Goal: Task Accomplishment & Management: Manage account settings

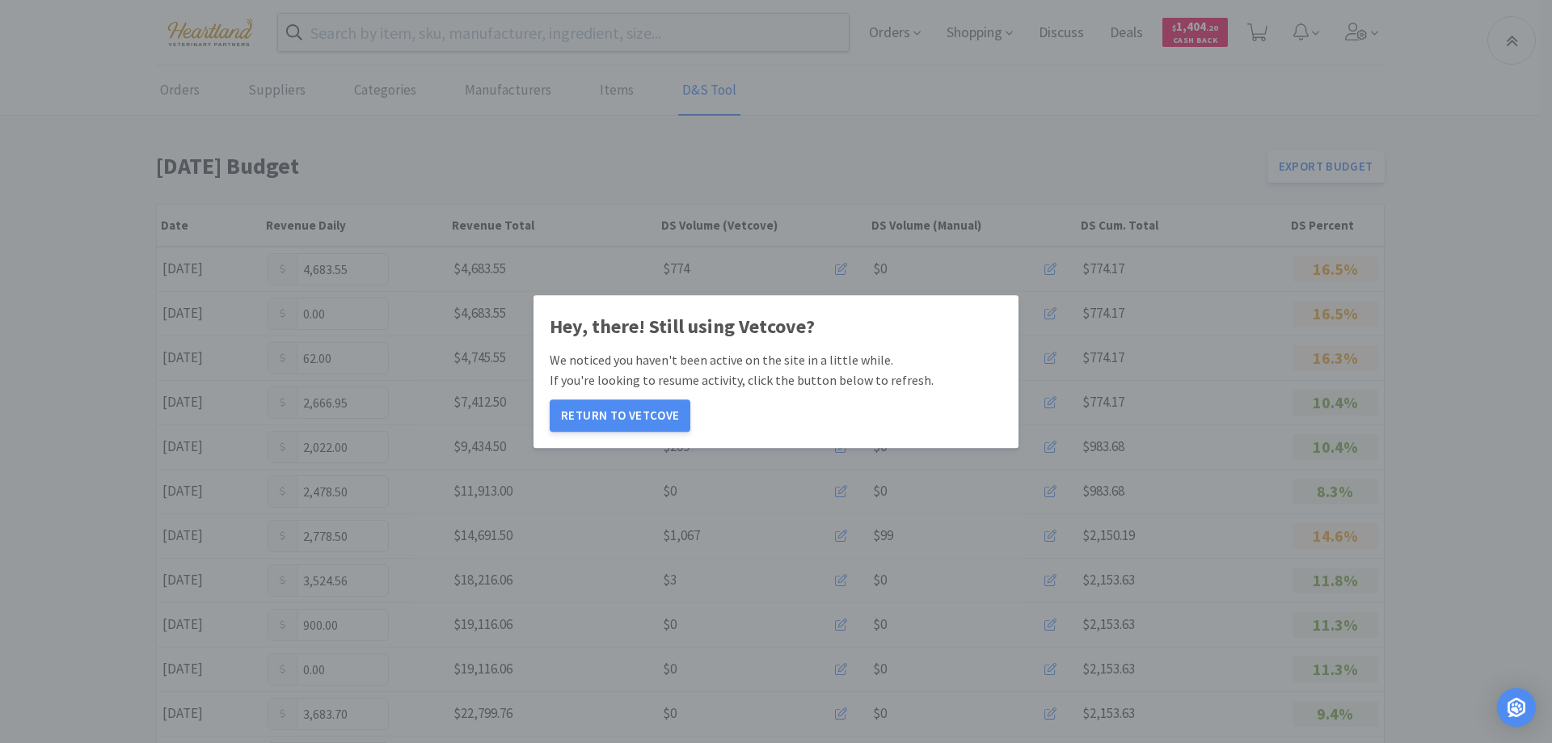
scroll to position [728, 0]
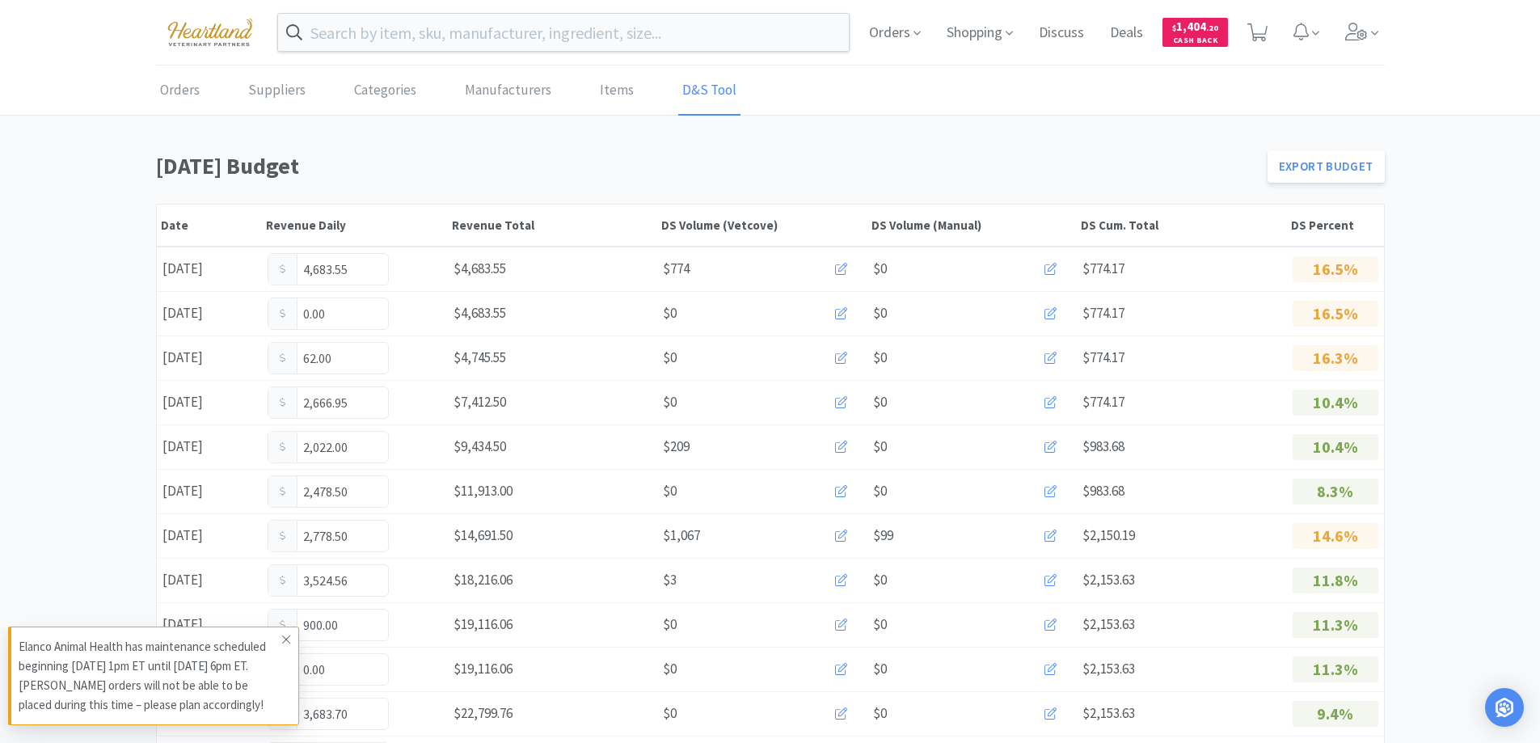
click at [291, 639] on span at bounding box center [286, 640] width 23 height 26
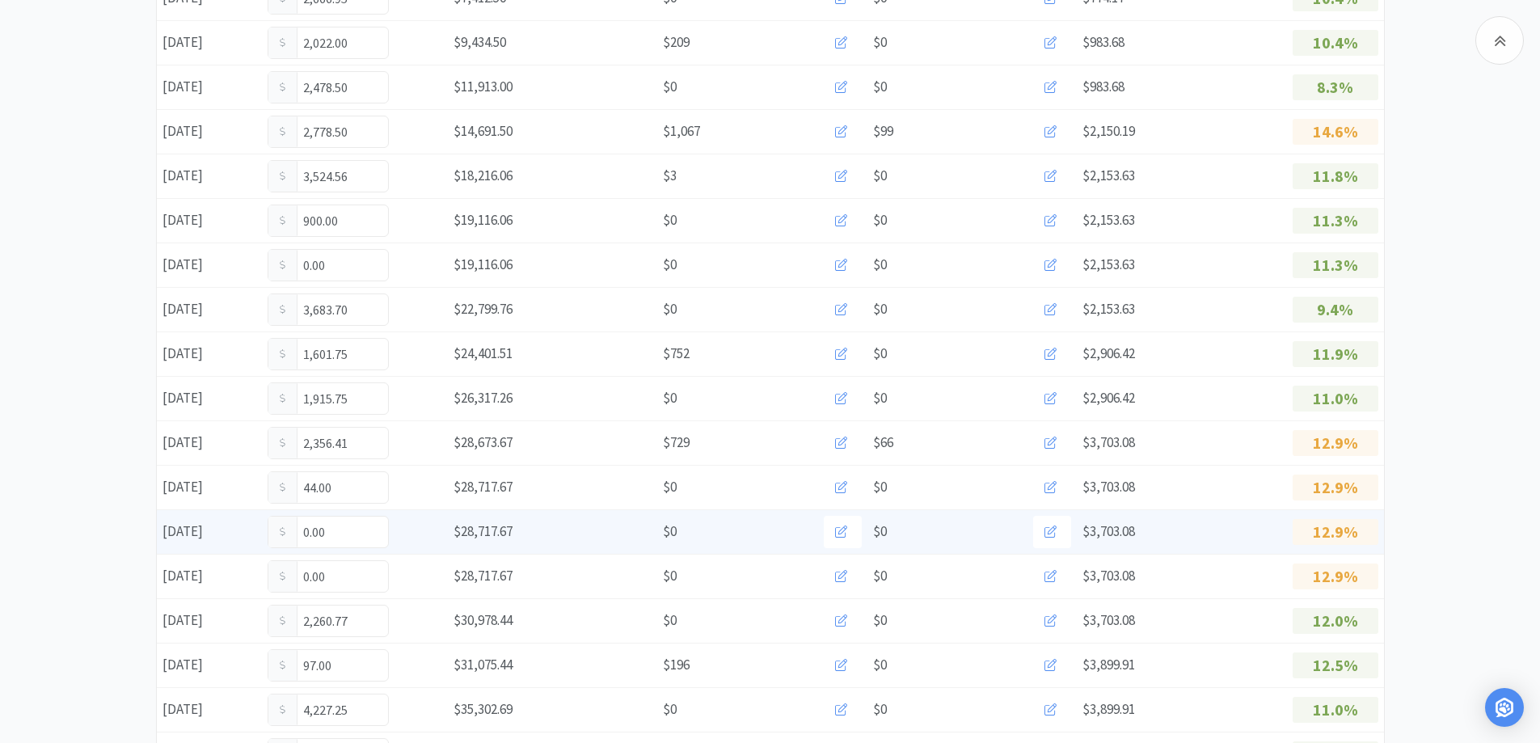
scroll to position [647, 0]
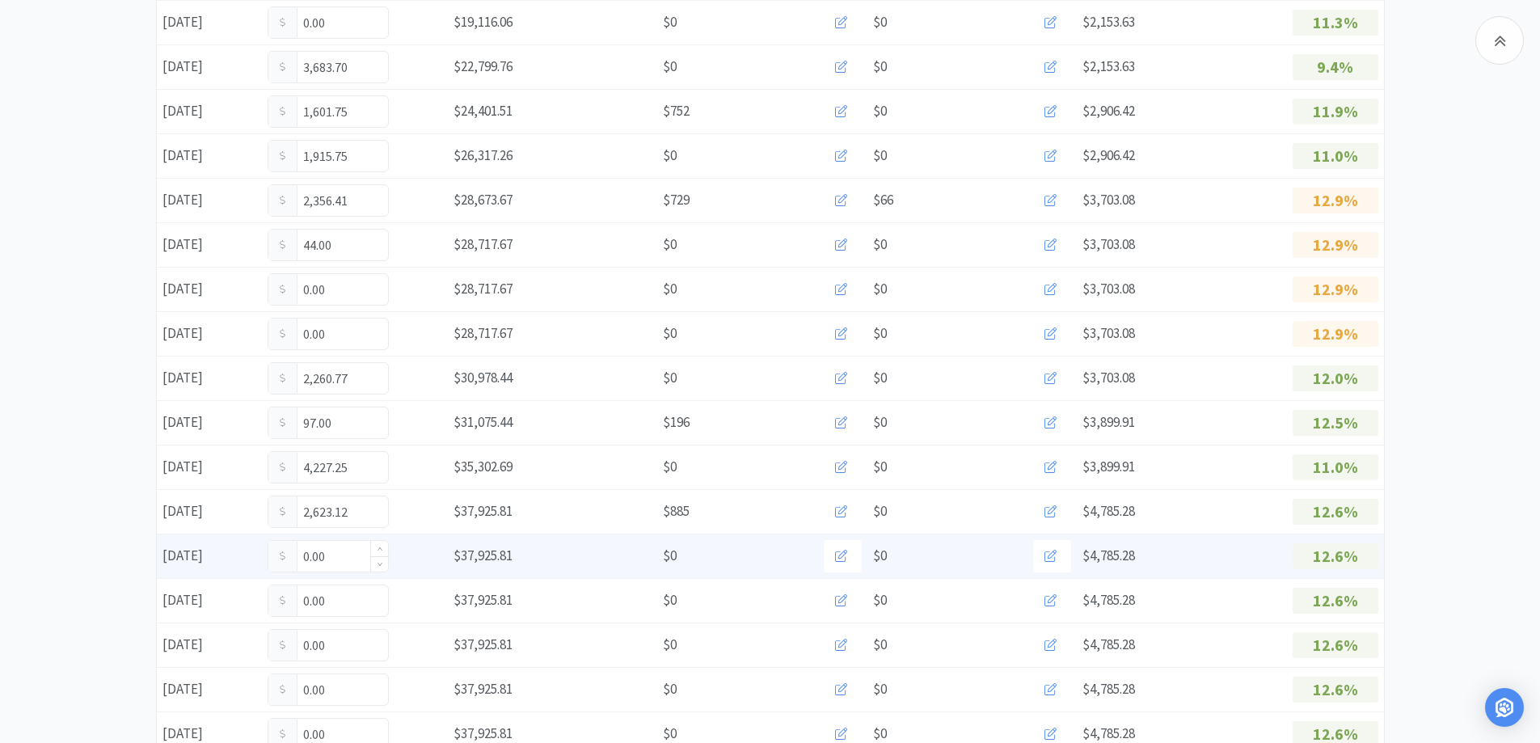
click at [354, 563] on input "0.00" at bounding box center [328, 556] width 120 height 31
type input "0"
type input "588.25"
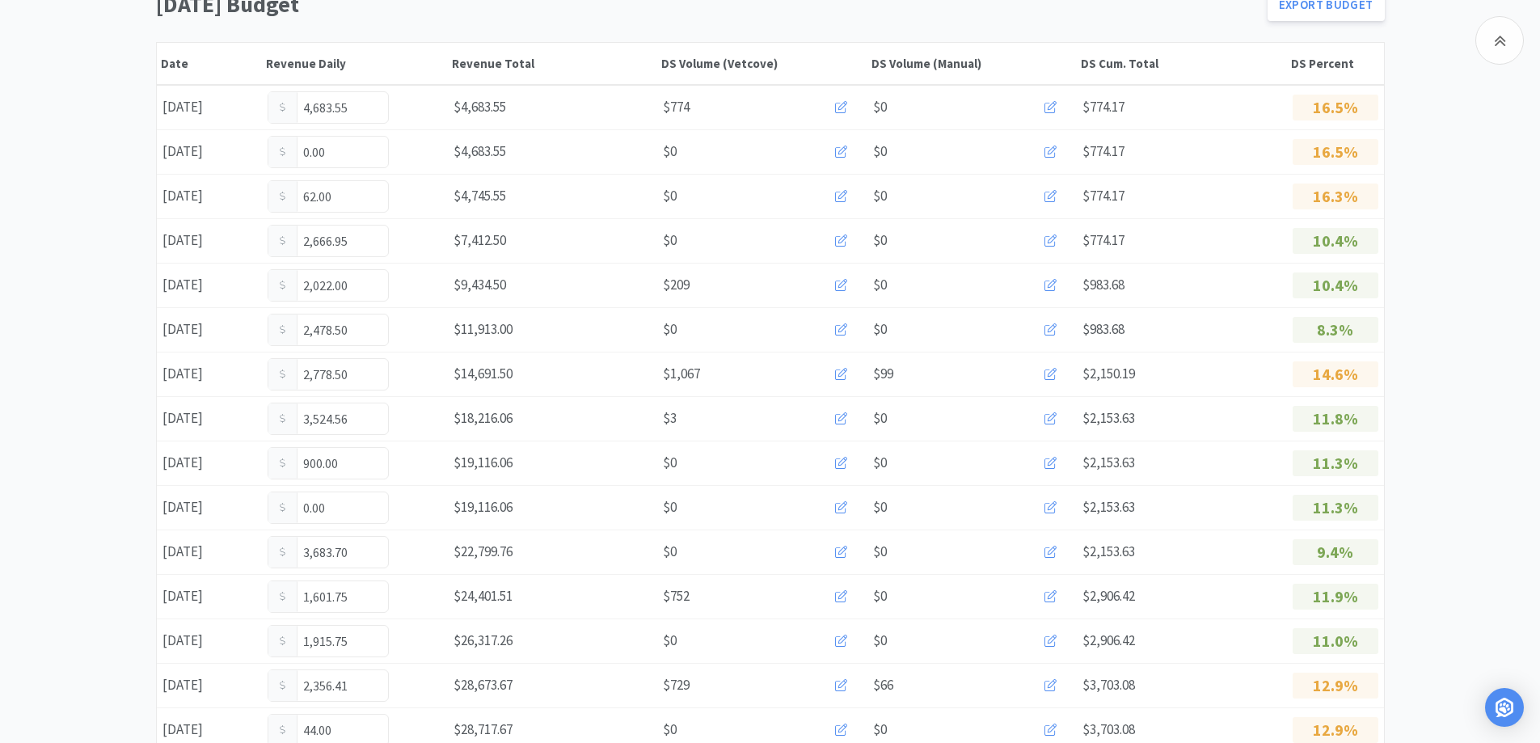
scroll to position [0, 0]
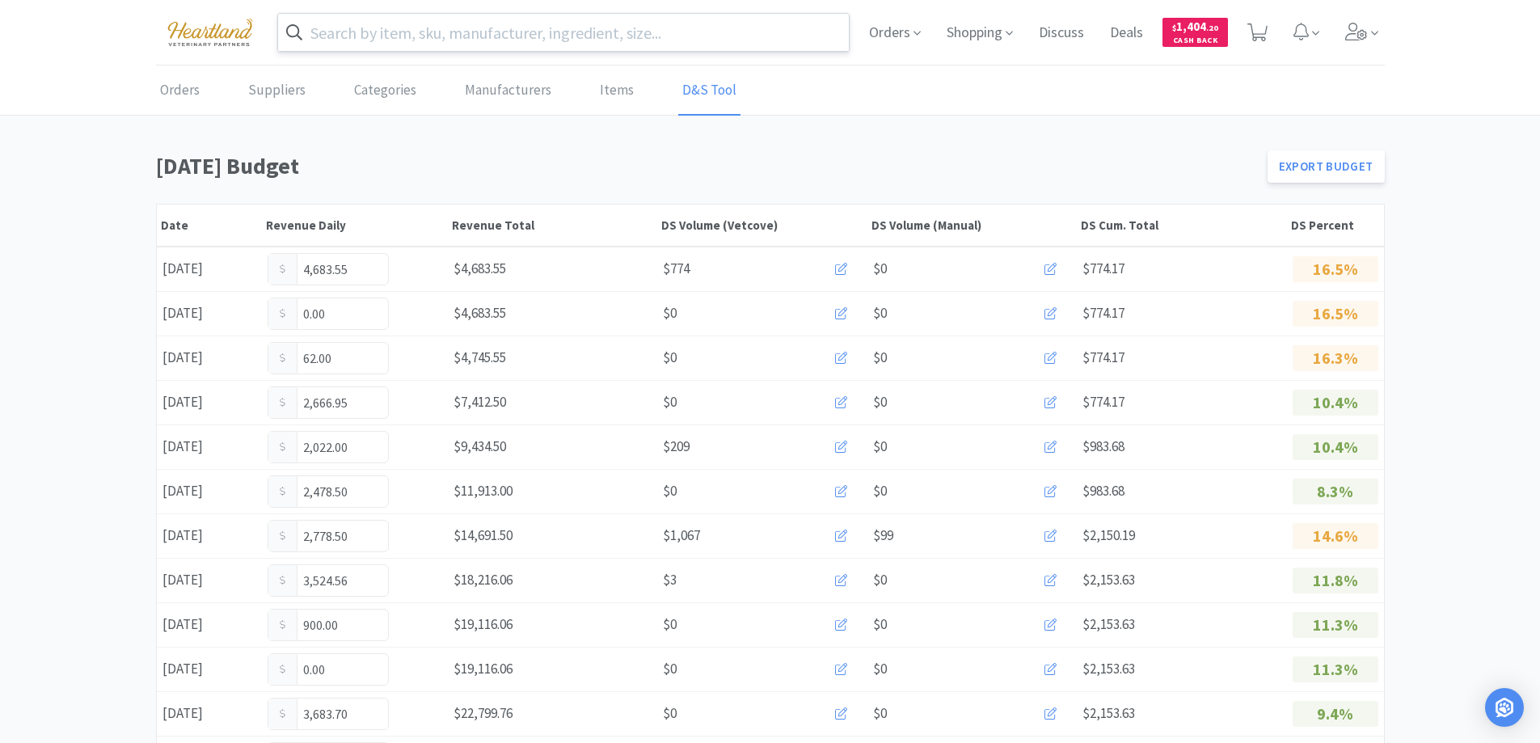
click at [445, 44] on input "text" at bounding box center [564, 32] width 572 height 37
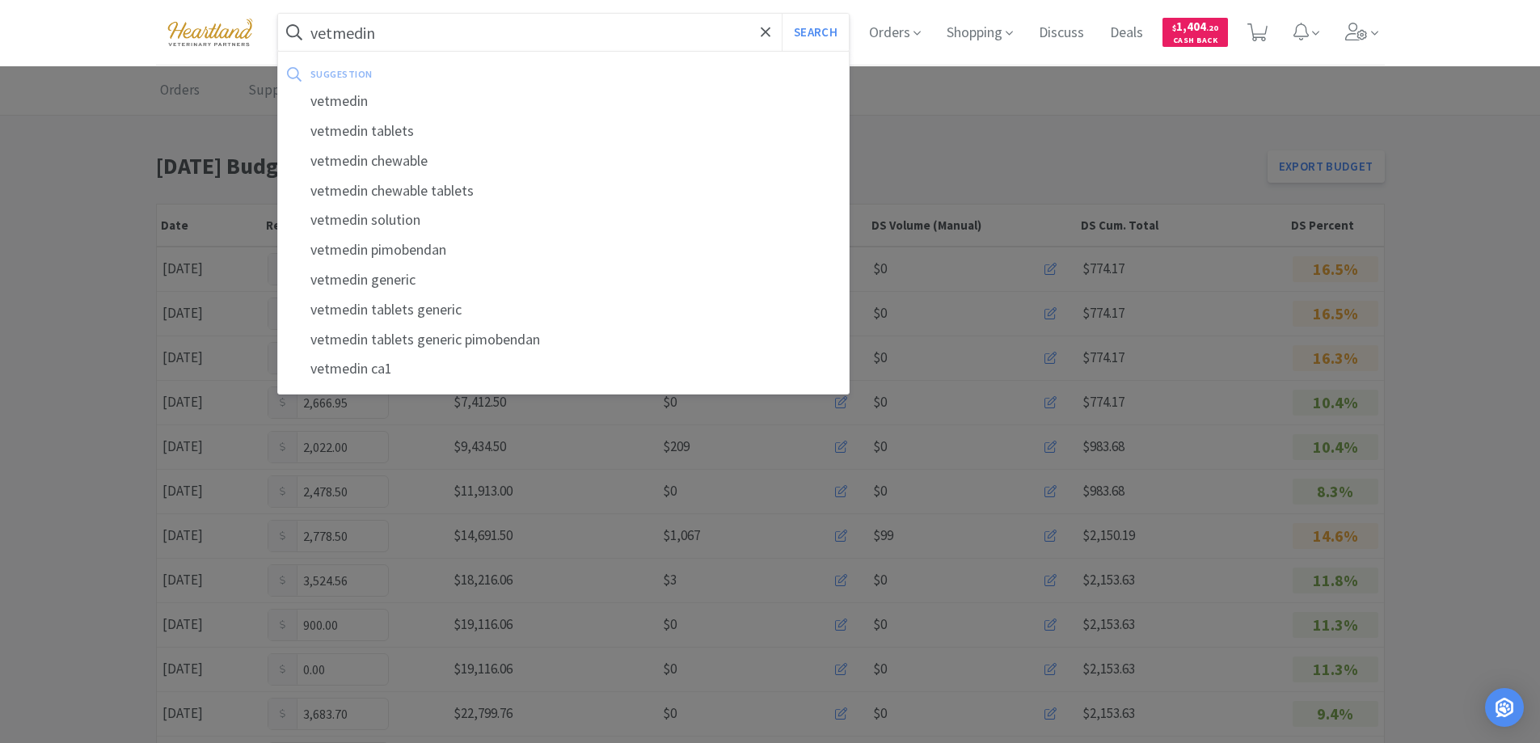
type input "vetmedin"
click at [782, 14] on button "Search" at bounding box center [815, 32] width 67 height 37
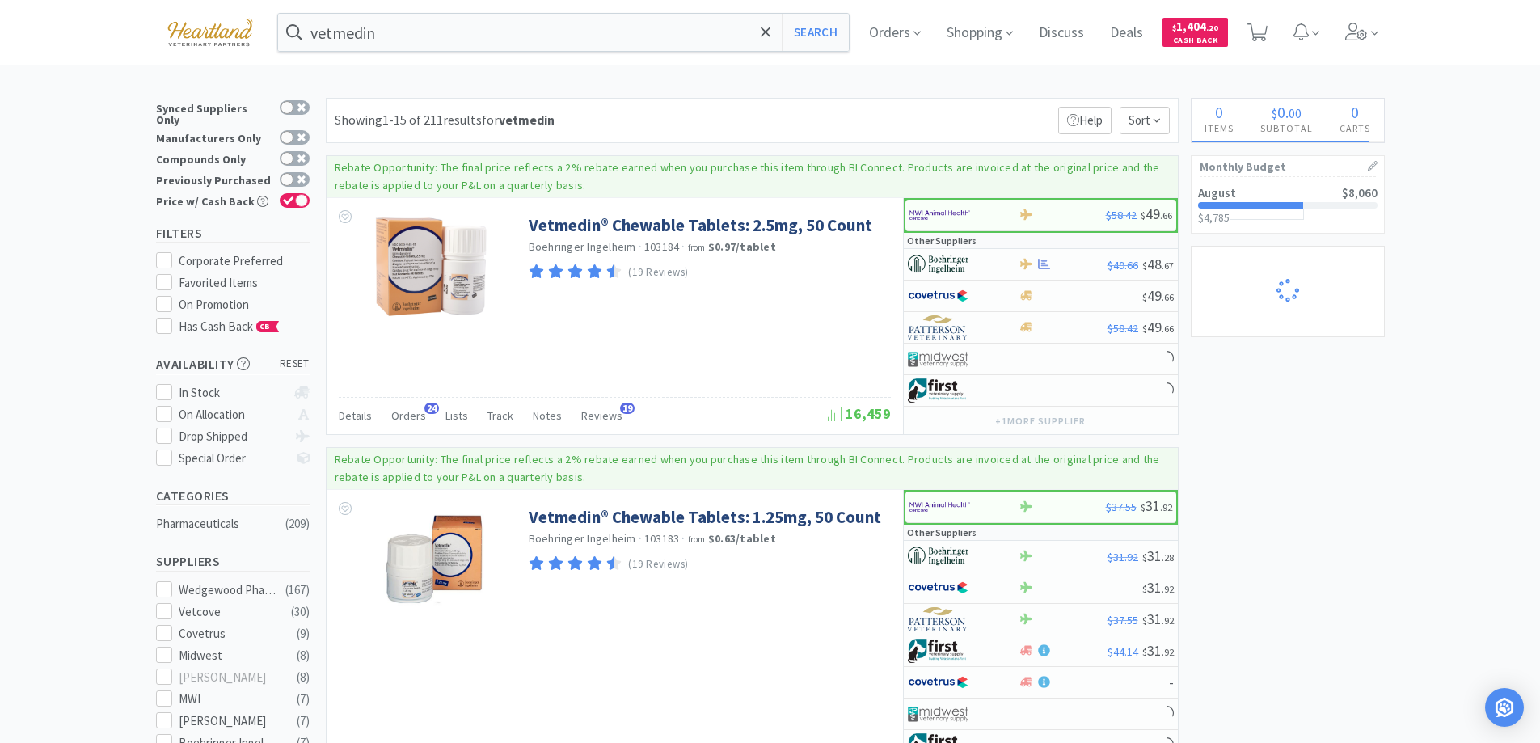
select select "1"
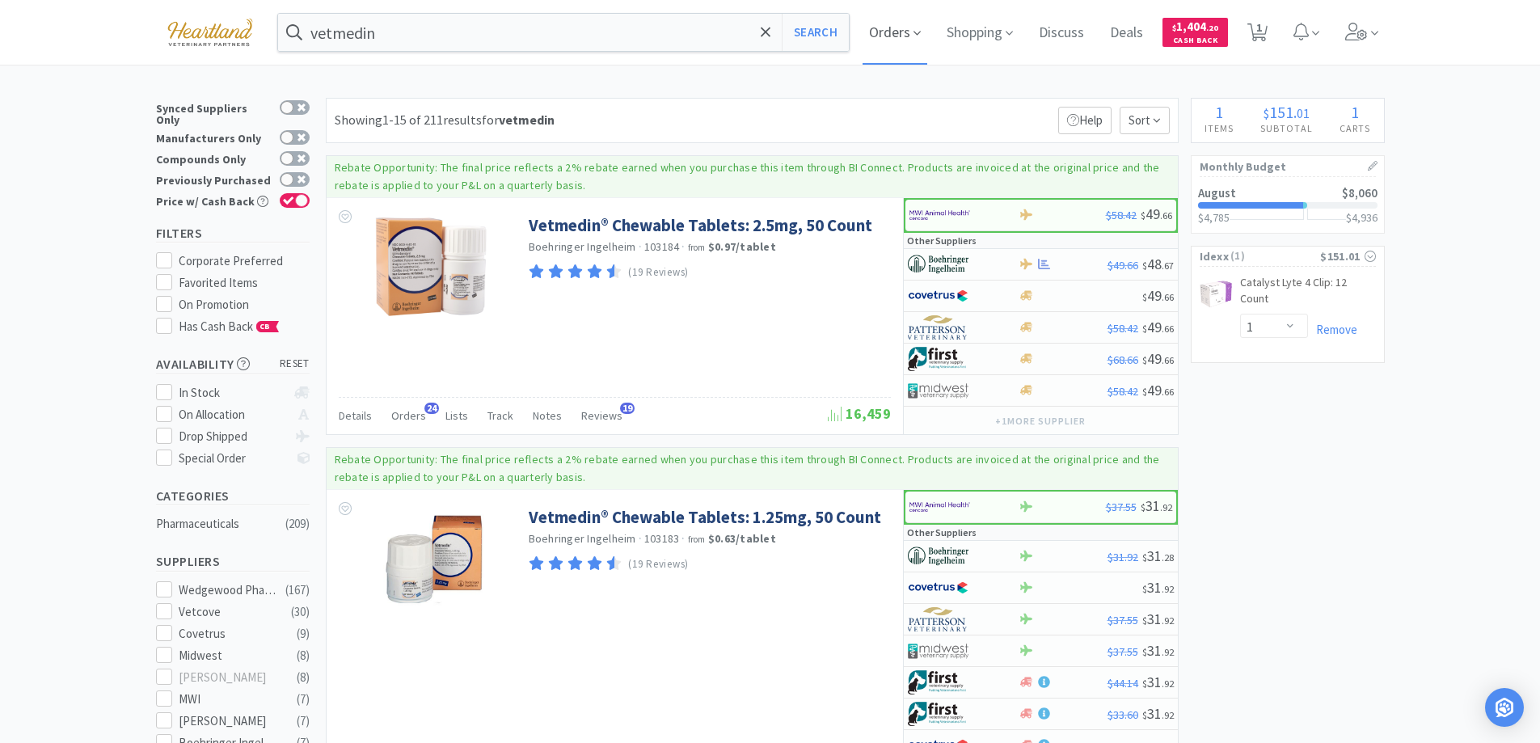
click at [927, 31] on span "Orders" at bounding box center [895, 32] width 65 height 65
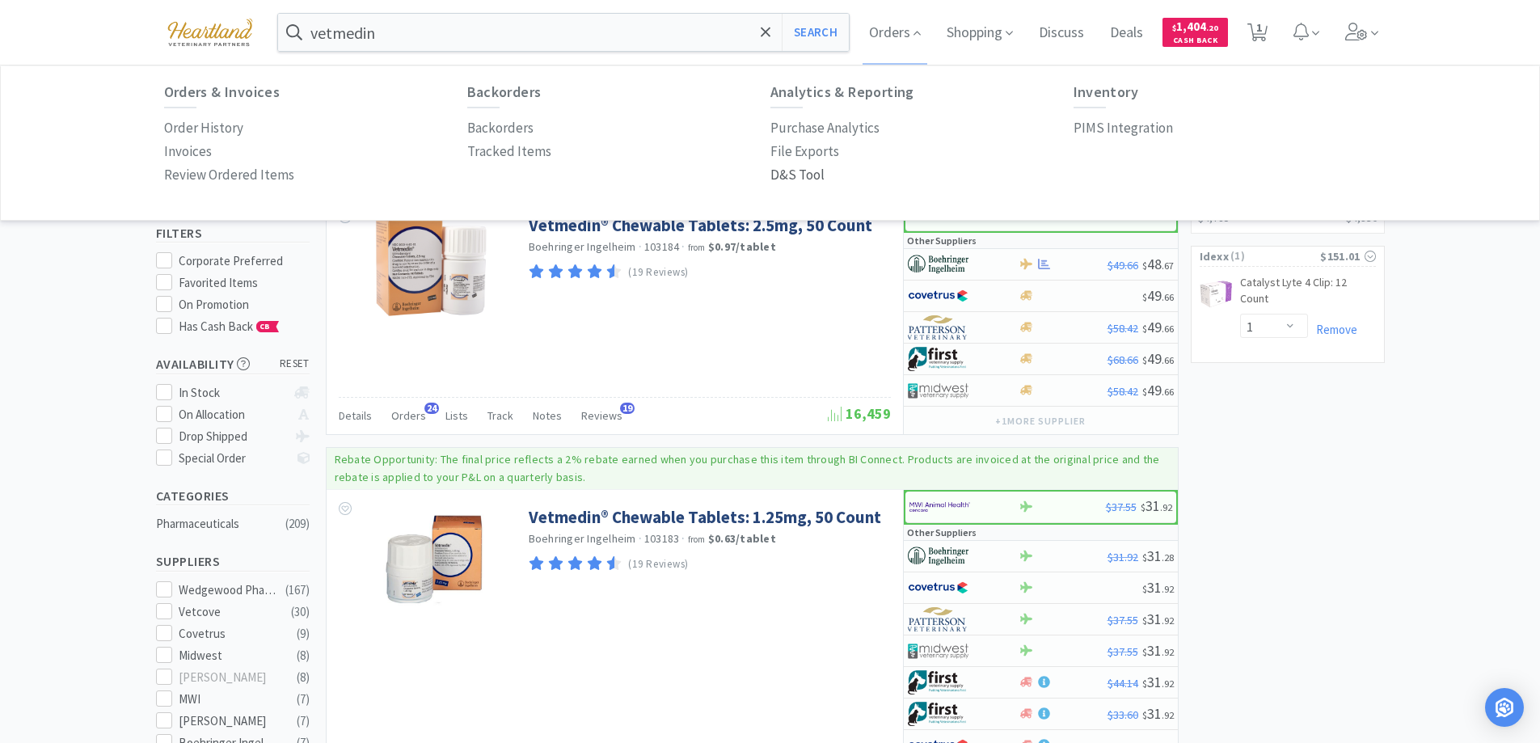
click at [804, 179] on p "D&S Tool" at bounding box center [797, 175] width 54 height 22
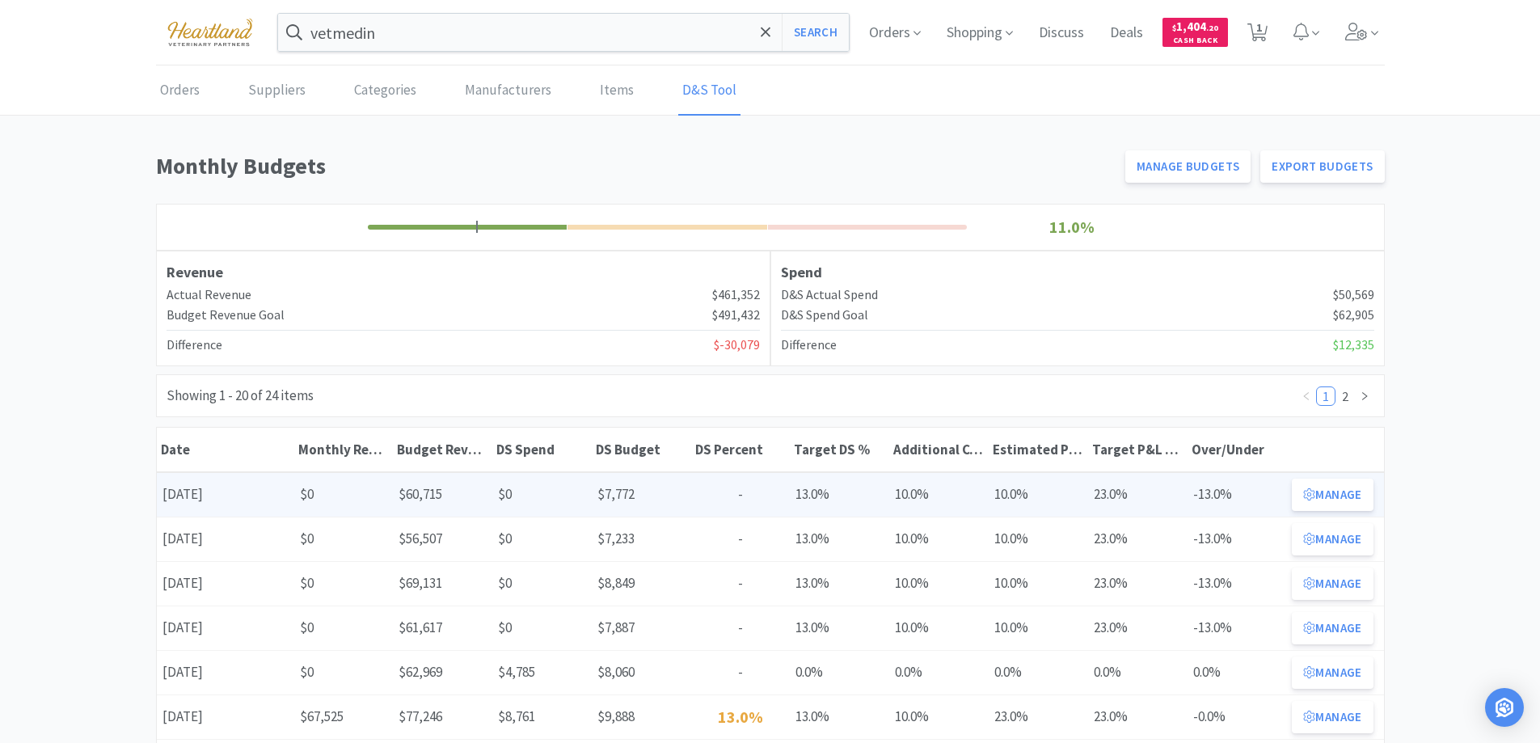
scroll to position [162, 0]
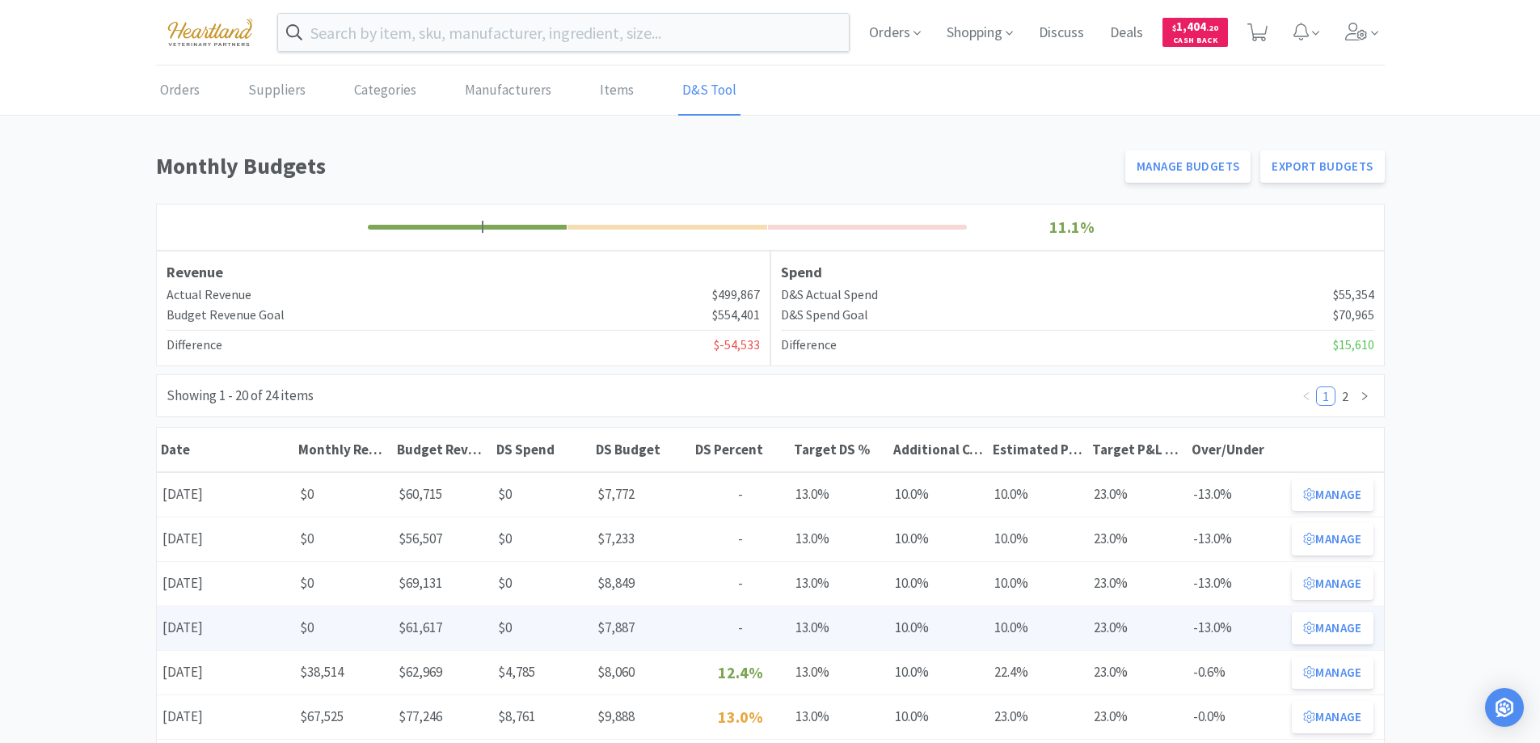
scroll to position [81, 0]
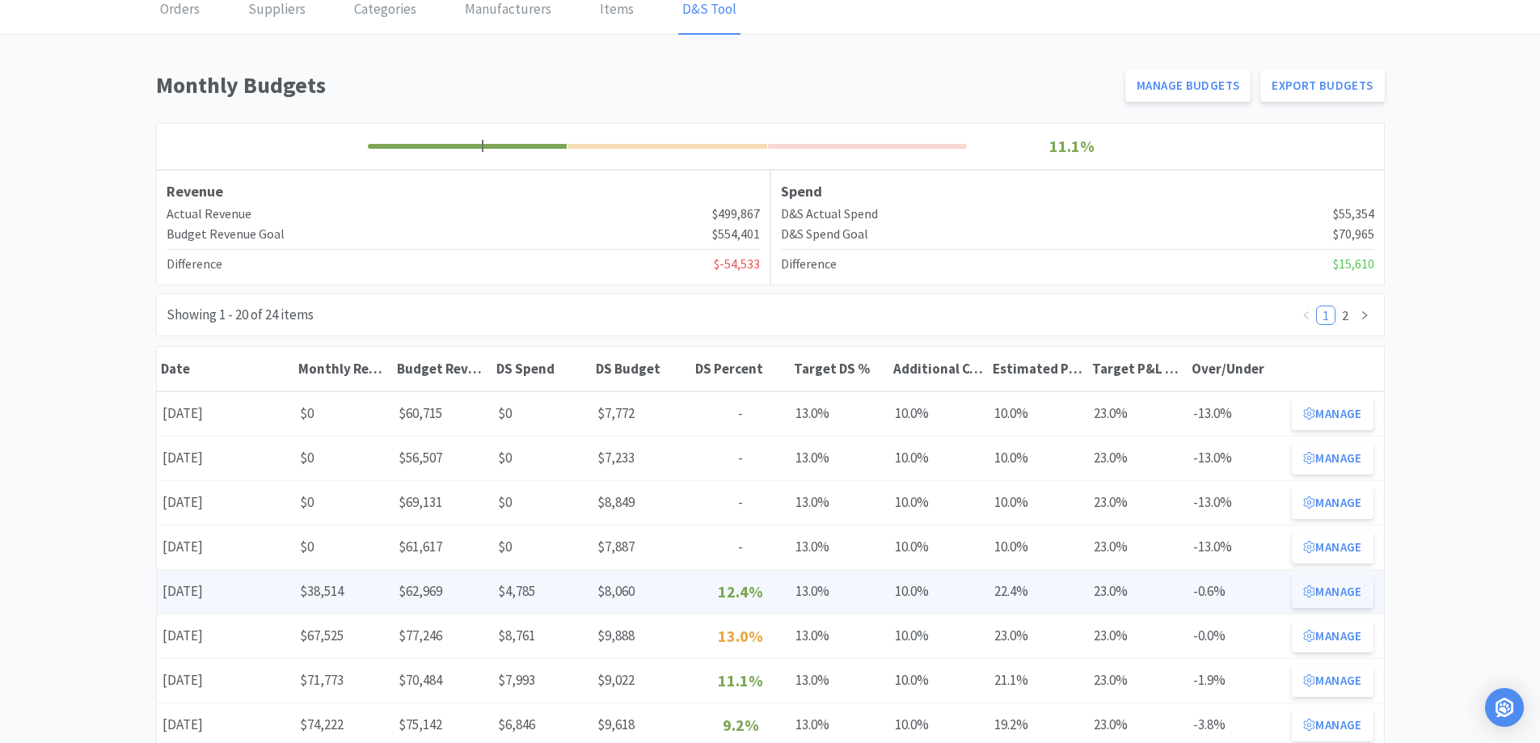
click at [1332, 590] on button "Manage" at bounding box center [1332, 592] width 81 height 32
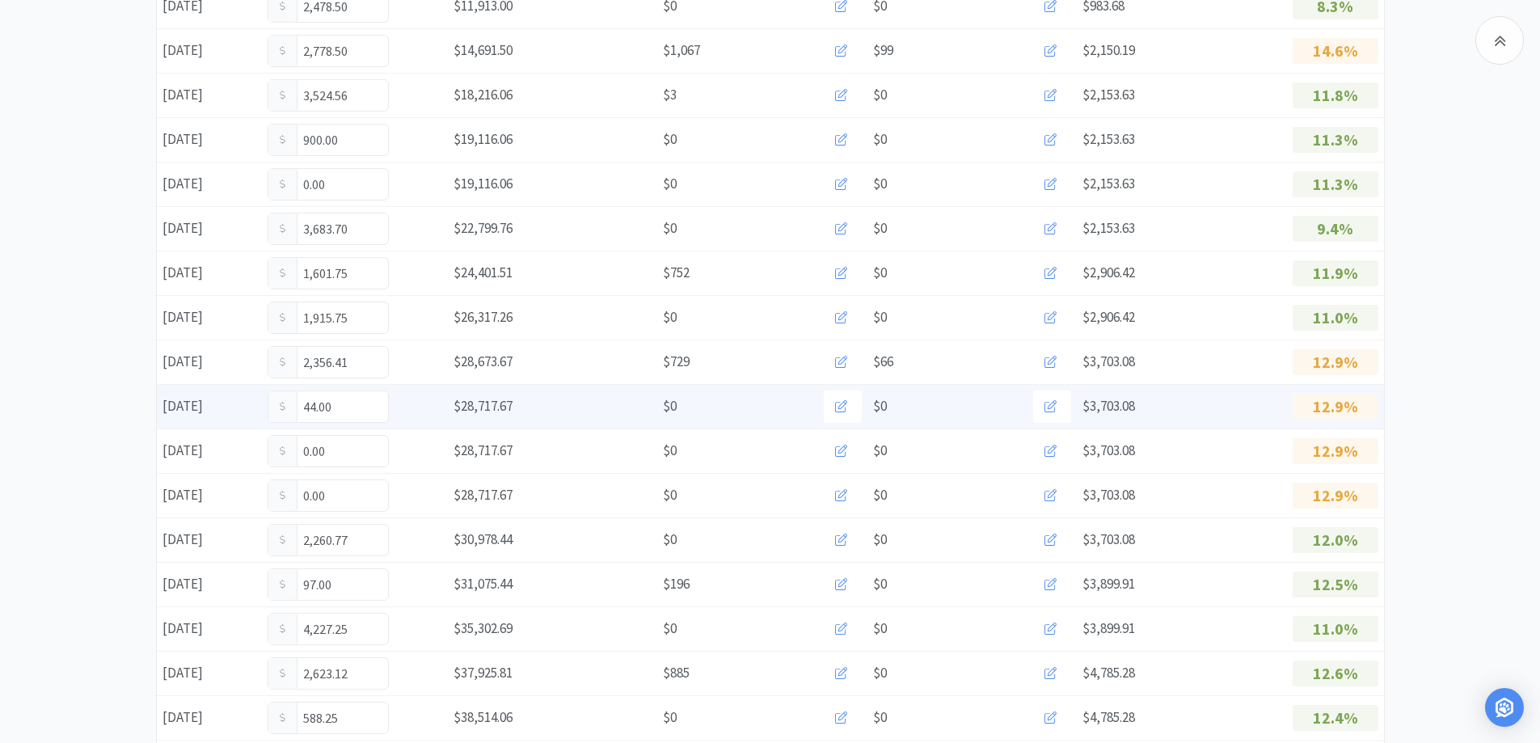
scroll to position [728, 0]
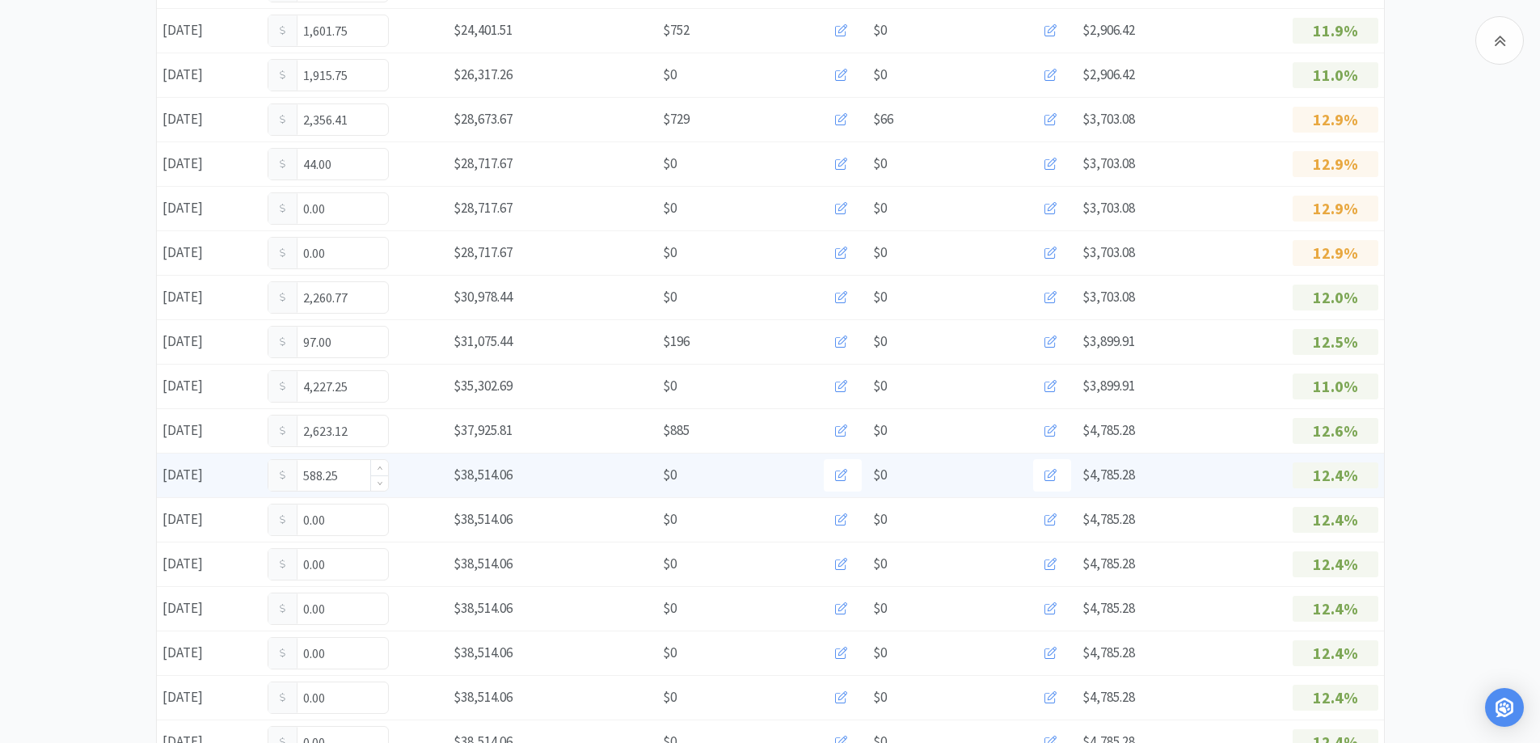
click at [354, 467] on input "588.25" at bounding box center [328, 475] width 120 height 31
type input "5"
type input "622.25"
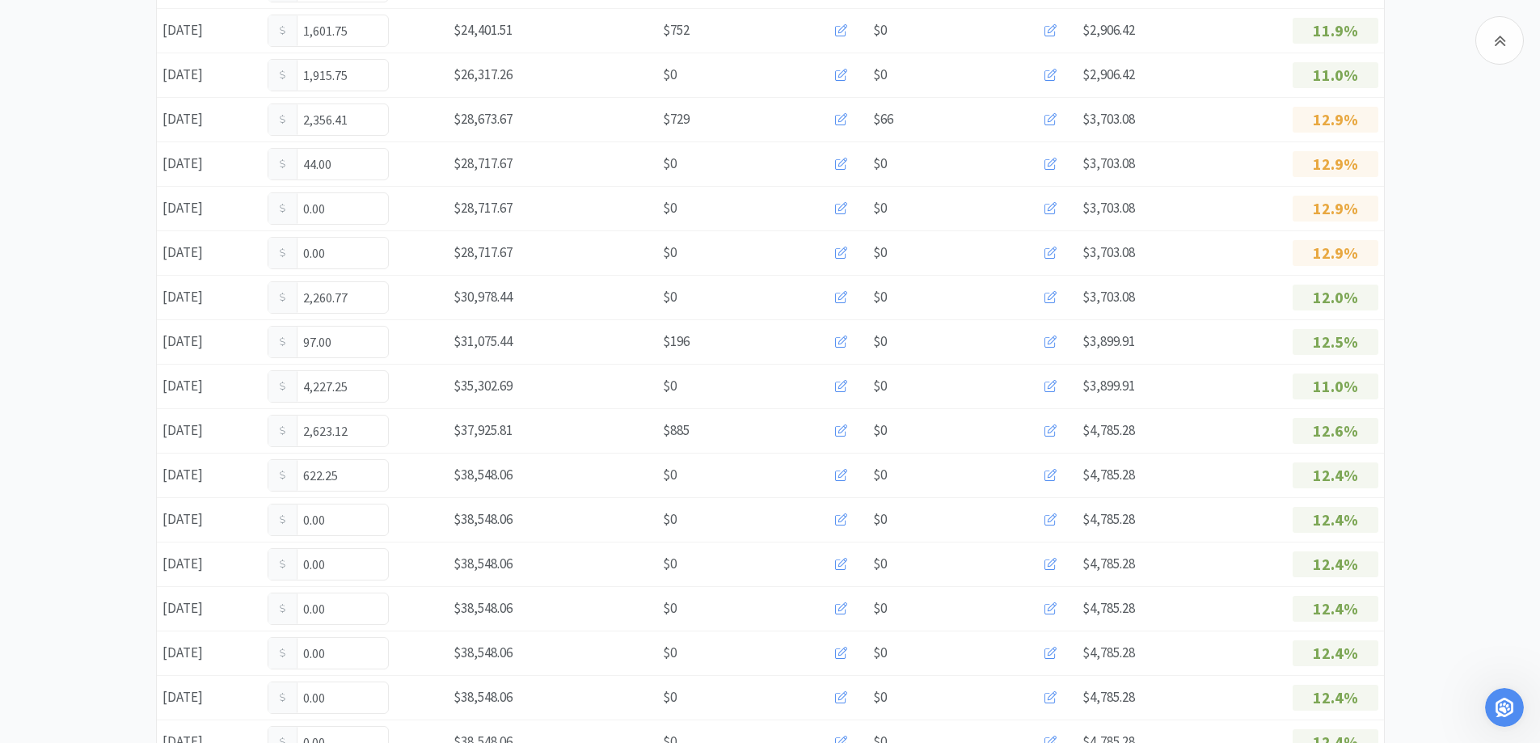
scroll to position [0, 0]
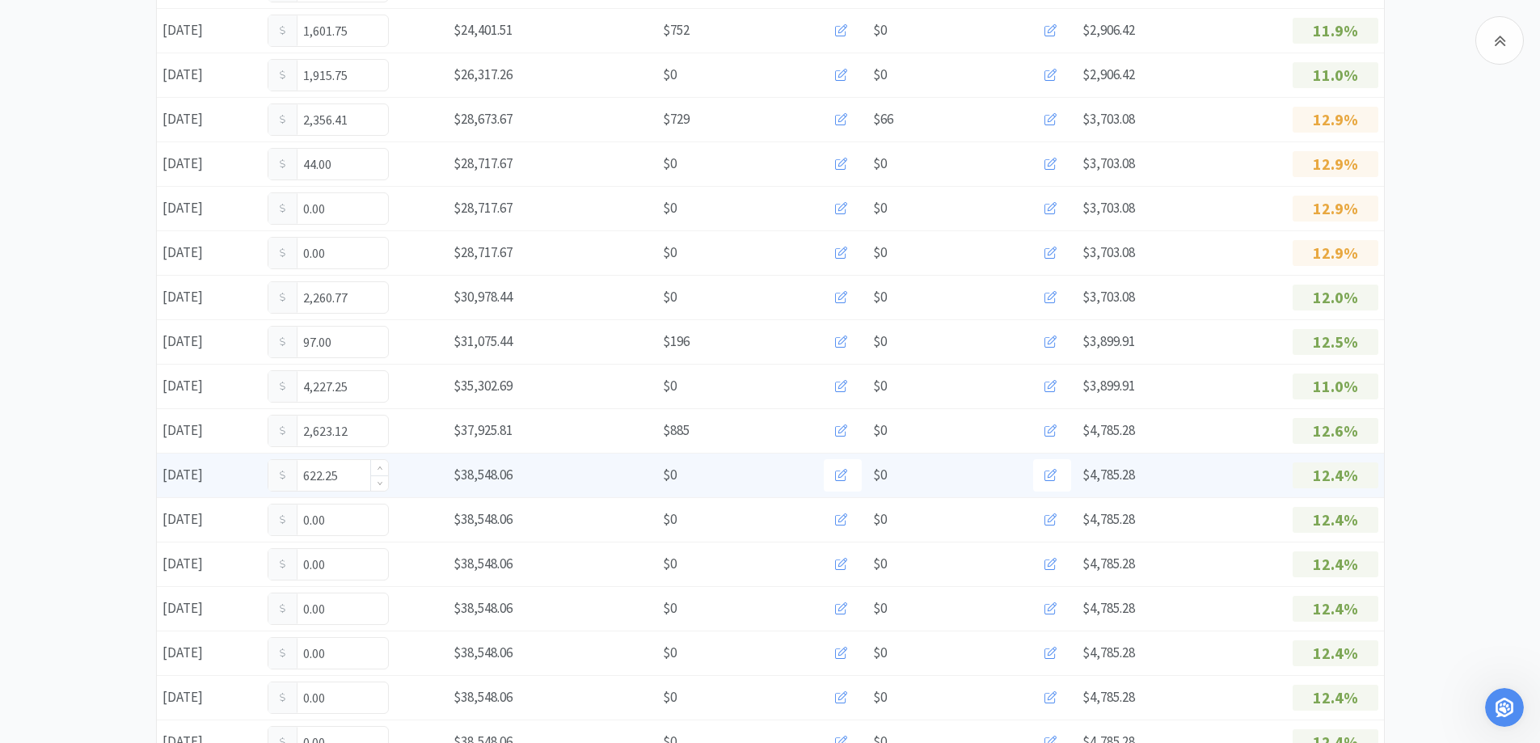
click at [345, 480] on input "622.25" at bounding box center [328, 475] width 120 height 31
type input "6"
type input "870.25"
click at [352, 469] on input "870.25" at bounding box center [328, 475] width 120 height 31
type input "8"
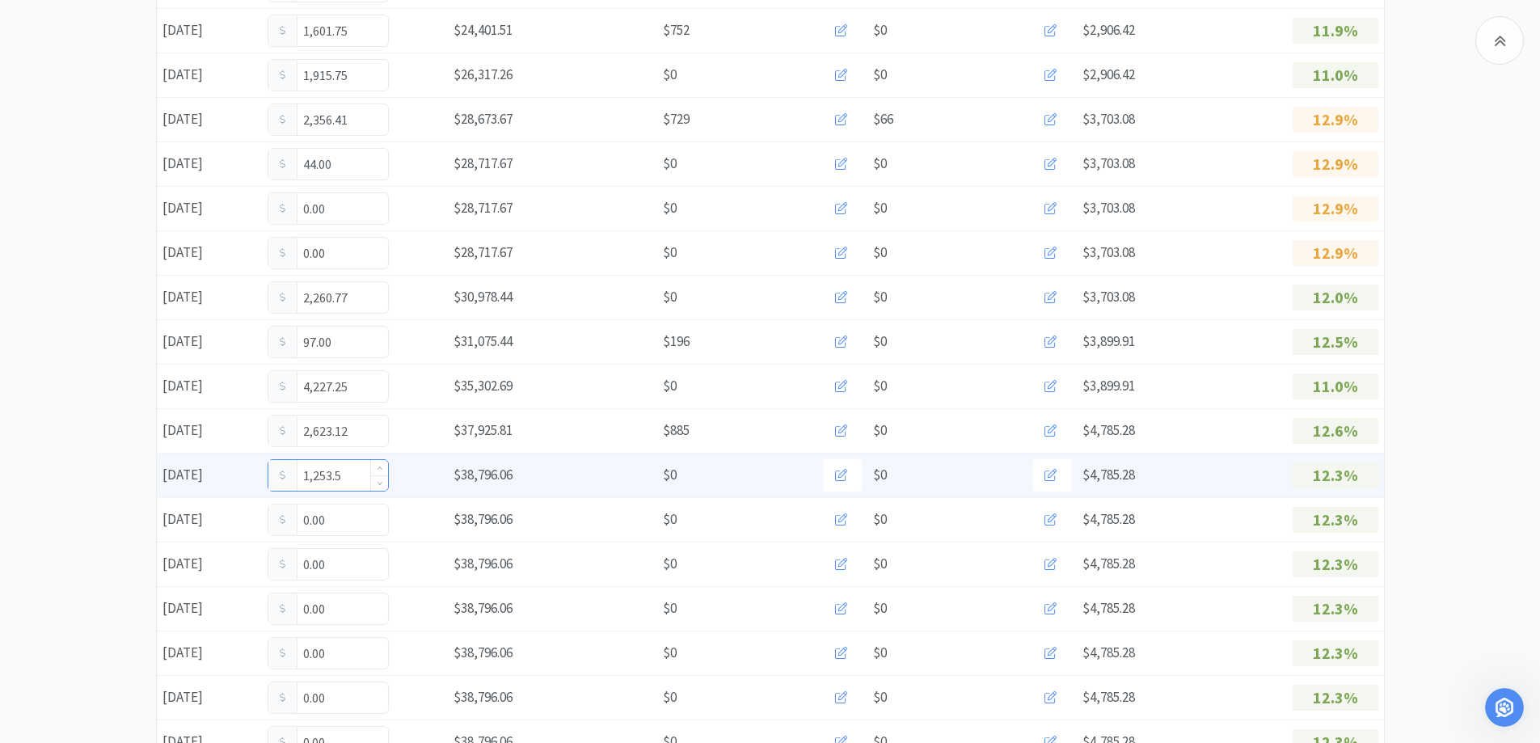
type input "1,253.50"
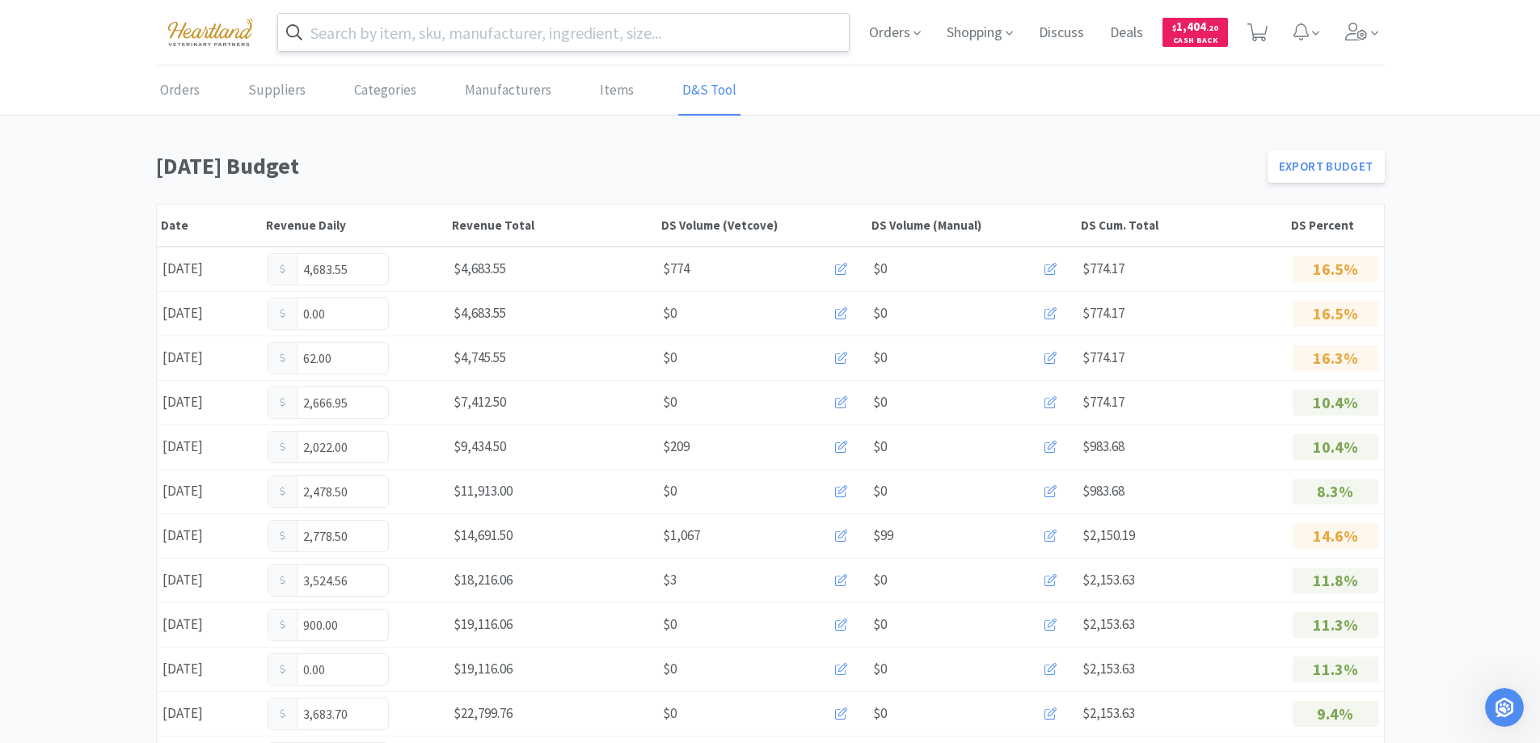
click at [398, 39] on input "text" at bounding box center [564, 32] width 572 height 37
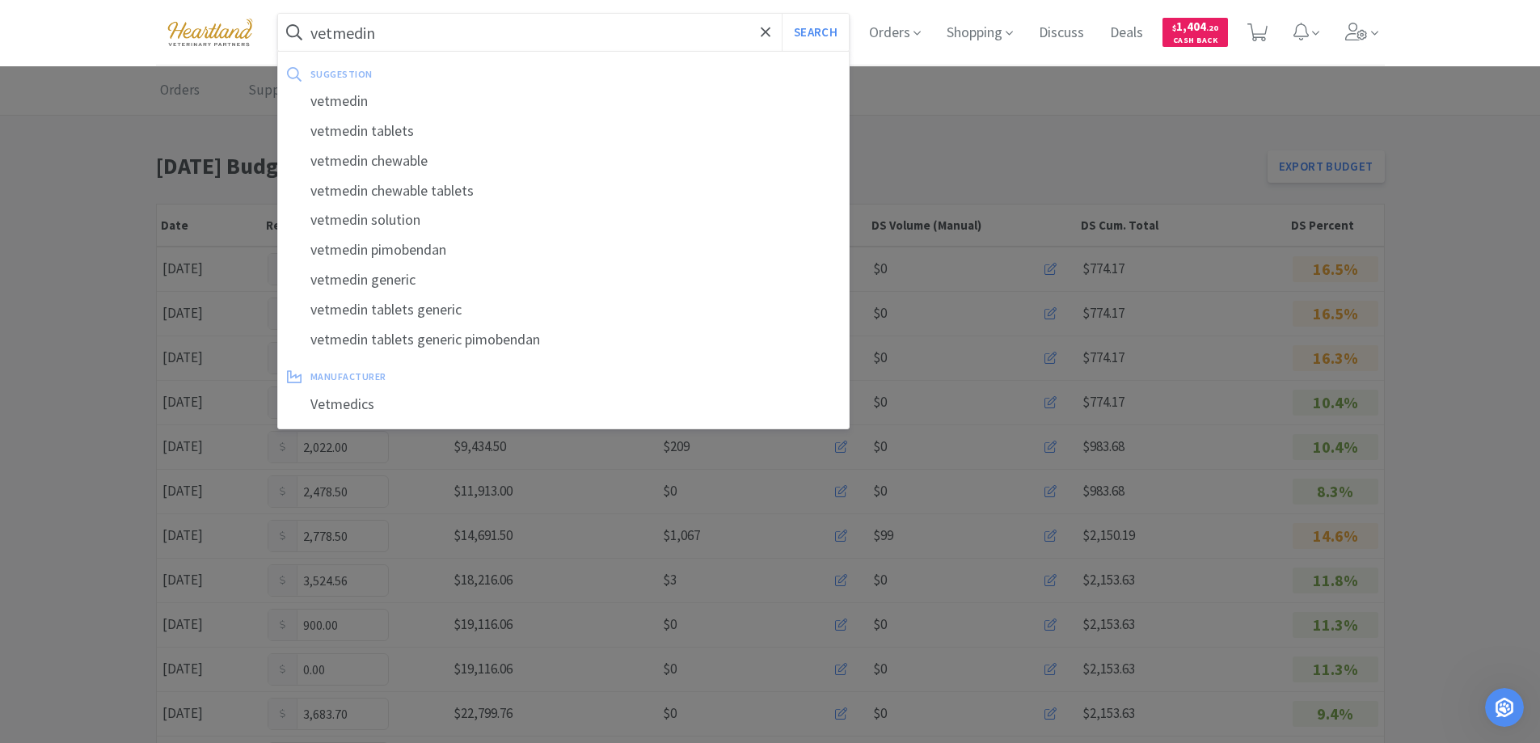
type input "vetmedin"
click at [782, 14] on button "Search" at bounding box center [815, 32] width 67 height 37
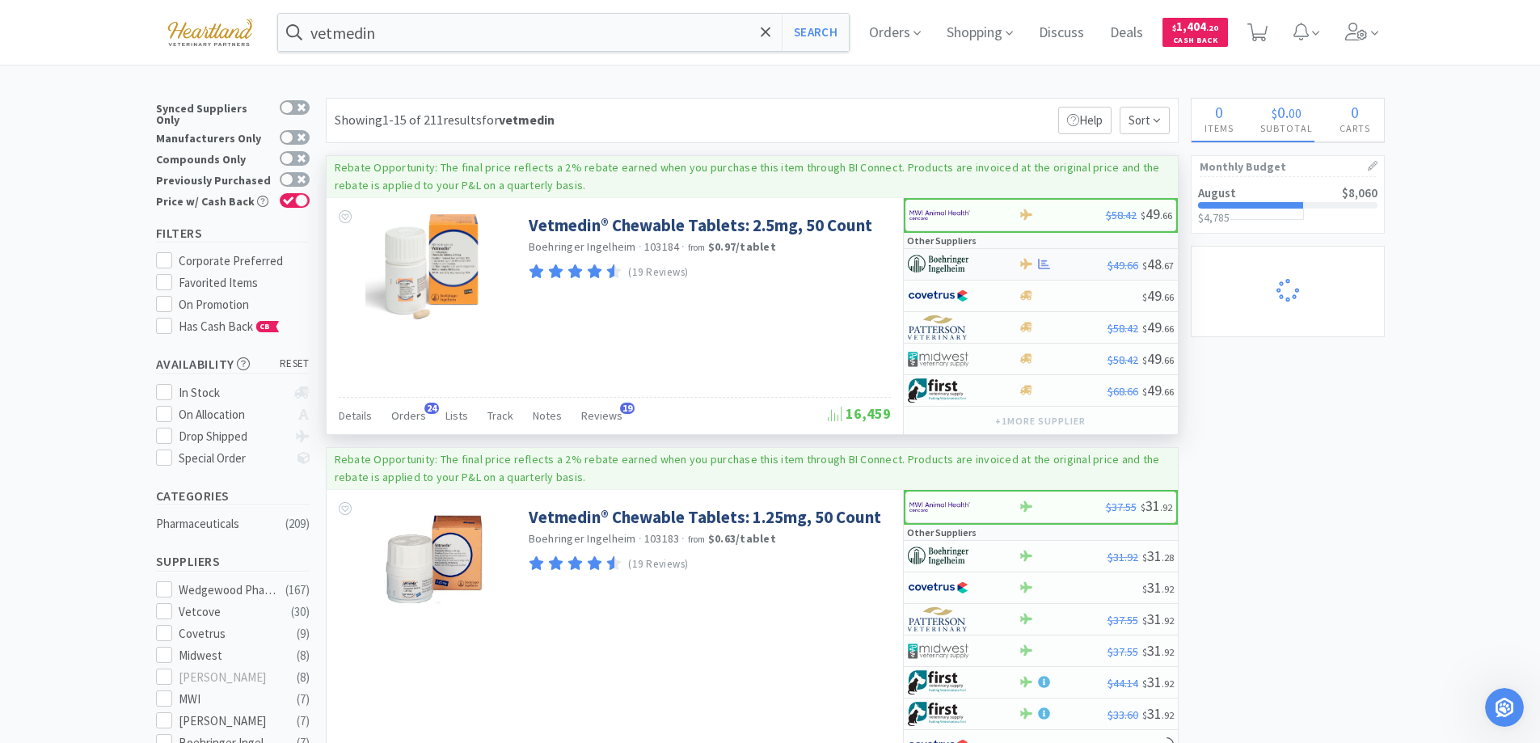
click at [988, 262] on div at bounding box center [952, 264] width 89 height 27
select select "1"
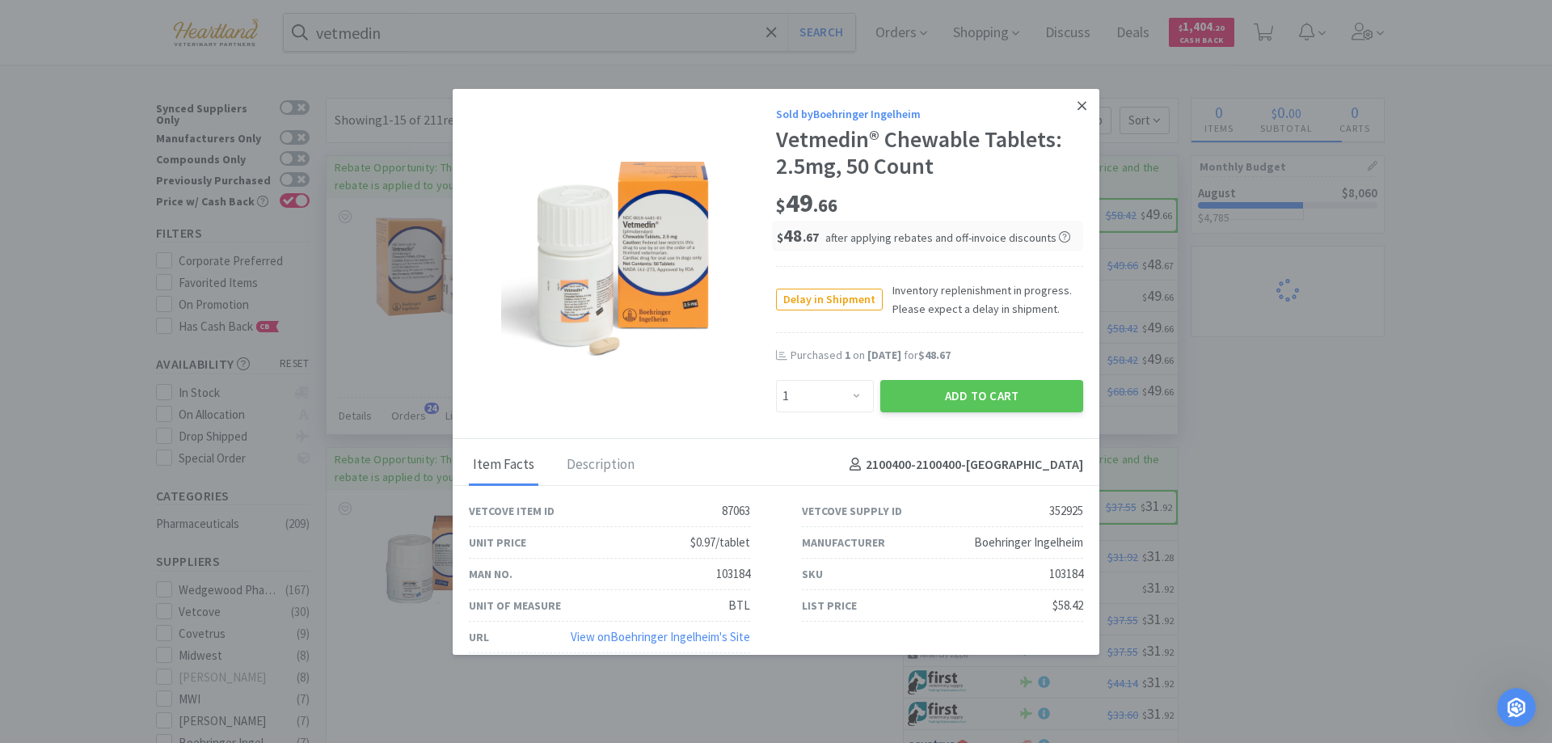
click at [1078, 112] on icon at bounding box center [1082, 106] width 9 height 15
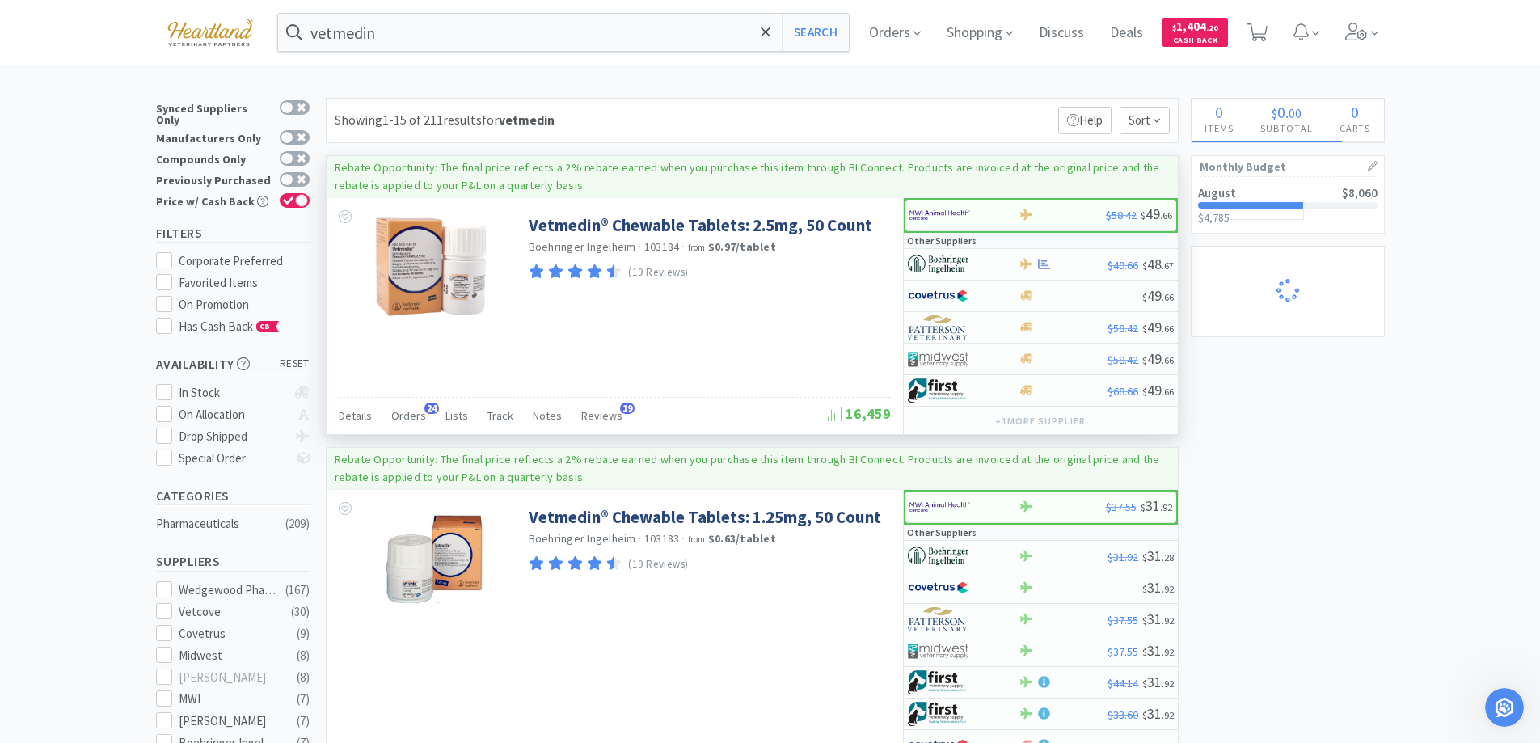
select select "1"
click at [428, 37] on input "vetmedin" at bounding box center [564, 32] width 572 height 37
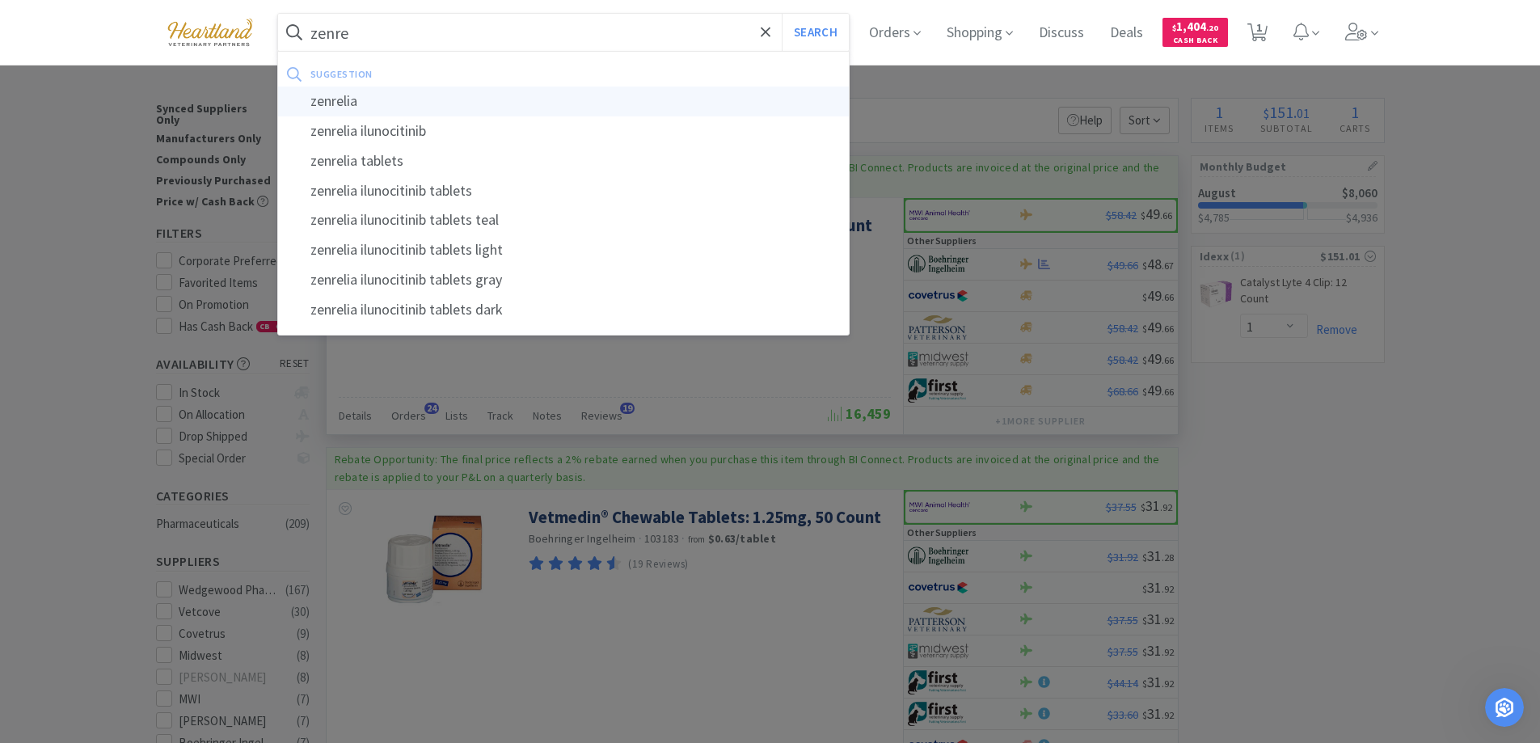
click at [365, 105] on div "zenrelia" at bounding box center [564, 102] width 572 height 30
type input "zenrelia"
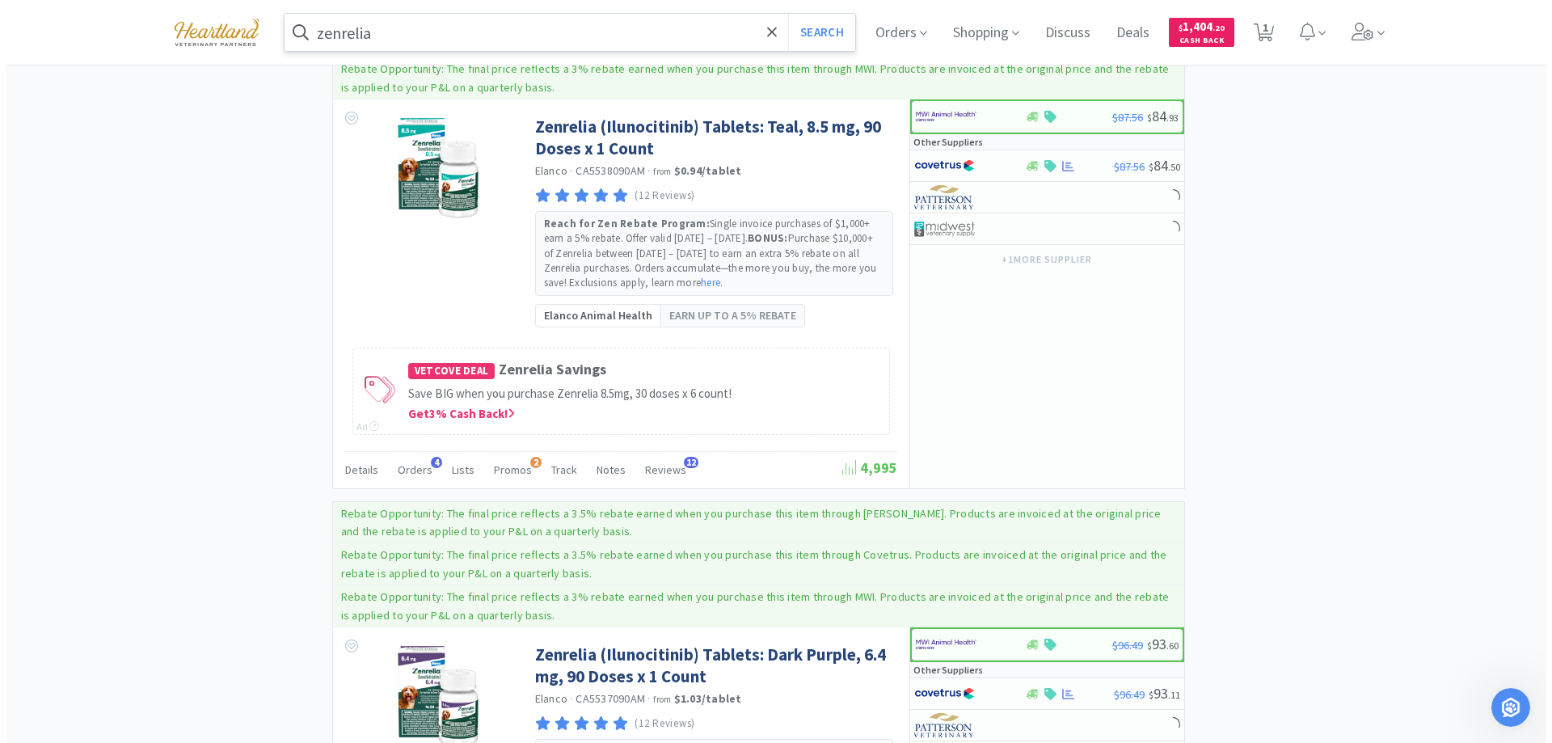
scroll to position [1213, 0]
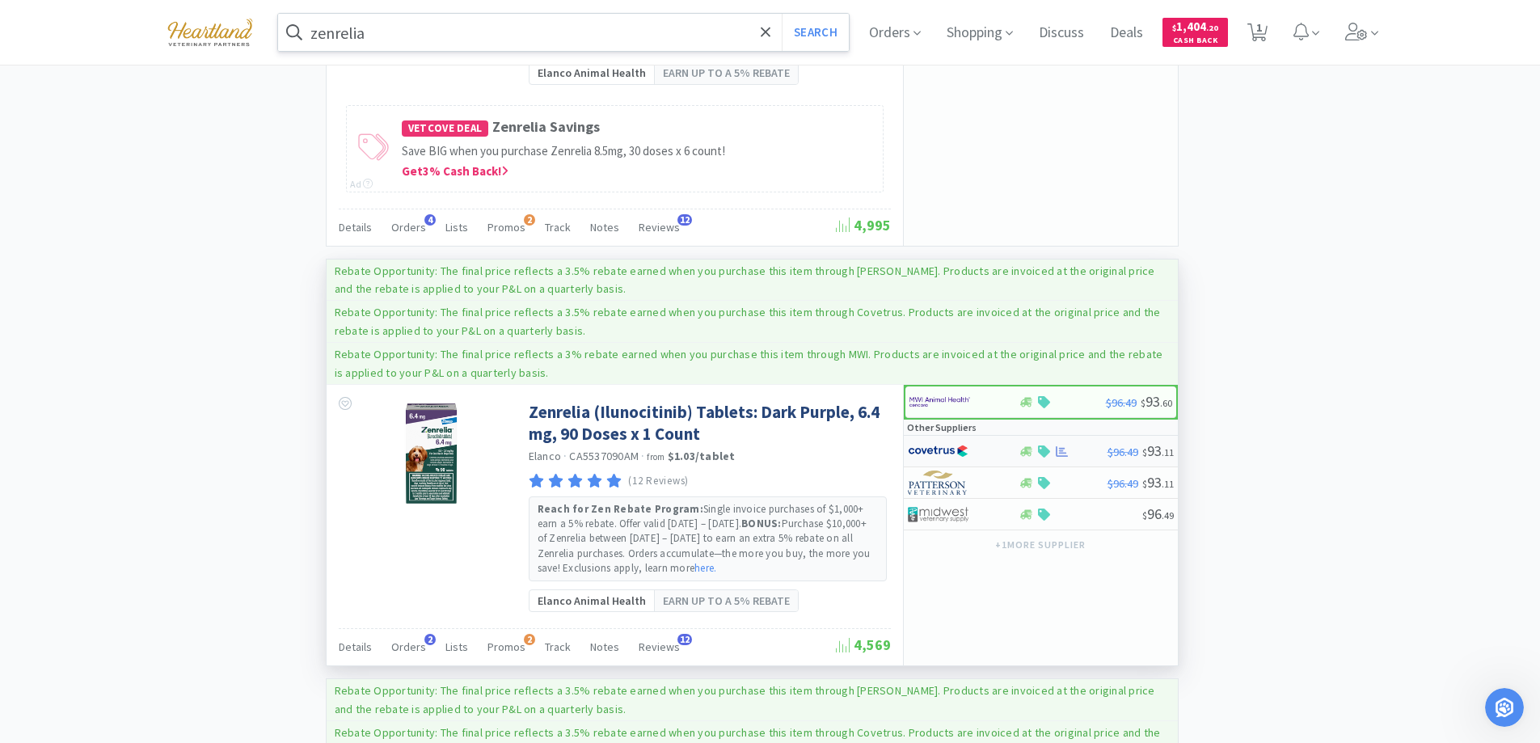
click at [994, 446] on div at bounding box center [952, 450] width 89 height 27
select select "1"
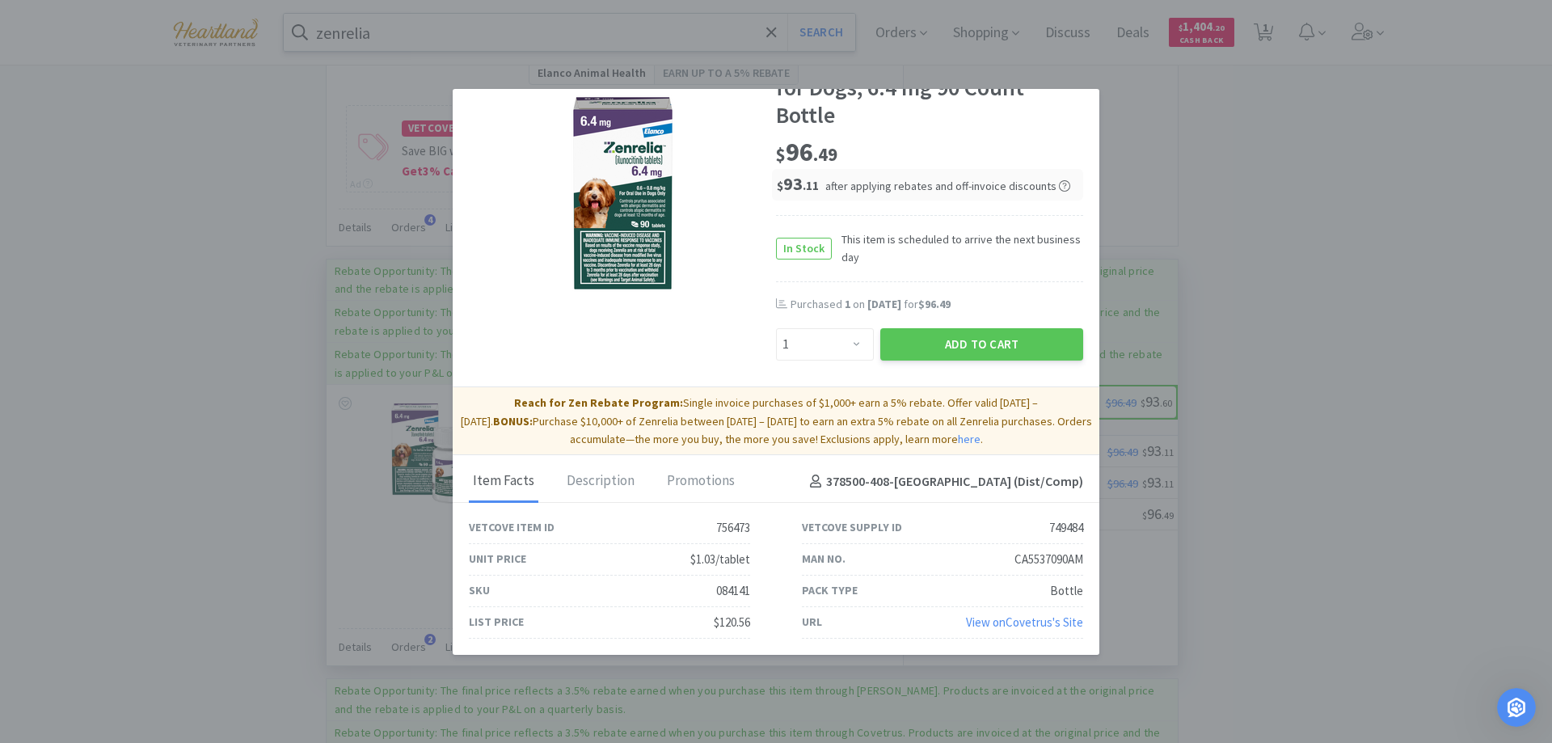
scroll to position [0, 0]
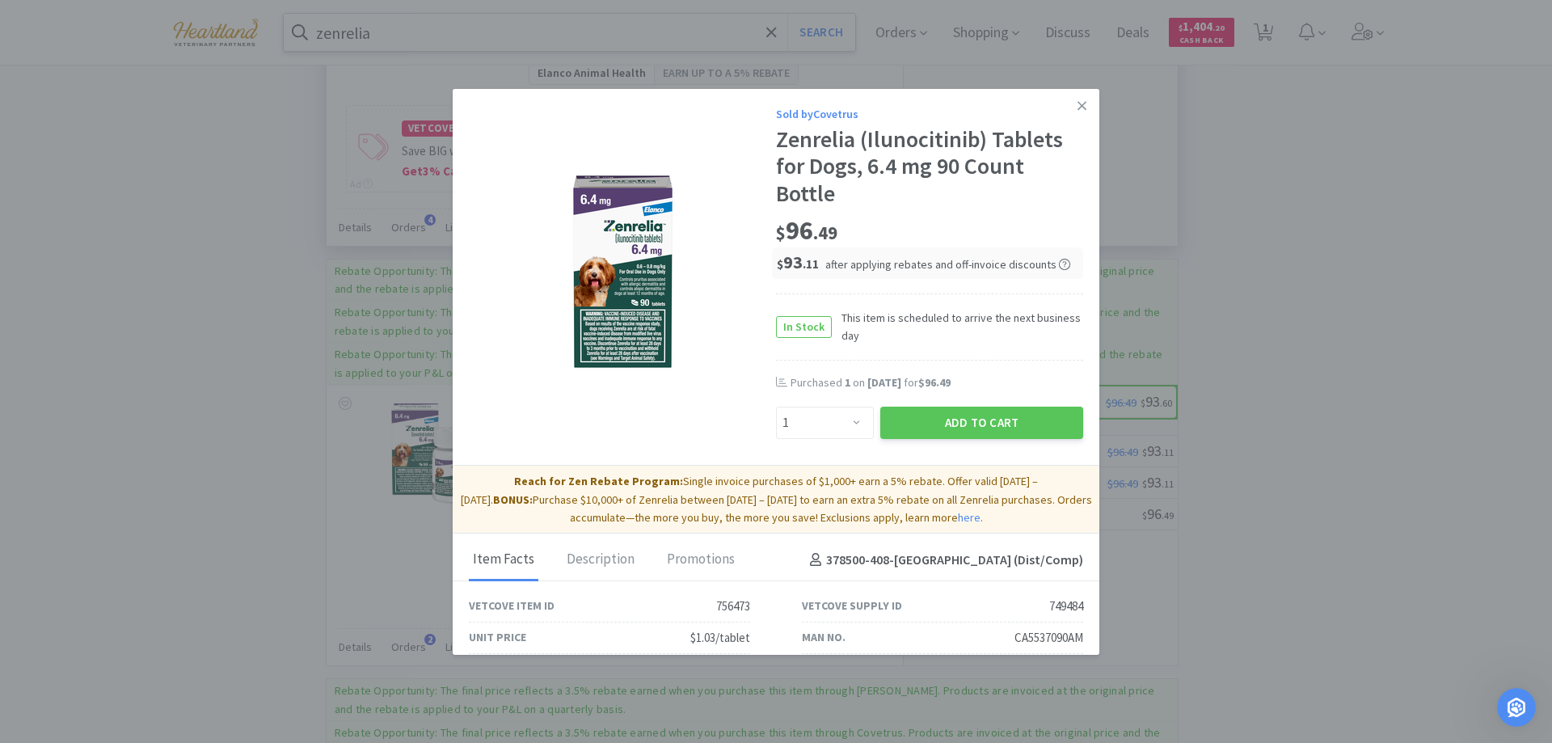
click at [1078, 105] on icon at bounding box center [1082, 106] width 9 height 15
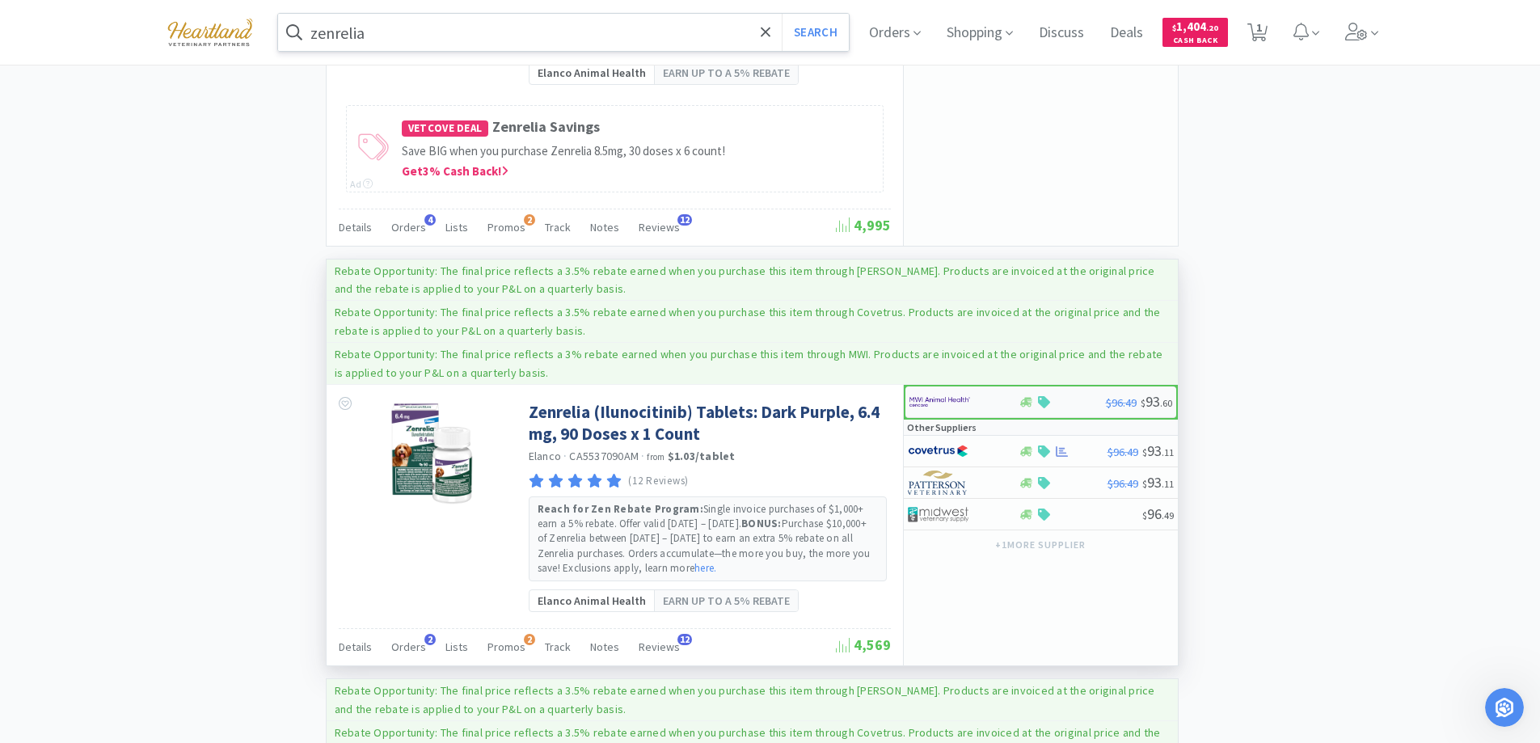
click at [989, 404] on div at bounding box center [953, 401] width 89 height 27
select select "1"
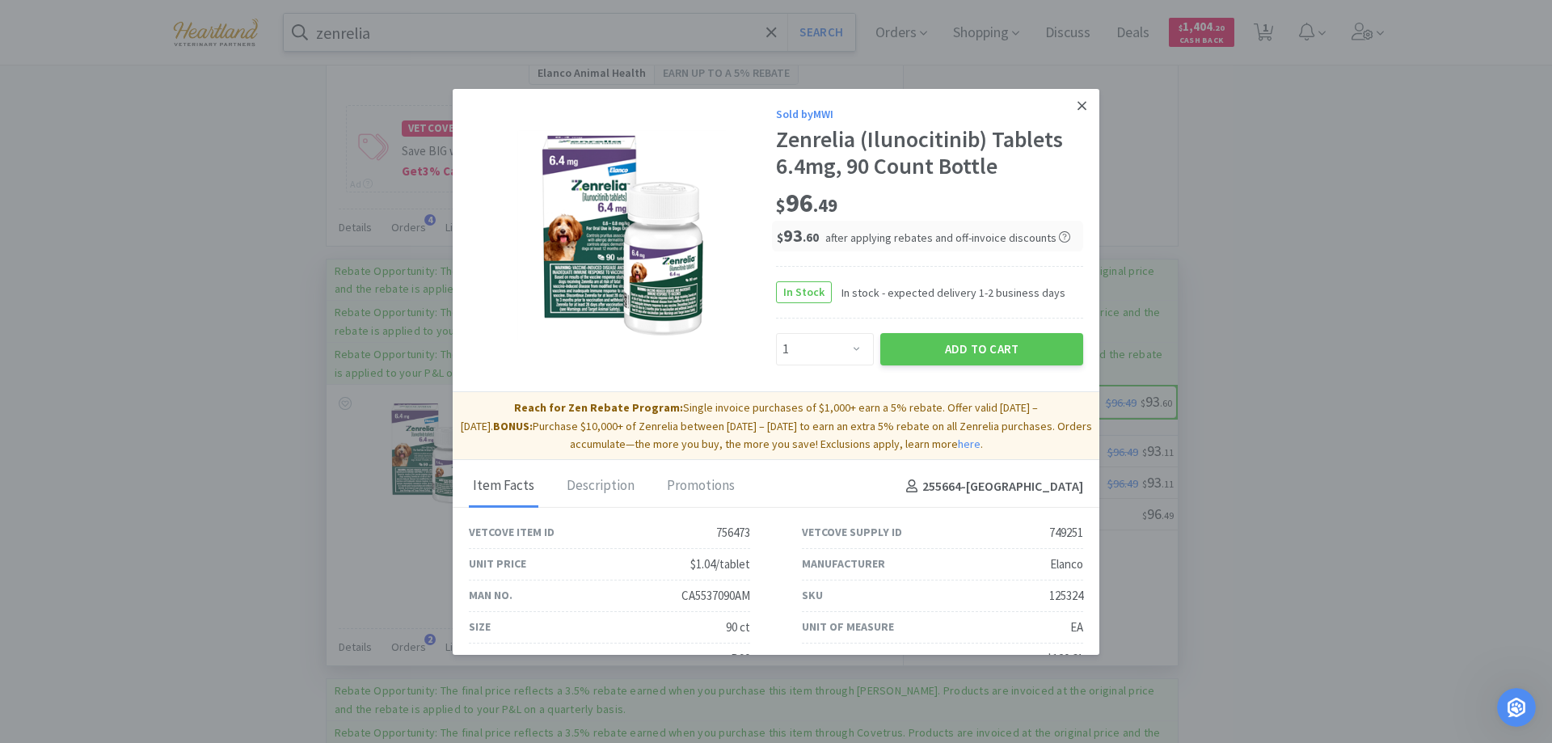
click at [1078, 105] on icon at bounding box center [1082, 106] width 9 height 15
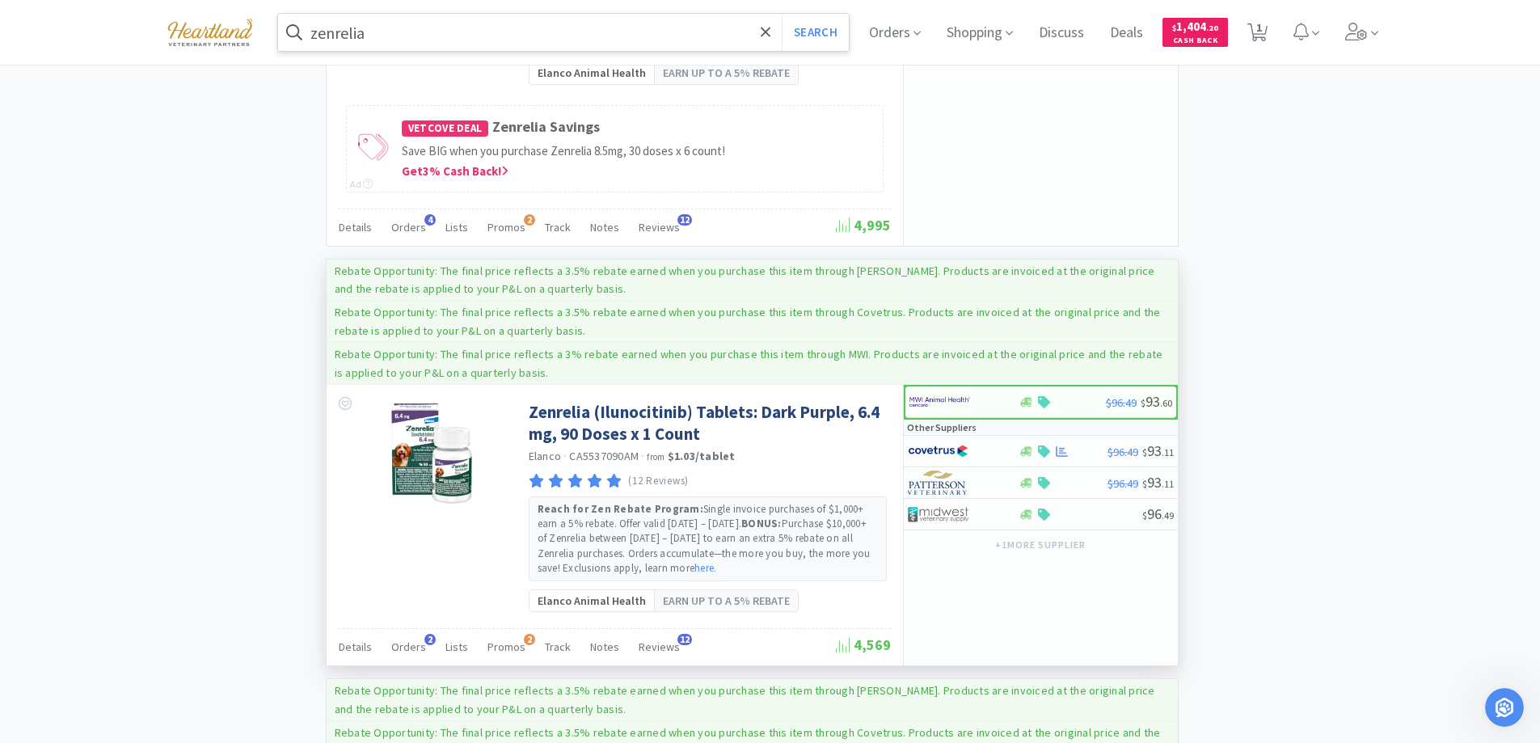
click at [489, 35] on input "zenrelia" at bounding box center [564, 32] width 572 height 37
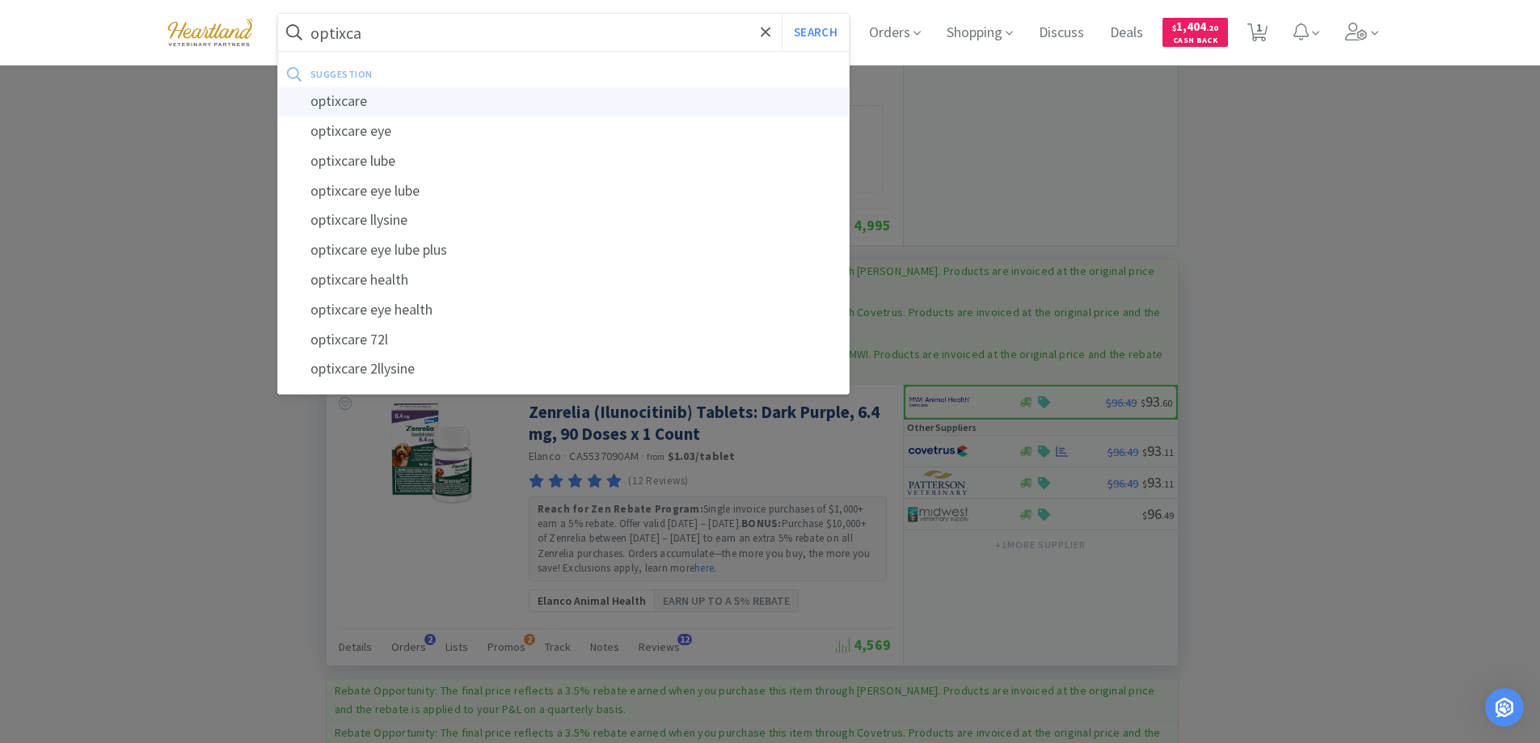
click at [358, 101] on div "optixcare" at bounding box center [564, 102] width 572 height 30
type input "optixcare"
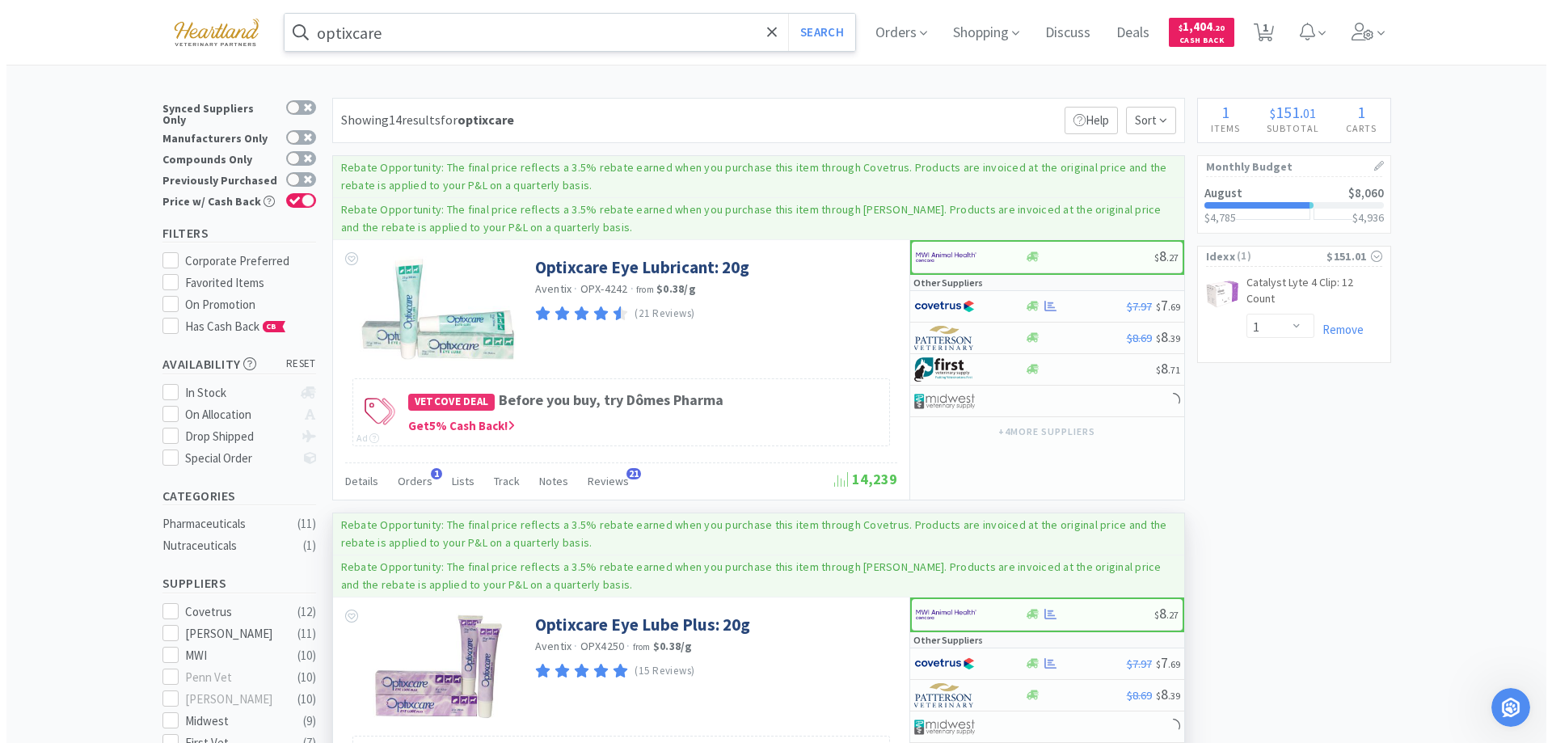
scroll to position [243, 0]
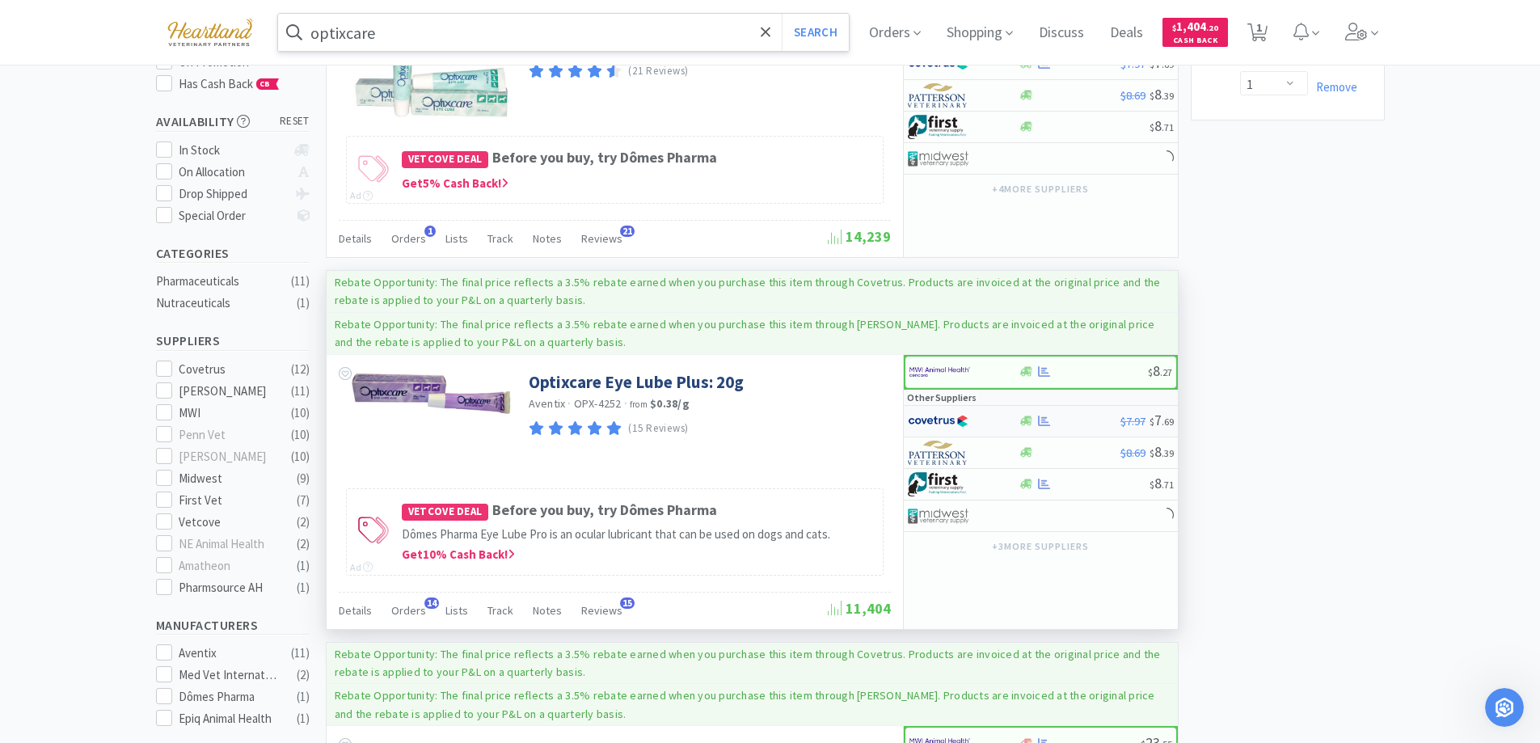
click at [995, 420] on div at bounding box center [952, 420] width 89 height 27
select select "1"
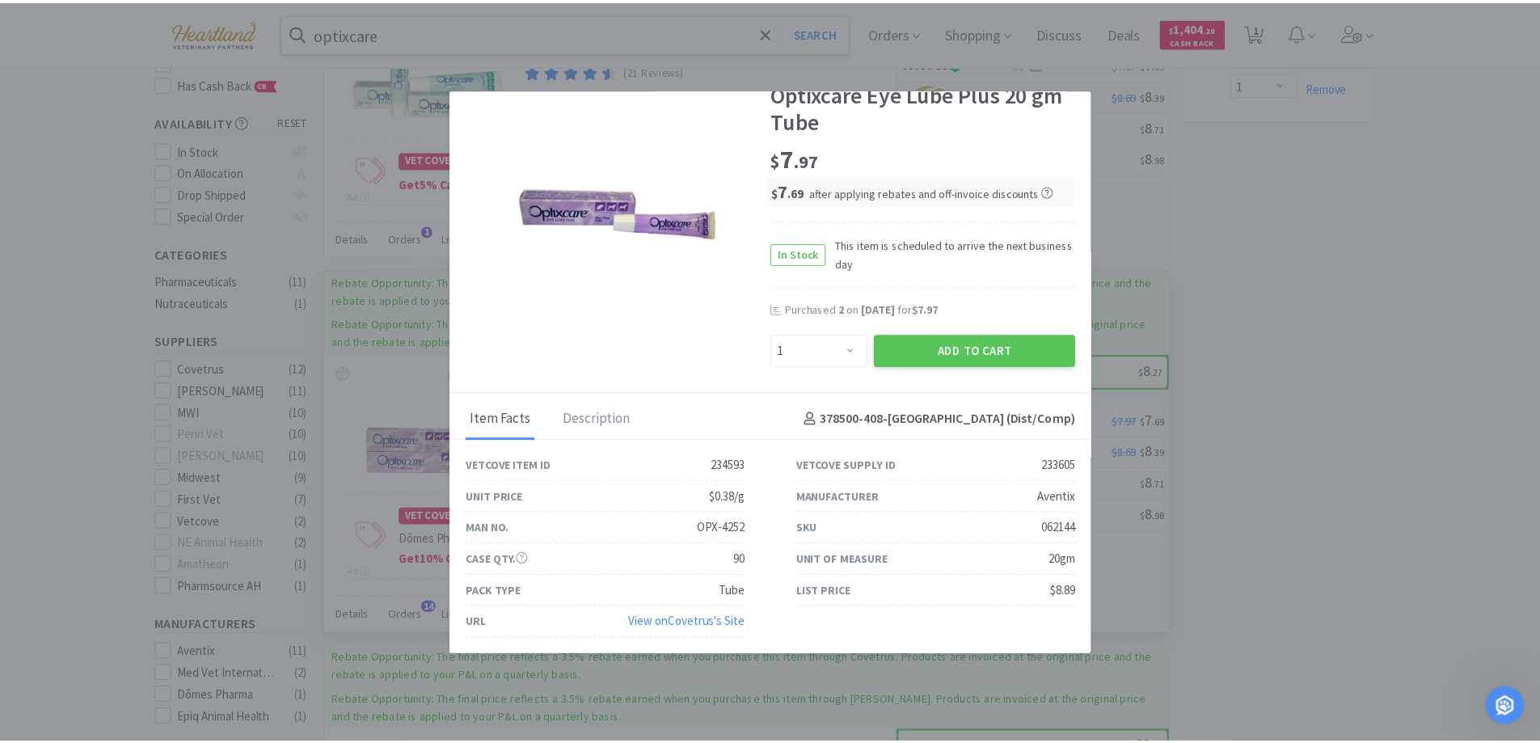
scroll to position [0, 0]
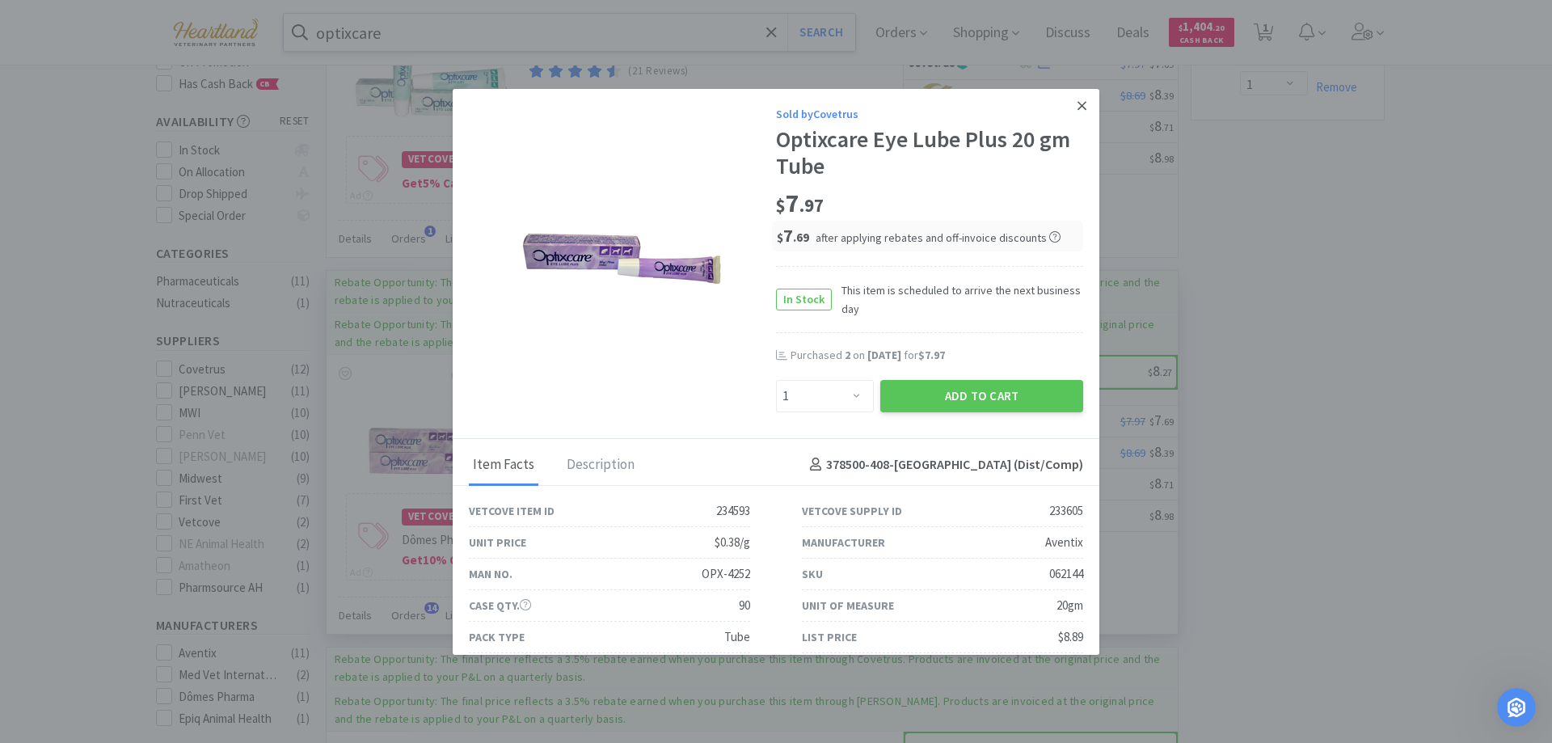
click at [1078, 103] on icon at bounding box center [1082, 106] width 9 height 15
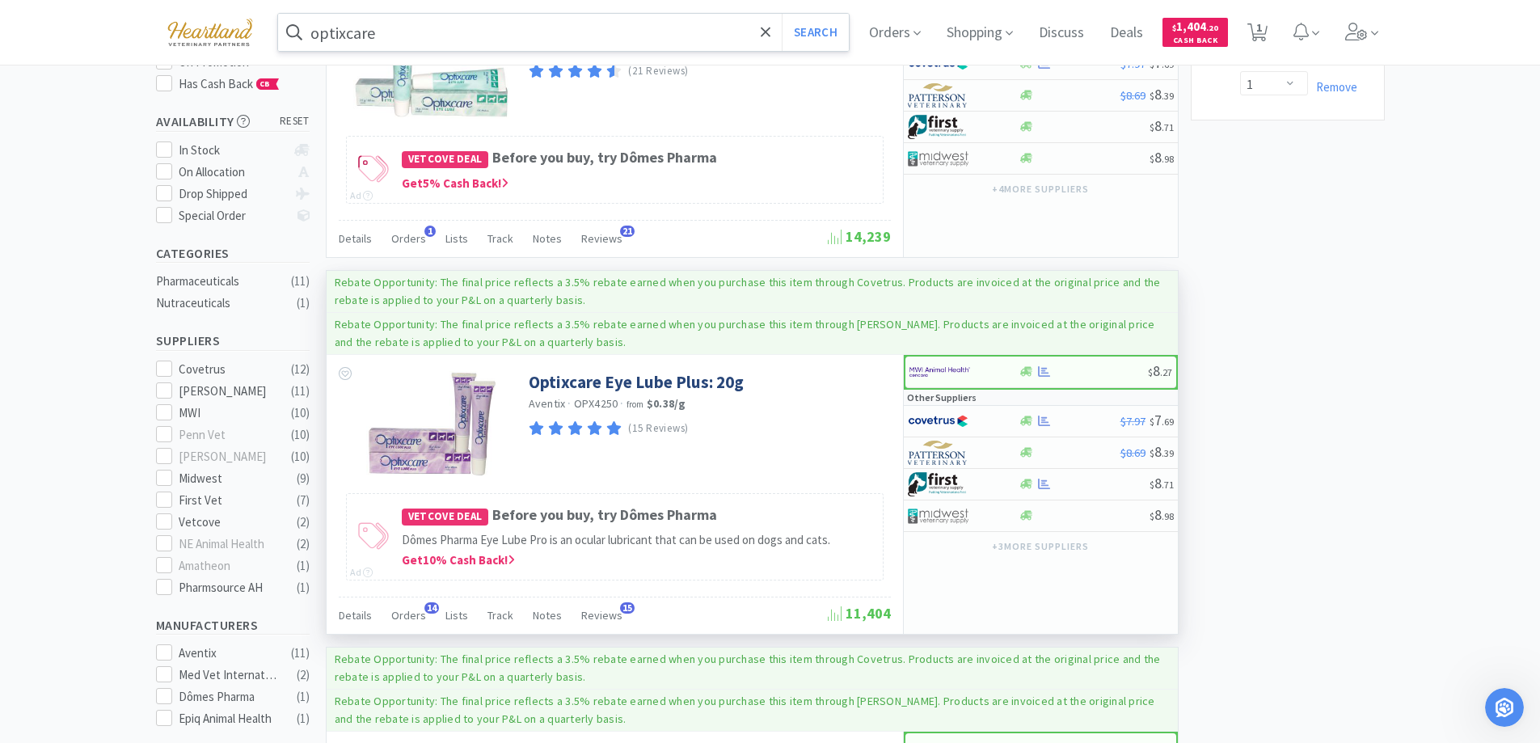
click at [433, 36] on input "optixcare" at bounding box center [564, 32] width 572 height 37
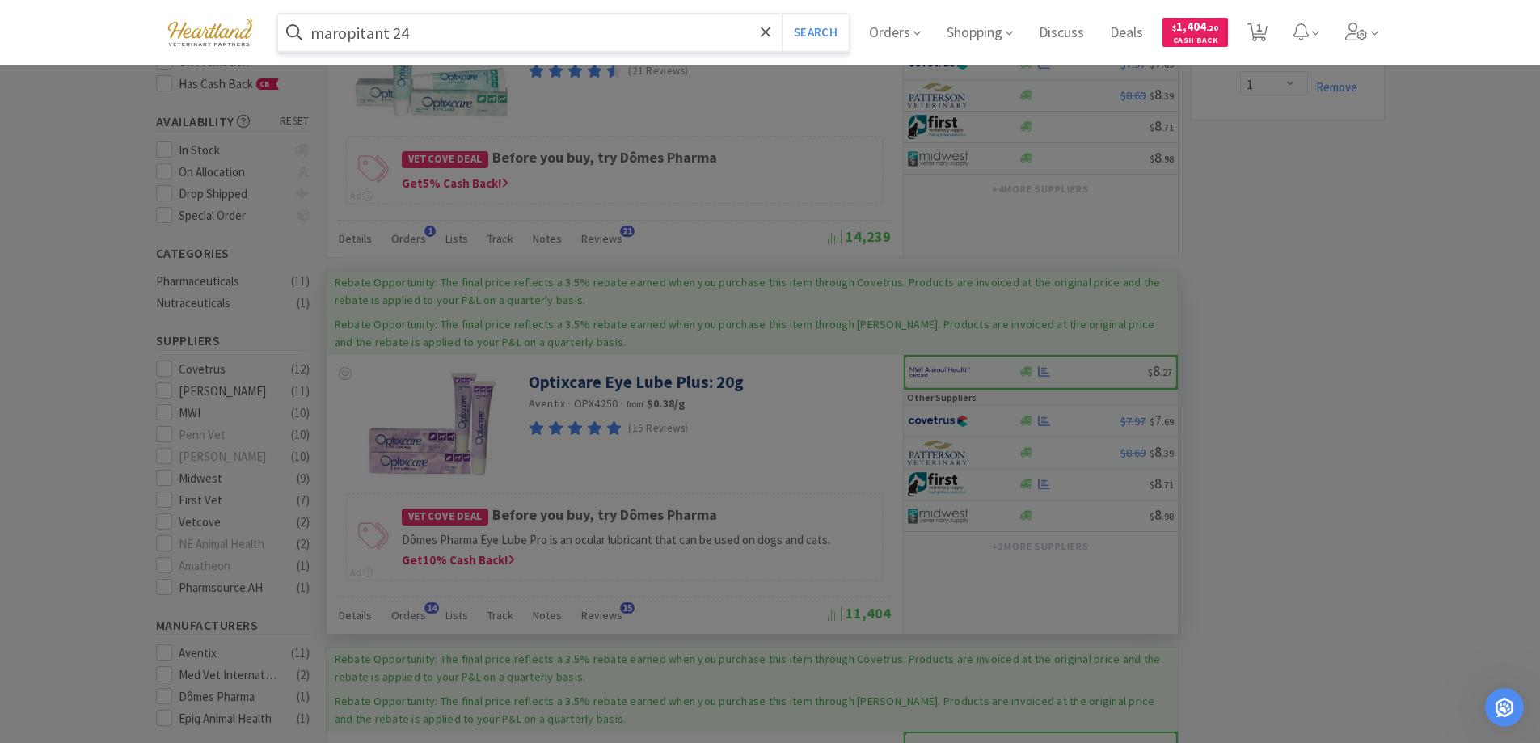
type input "maropitant 24"
click at [782, 14] on button "Search" at bounding box center [815, 32] width 67 height 37
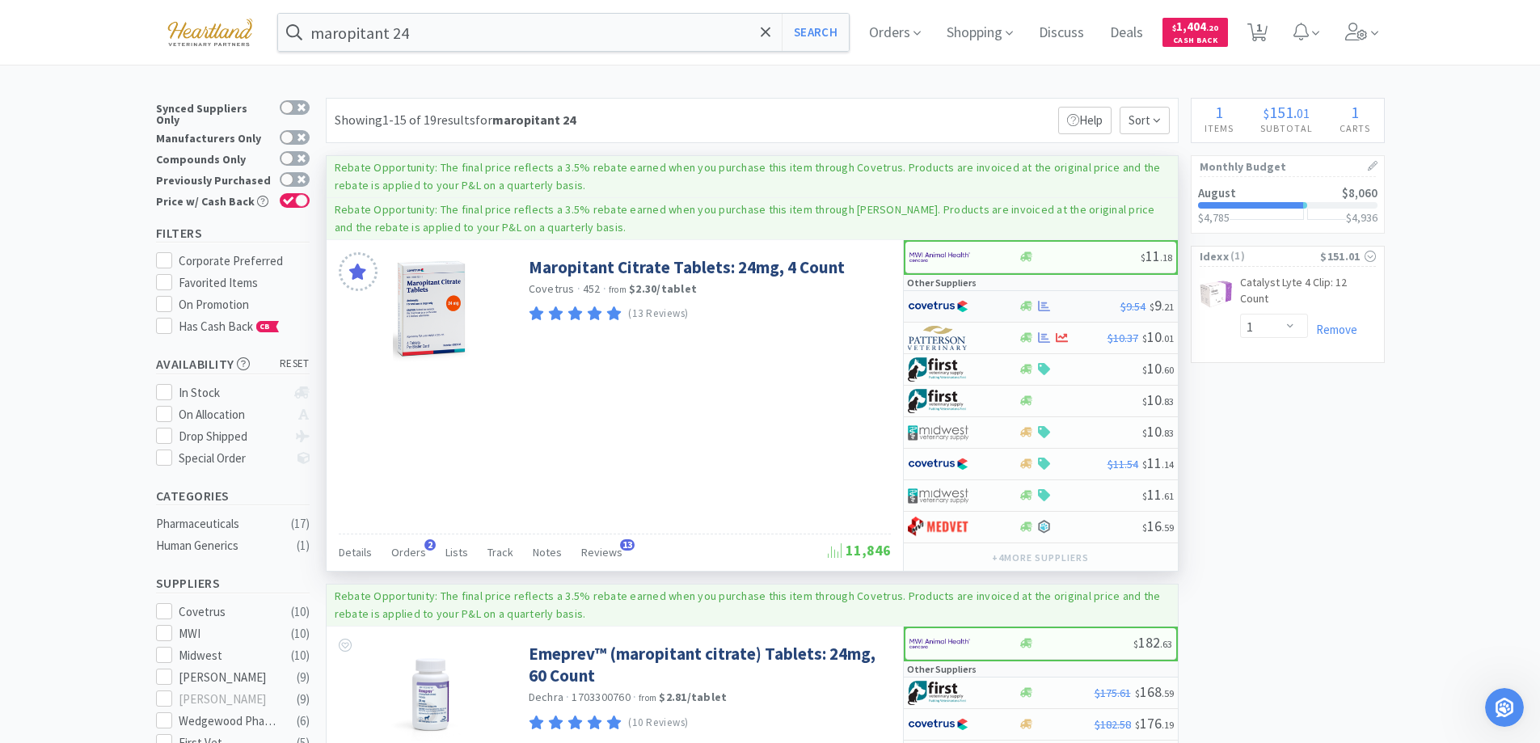
click at [990, 310] on div at bounding box center [952, 306] width 89 height 27
select select "1"
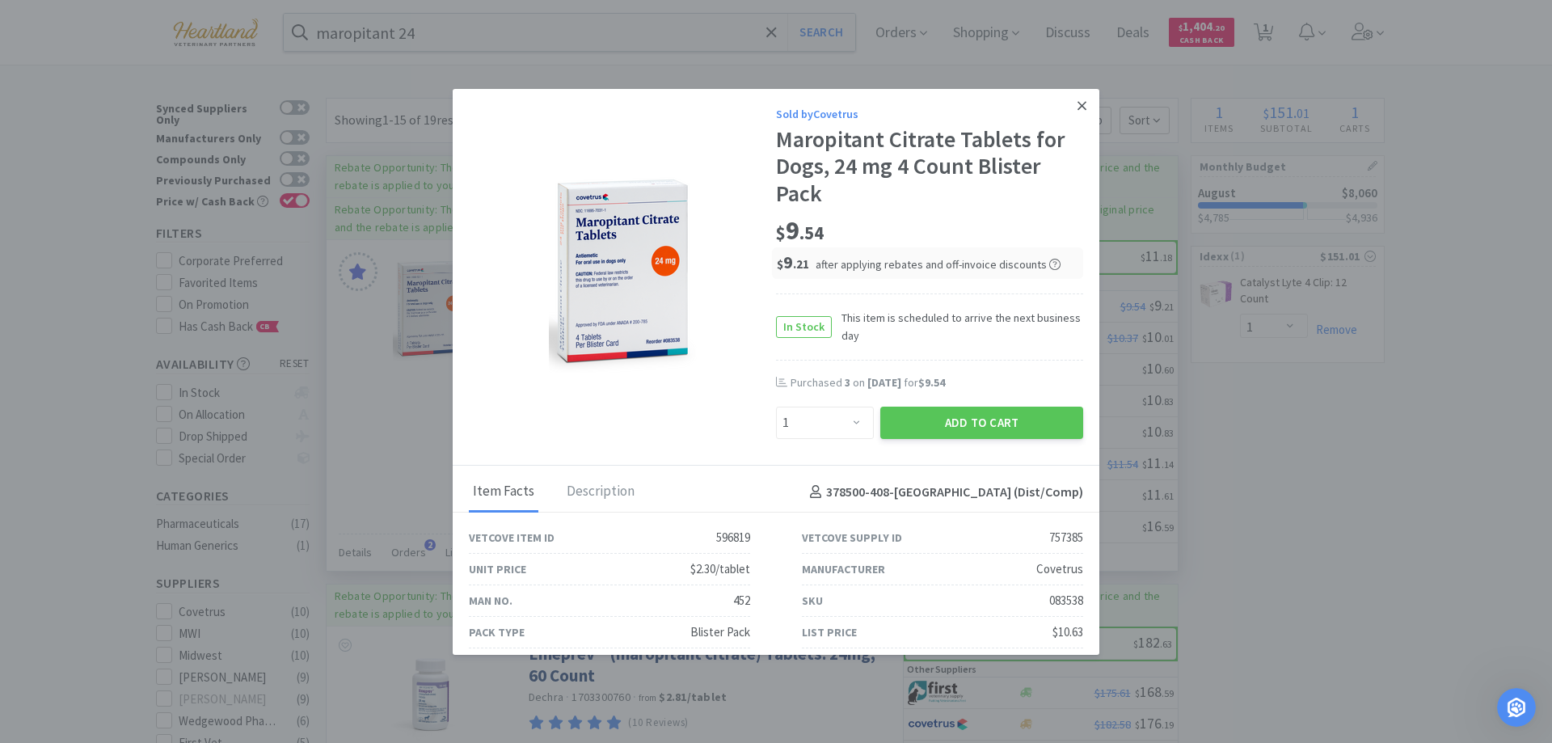
click at [1078, 109] on icon at bounding box center [1082, 105] width 9 height 9
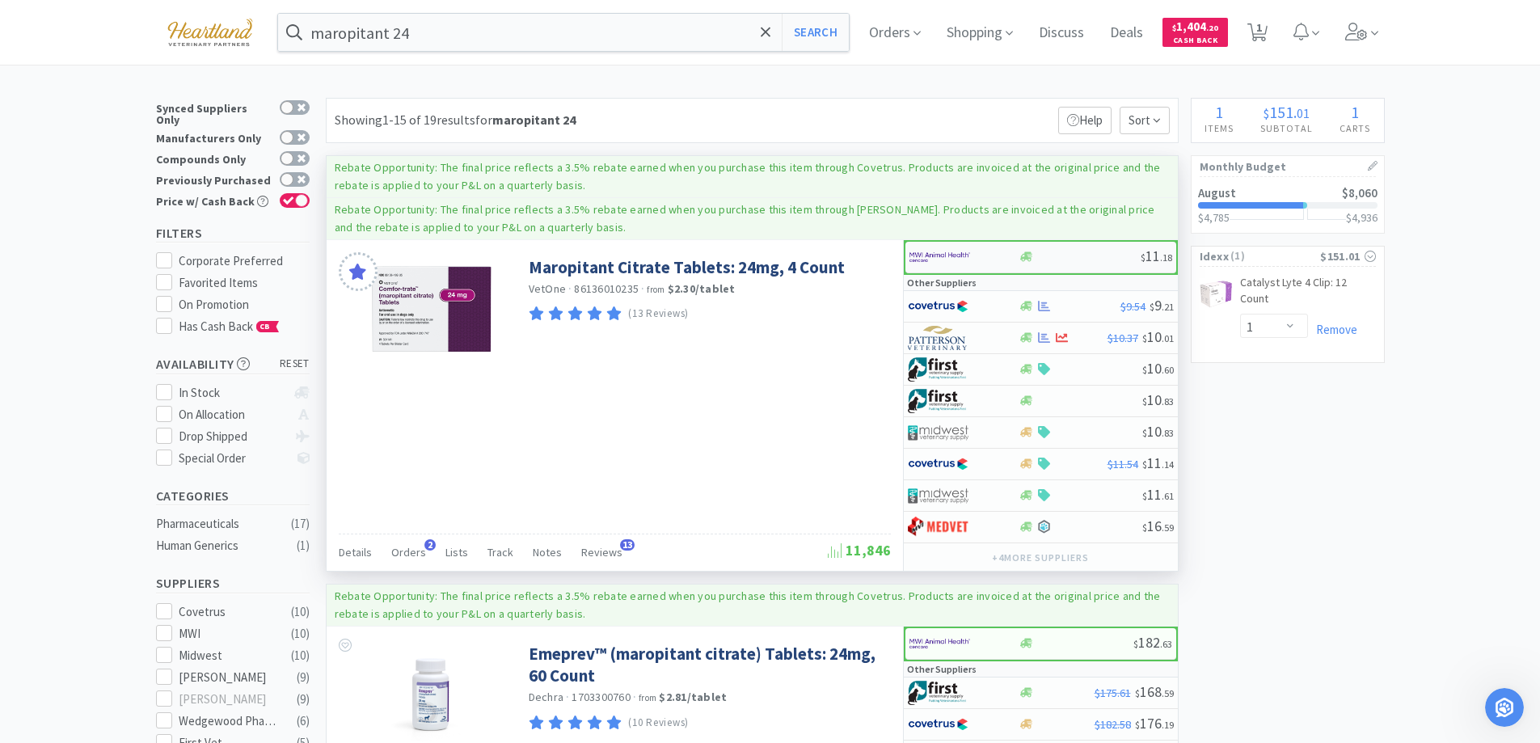
click at [977, 255] on div at bounding box center [953, 256] width 89 height 27
select select "1"
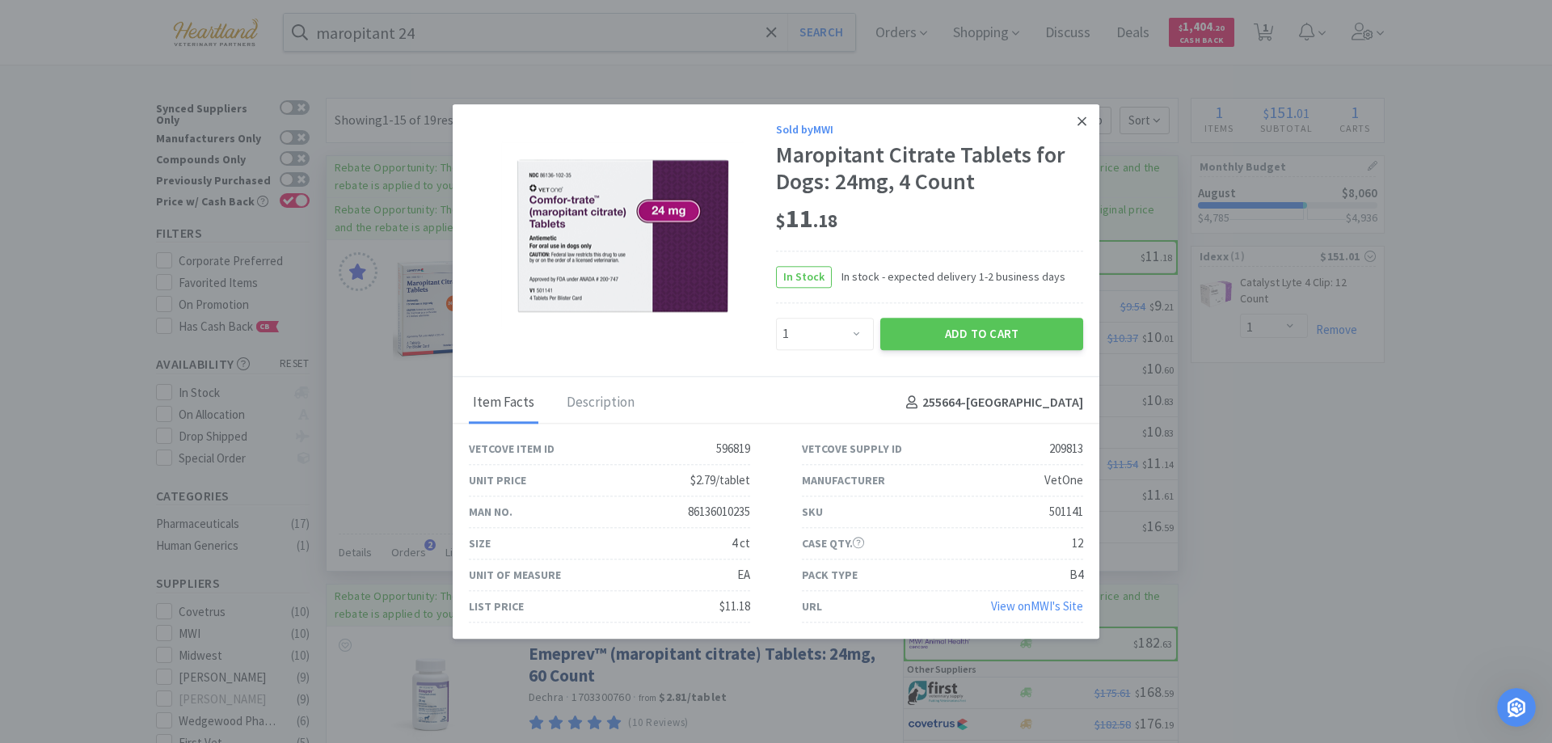
click at [1079, 112] on link at bounding box center [1082, 121] width 28 height 35
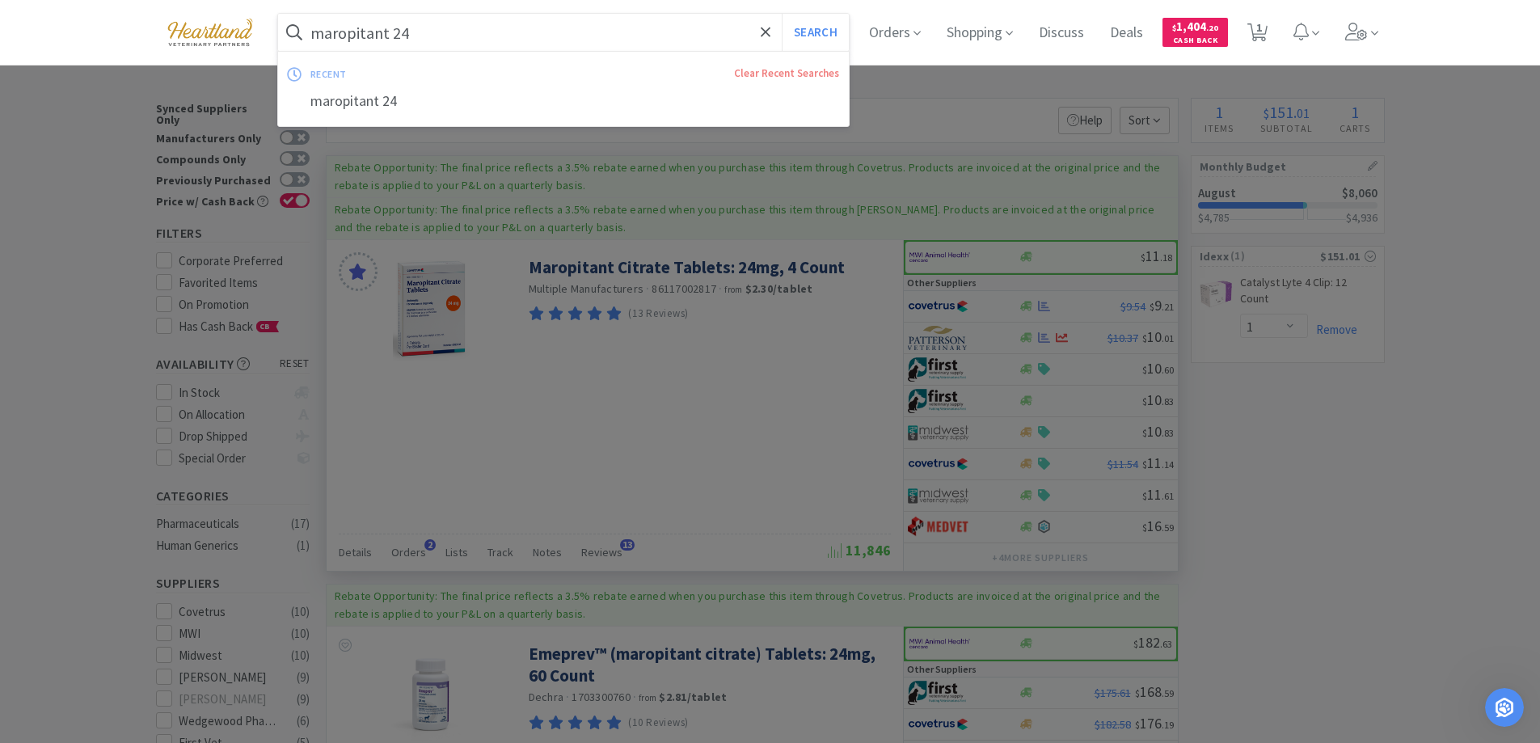
click at [442, 34] on input "maropitant 24" at bounding box center [564, 32] width 572 height 37
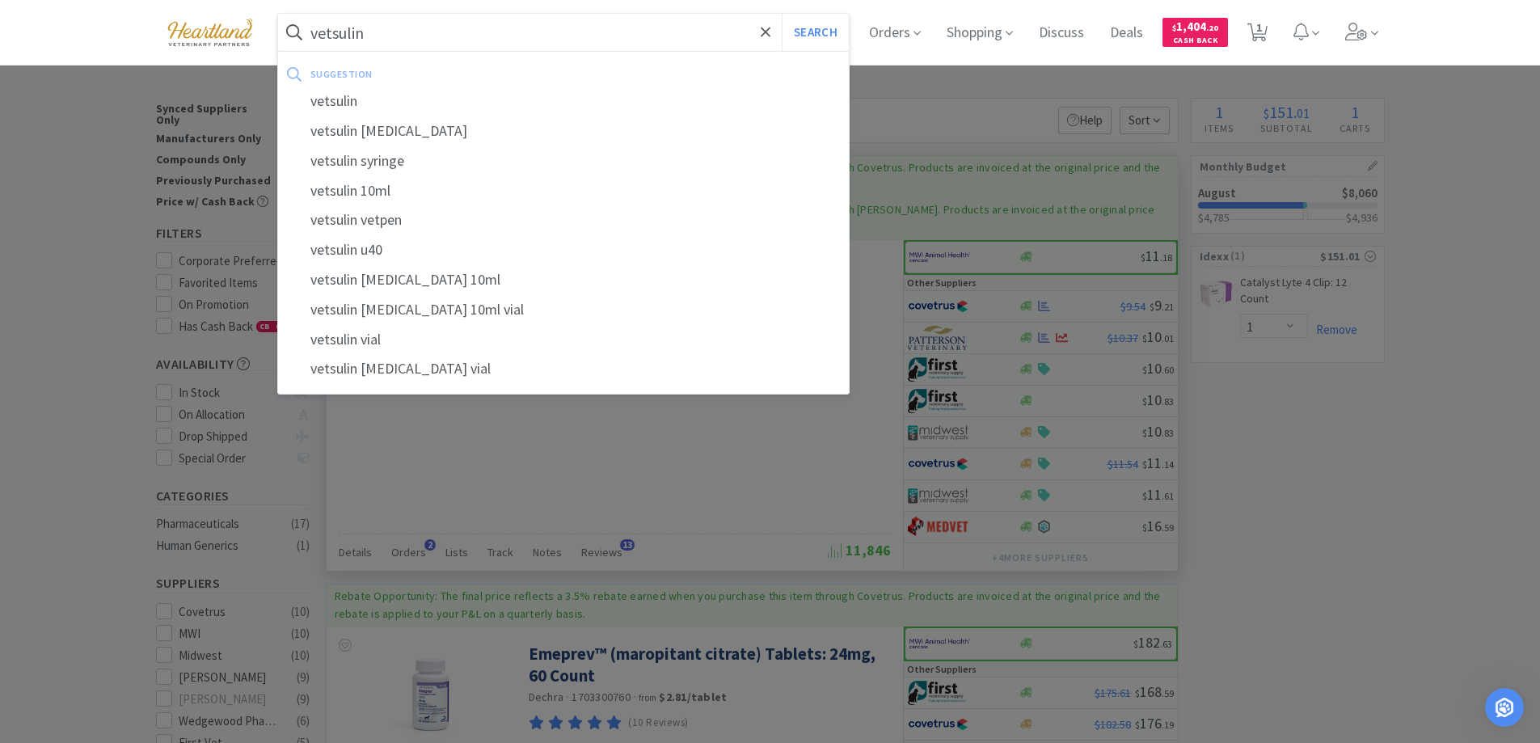
type input "vetsulin"
click at [782, 14] on button "Search" at bounding box center [815, 32] width 67 height 37
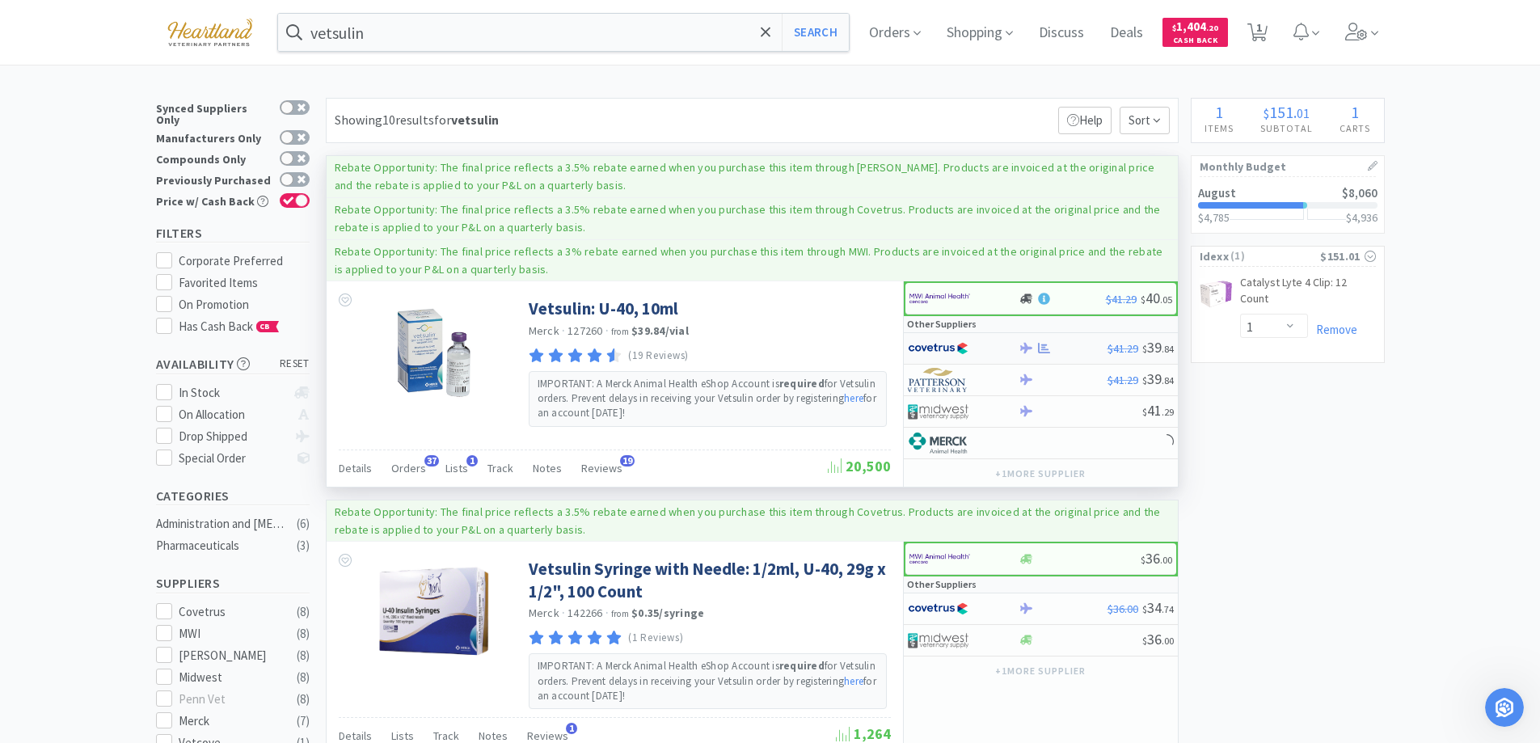
click at [984, 343] on div at bounding box center [952, 348] width 89 height 27
select select "2"
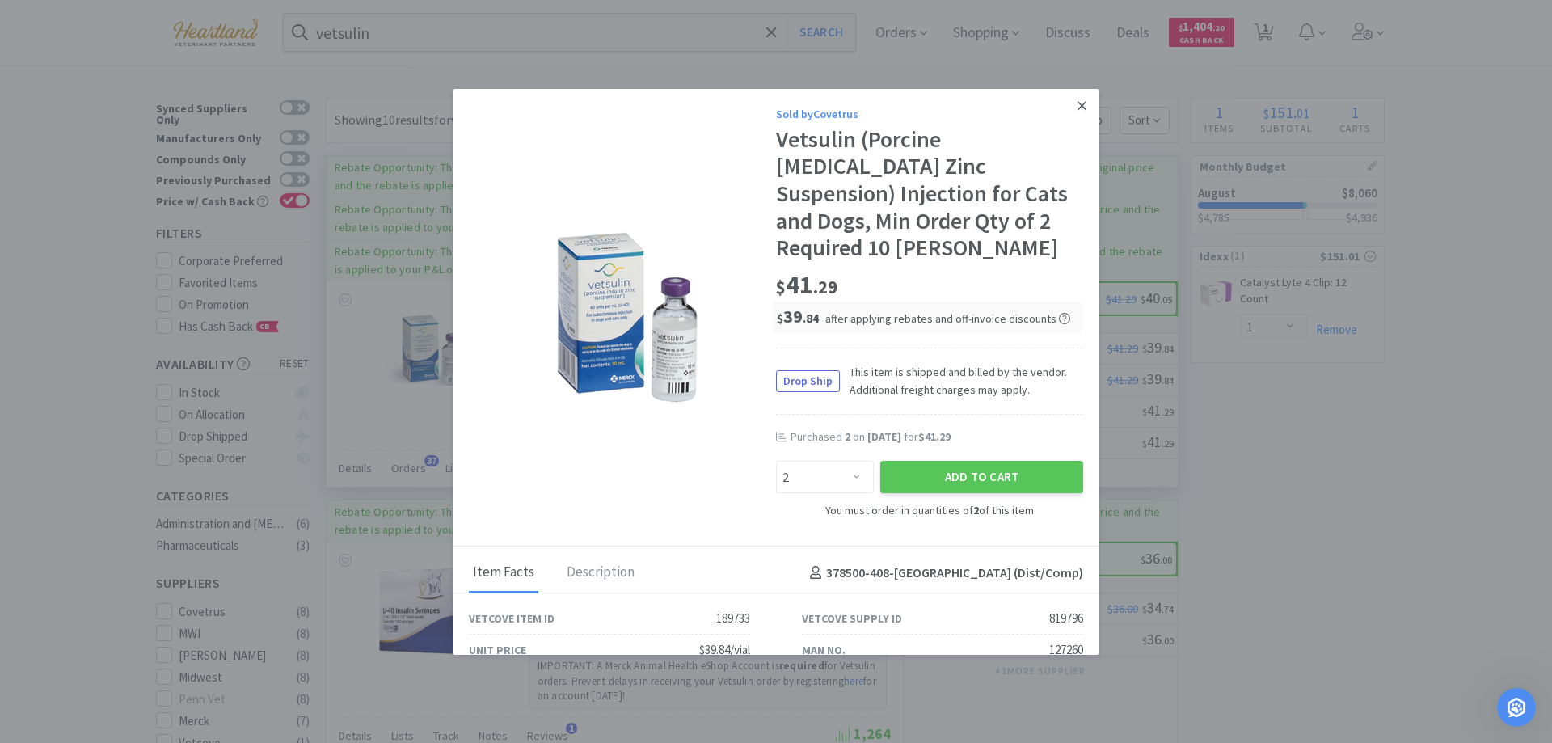
click at [1078, 109] on icon at bounding box center [1082, 106] width 9 height 15
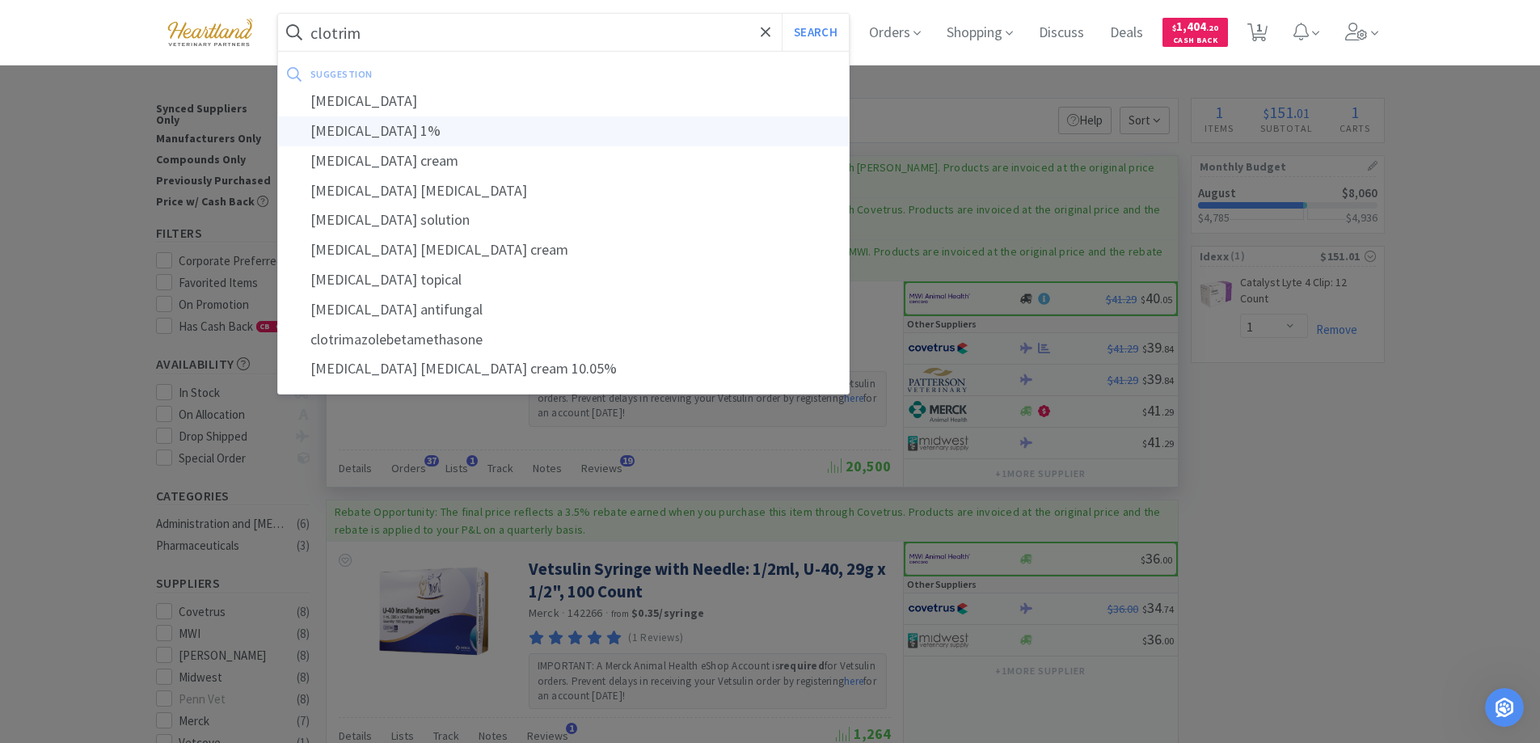
click at [408, 133] on div "clotrimazole 1%" at bounding box center [564, 131] width 572 height 30
type input "clotrimazole 1%"
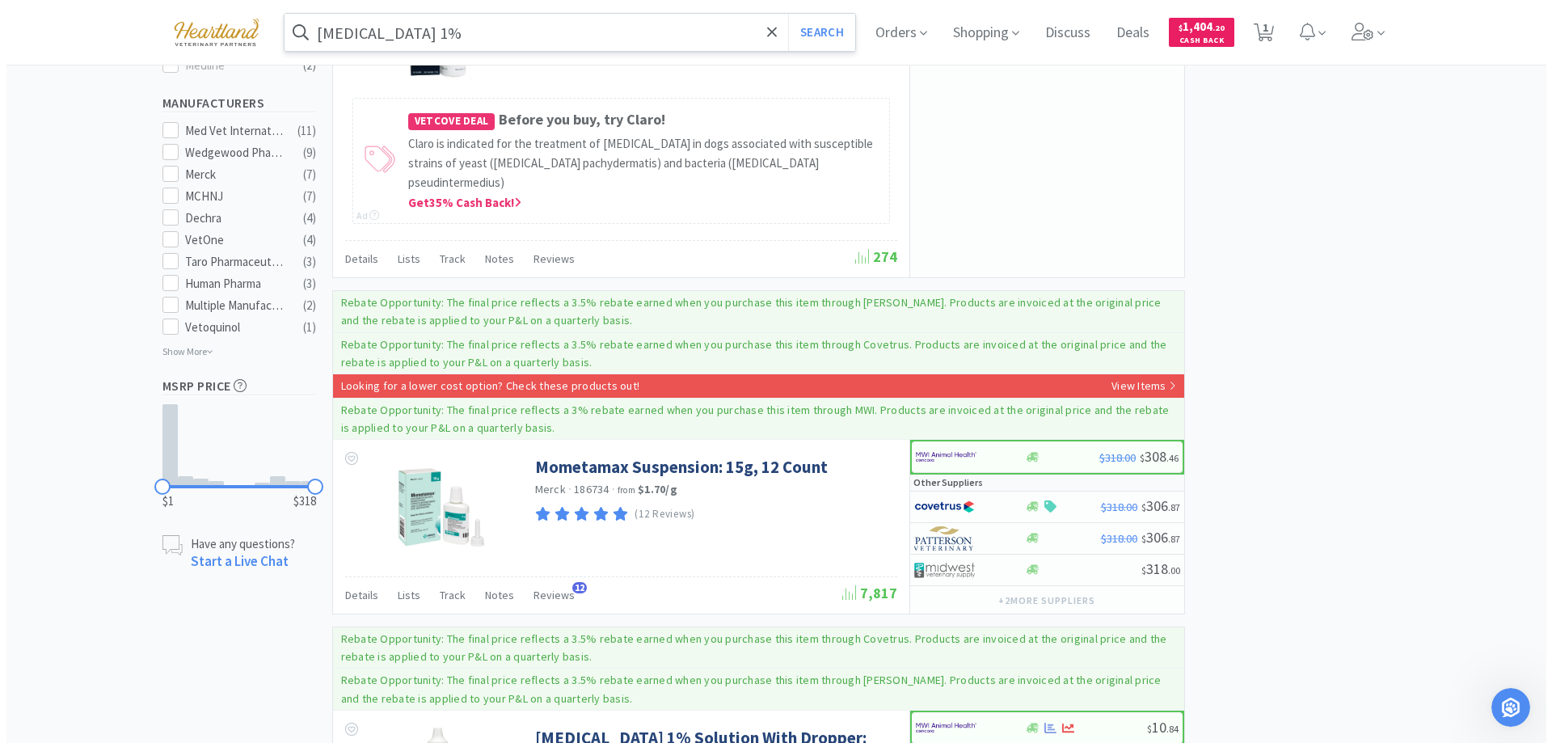
scroll to position [1132, 0]
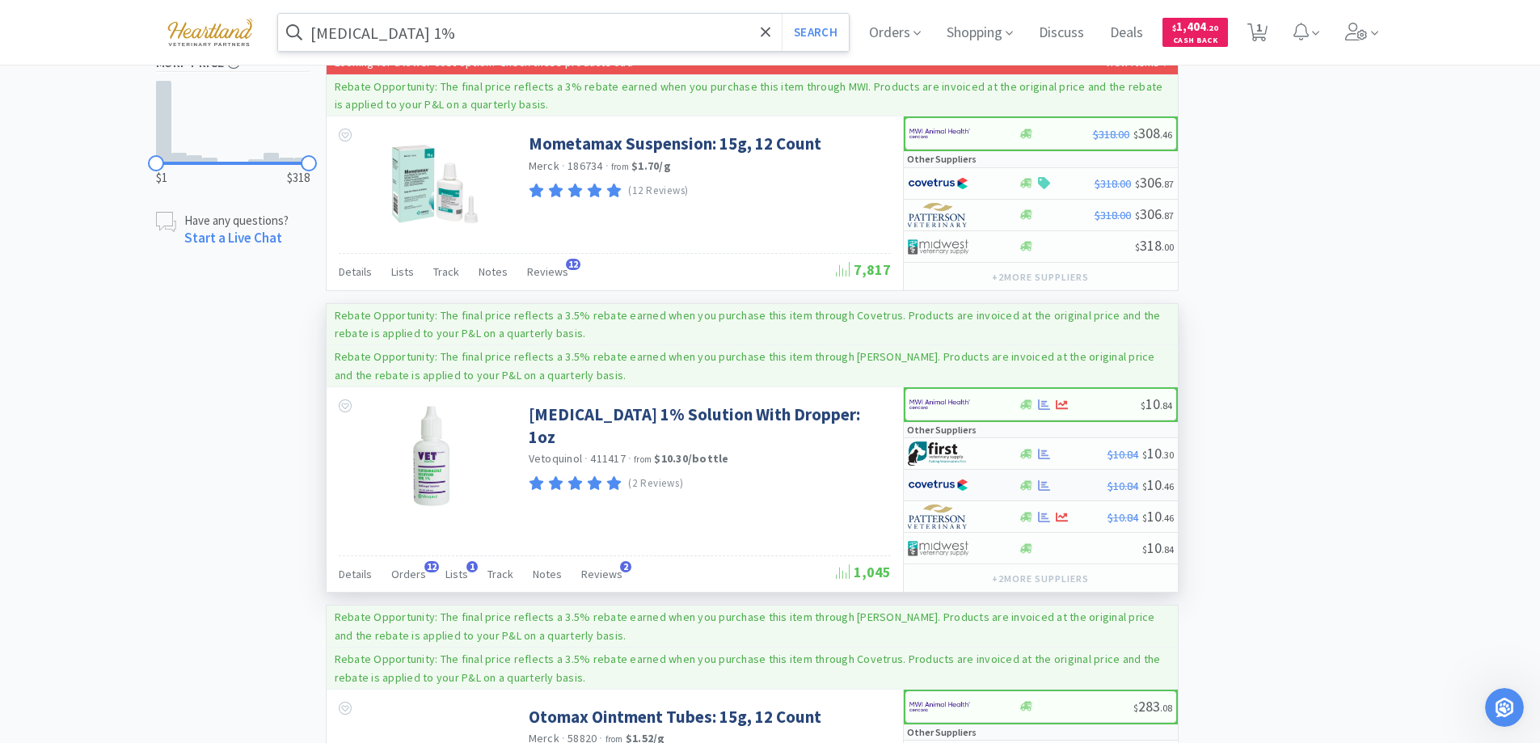
click at [989, 471] on div at bounding box center [952, 484] width 89 height 27
select select "1"
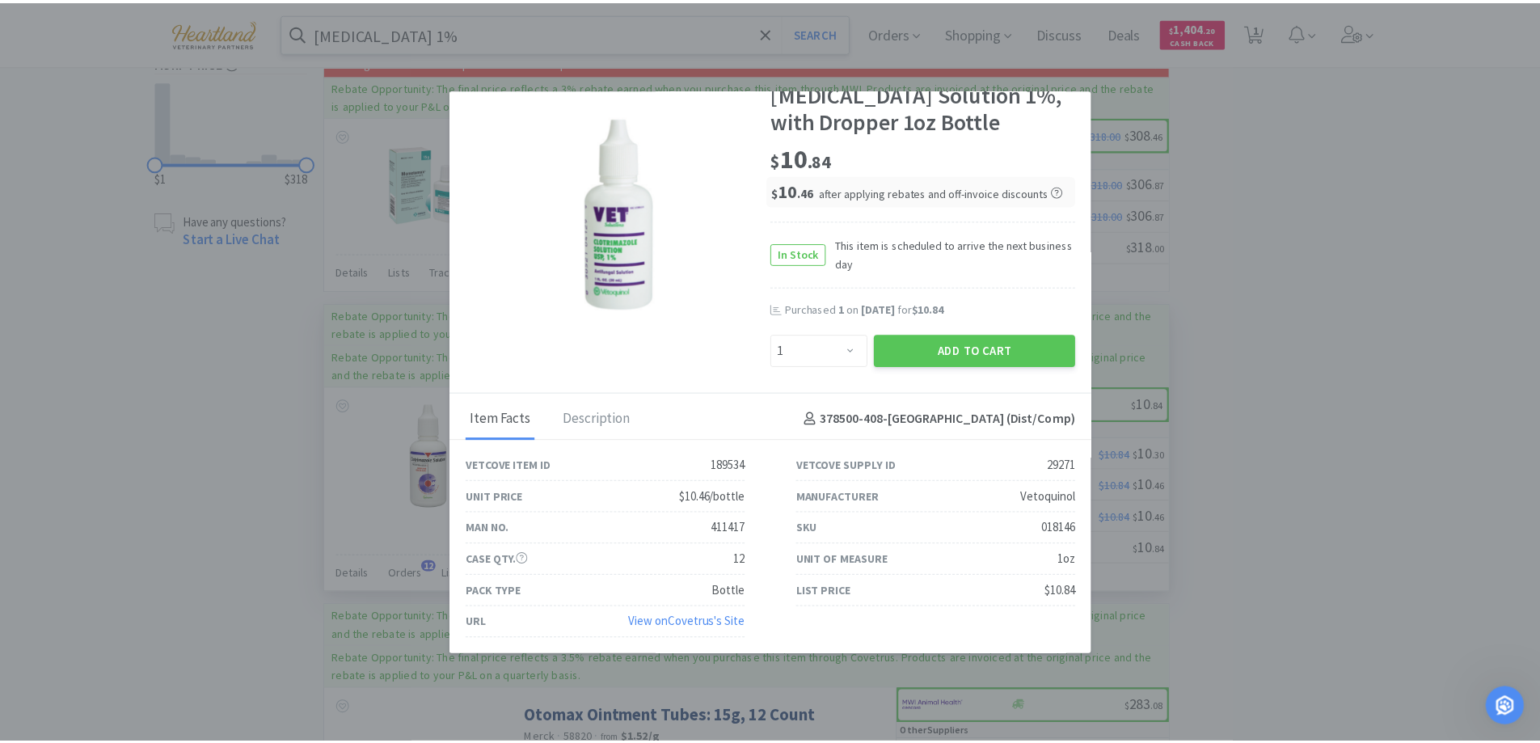
scroll to position [0, 0]
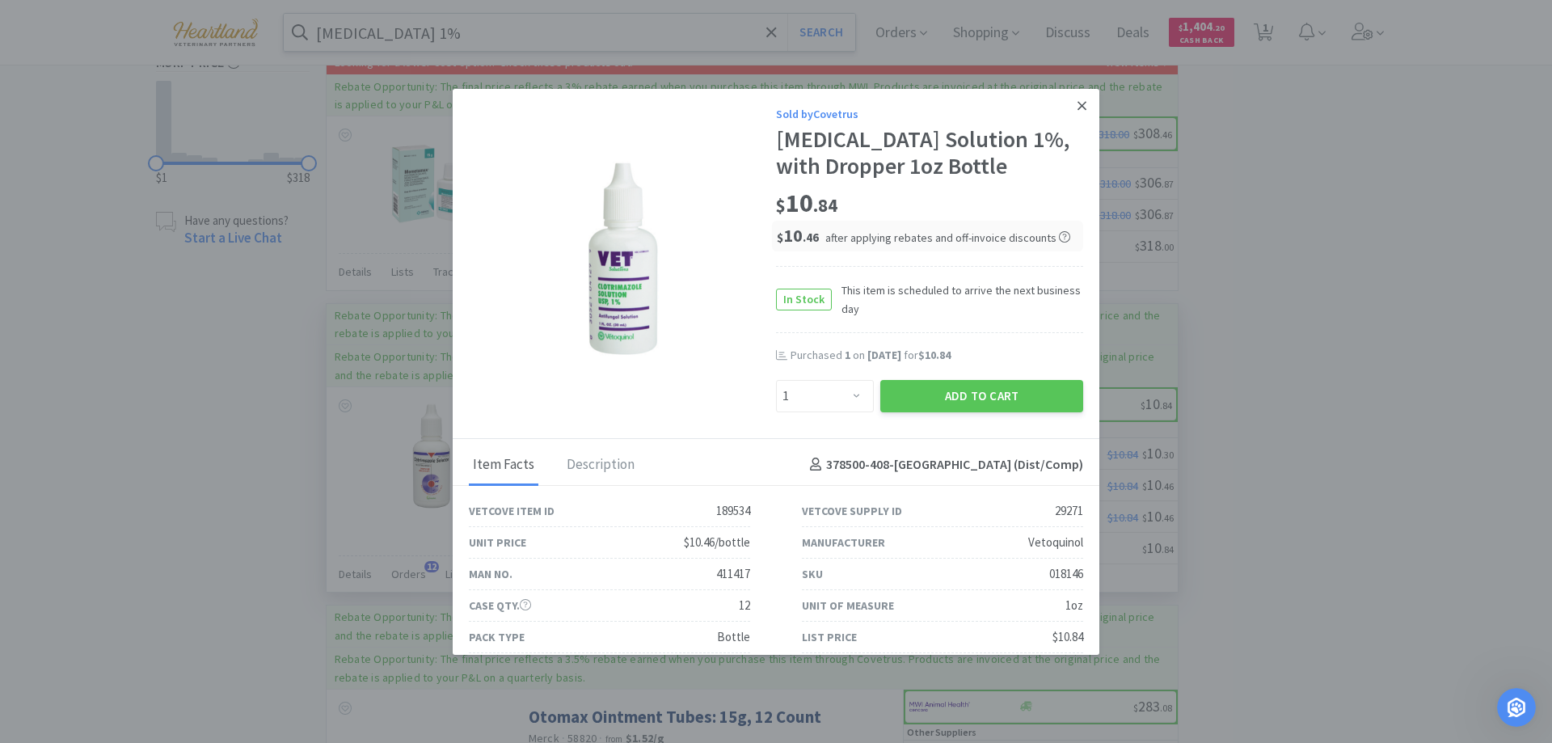
click at [1078, 105] on icon at bounding box center [1082, 105] width 9 height 9
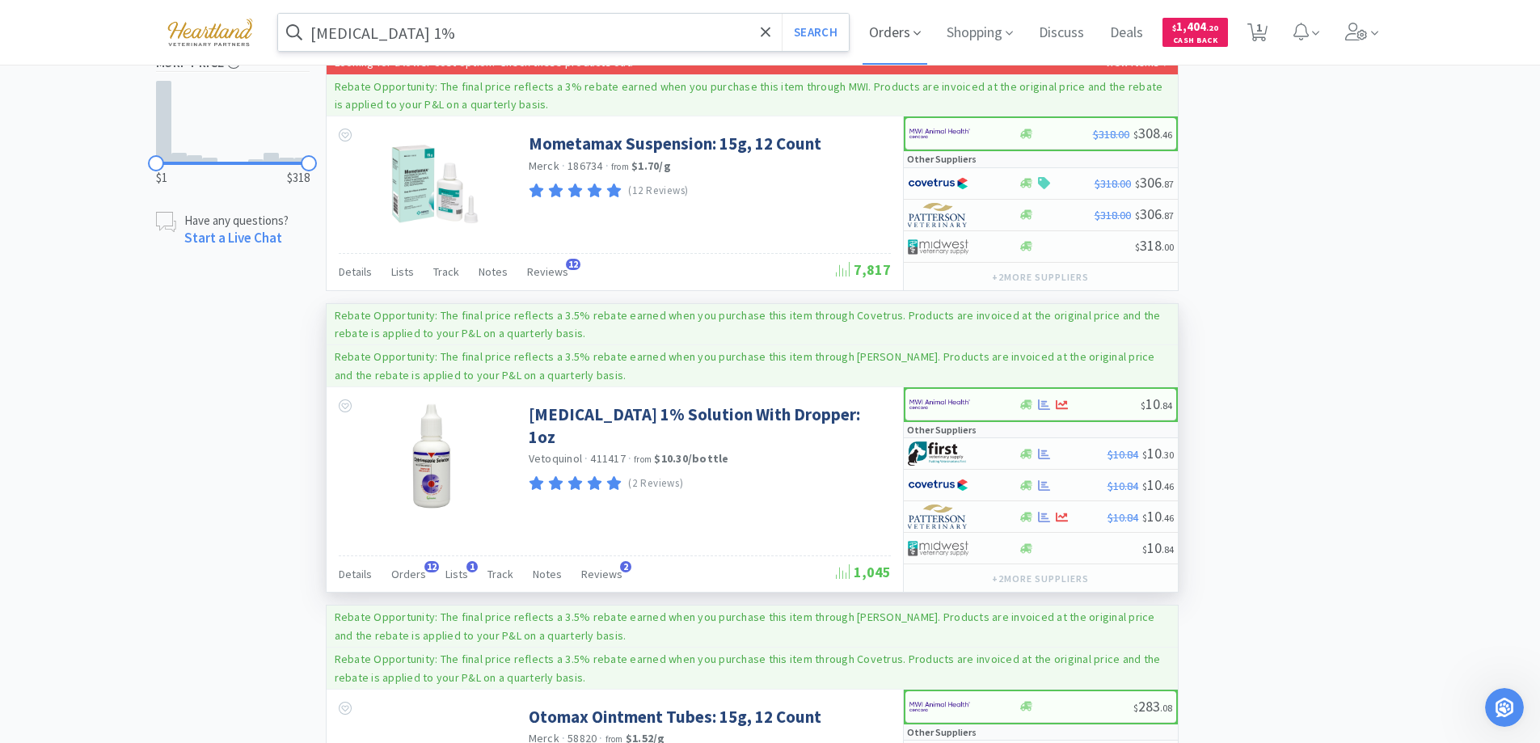
click at [901, 25] on span "Orders" at bounding box center [895, 32] width 65 height 65
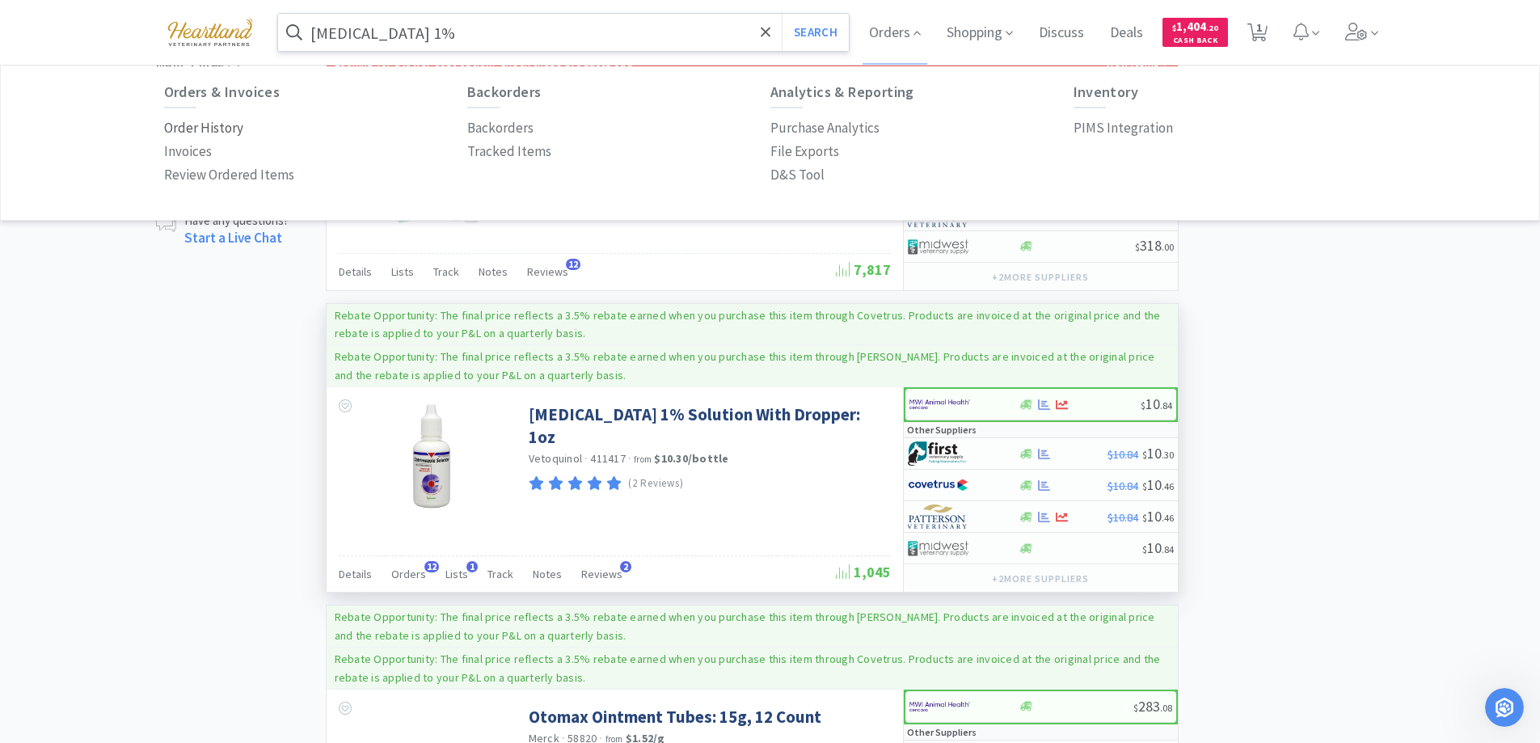
click at [209, 125] on p "Order History" at bounding box center [203, 128] width 79 height 22
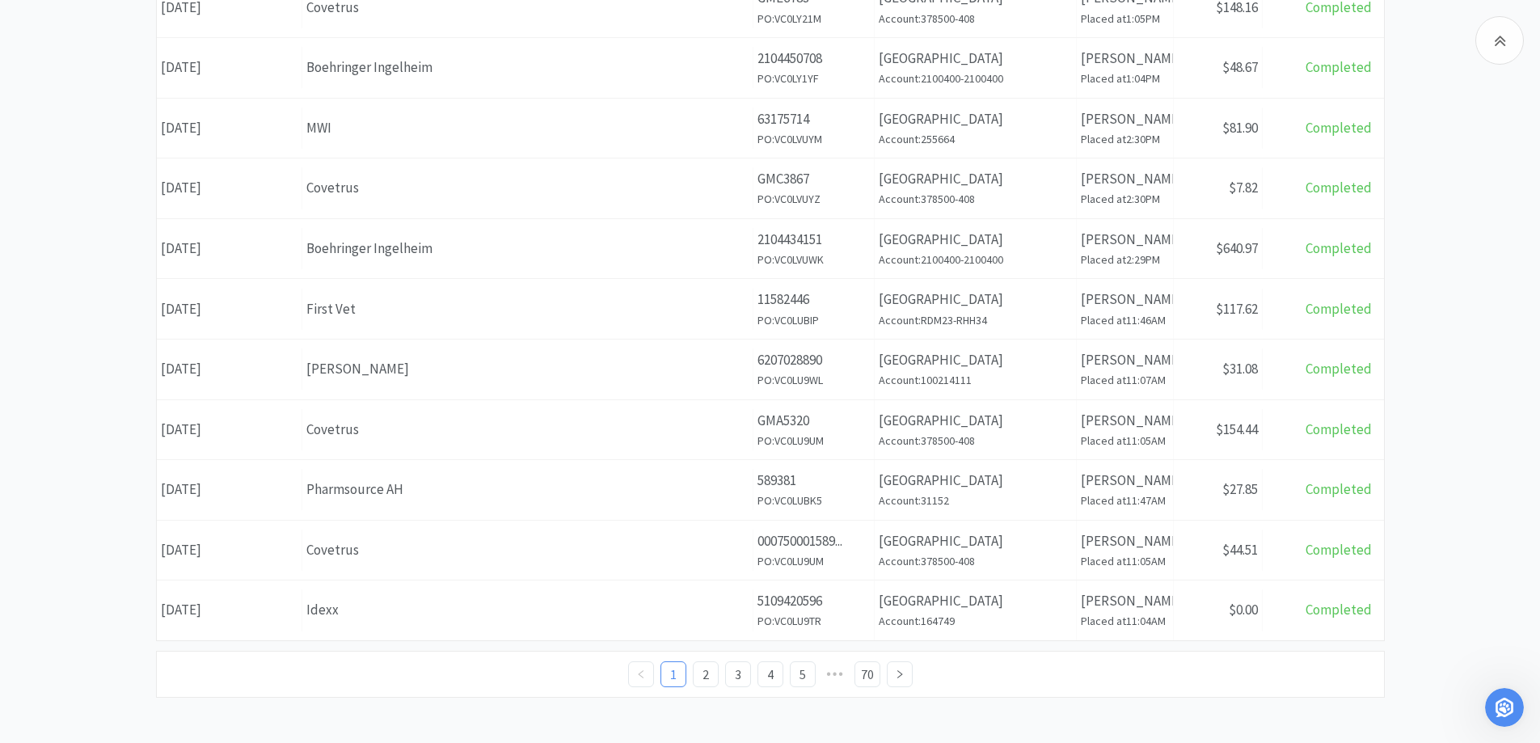
scroll to position [569, 0]
click at [709, 668] on link "2" at bounding box center [706, 671] width 24 height 24
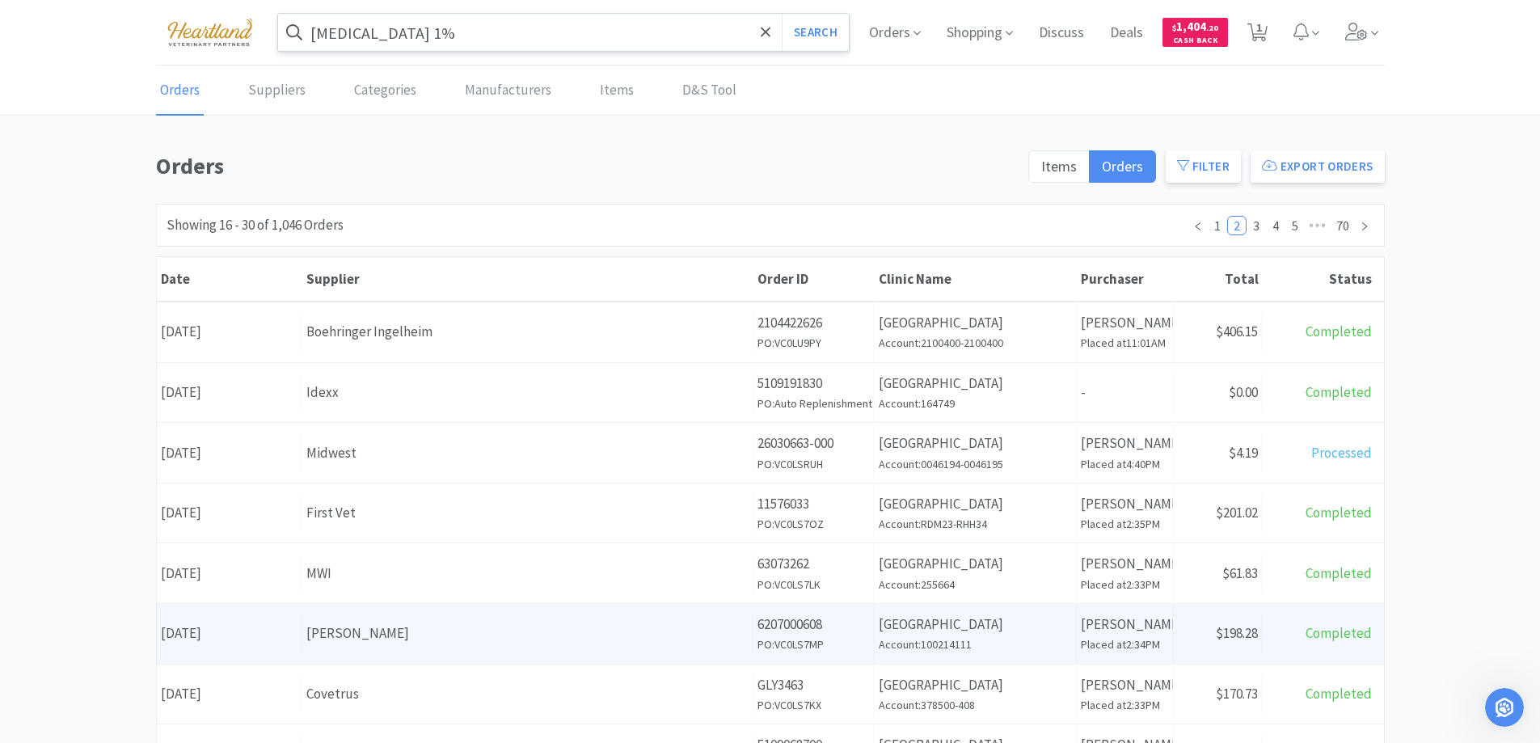
scroll to position [81, 0]
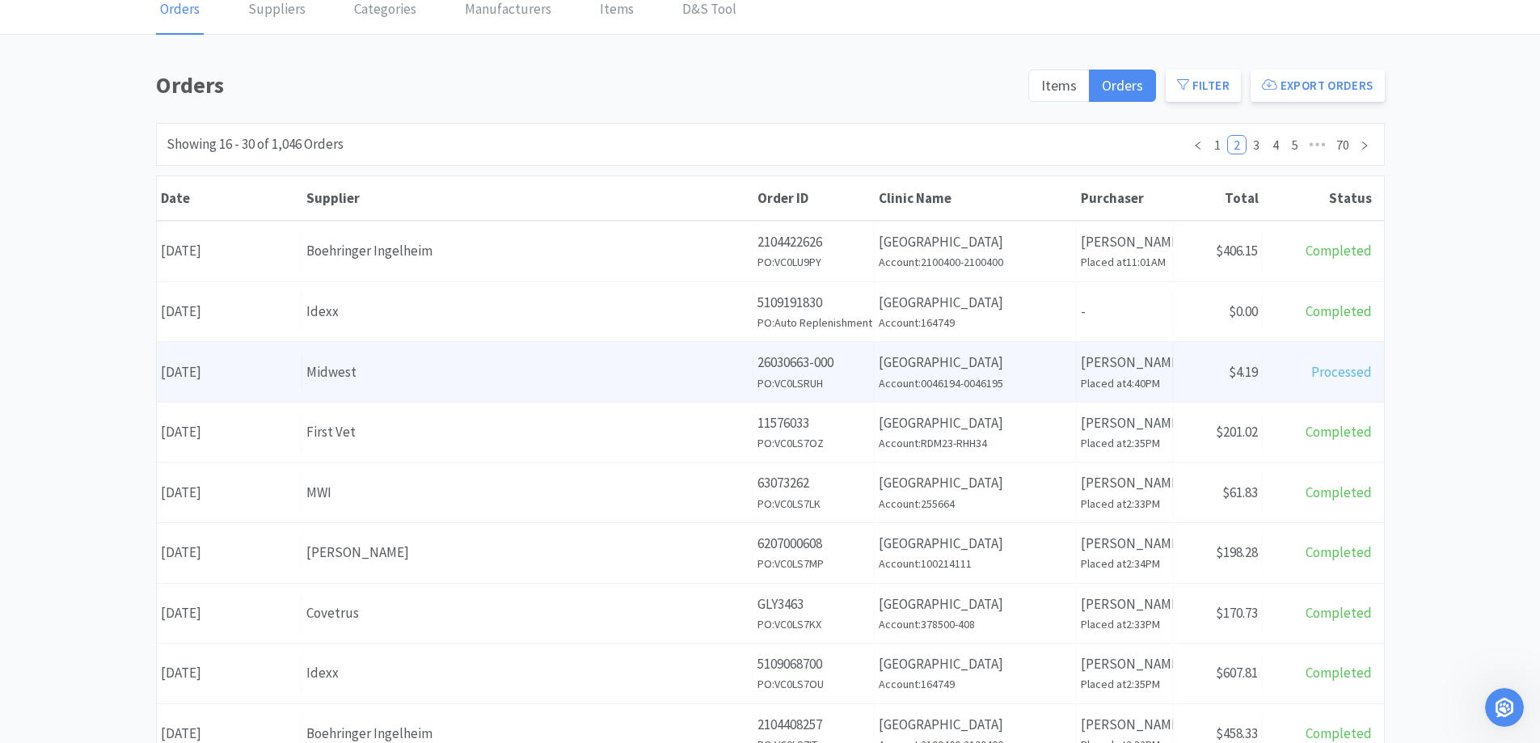
click at [441, 373] on div "Midwest" at bounding box center [527, 372] width 442 height 22
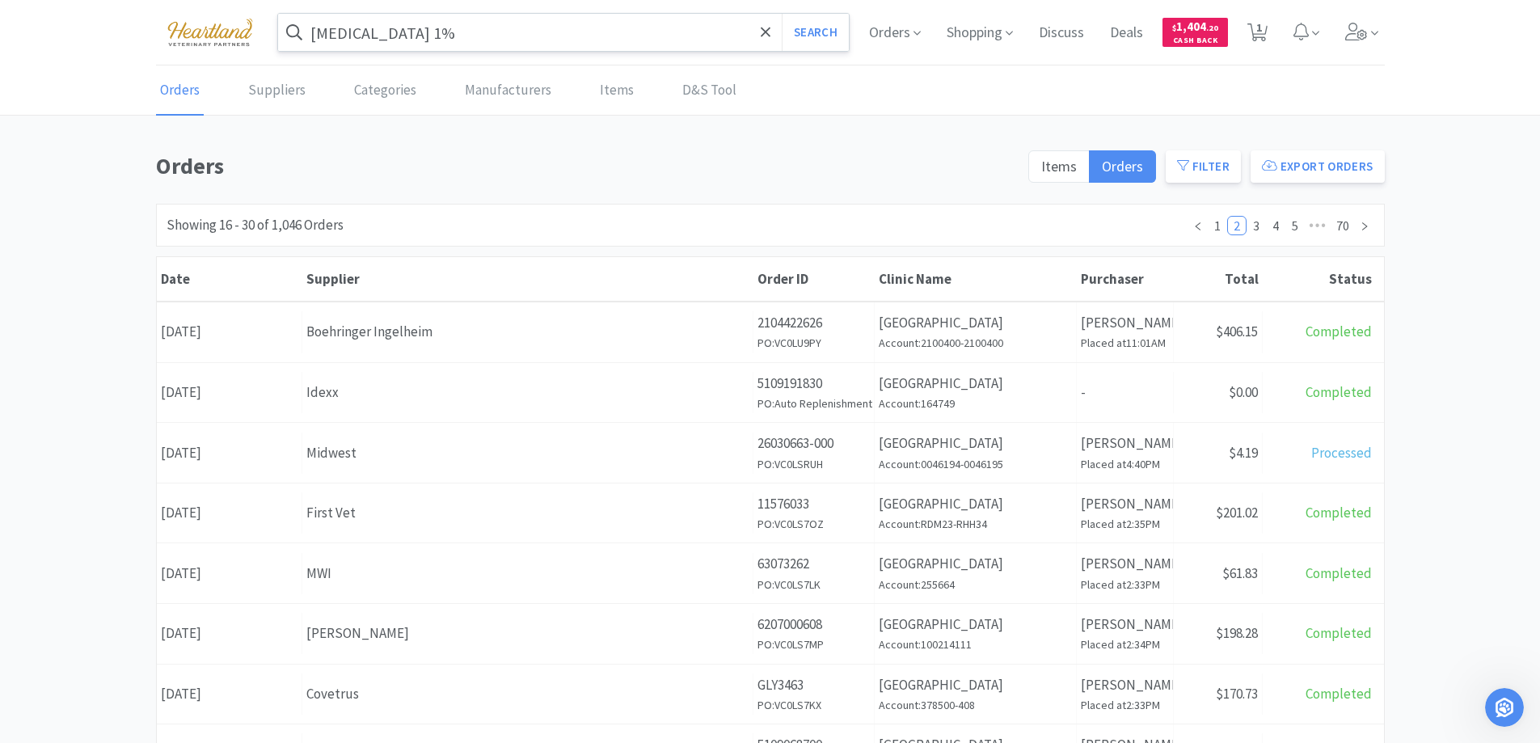
scroll to position [81, 0]
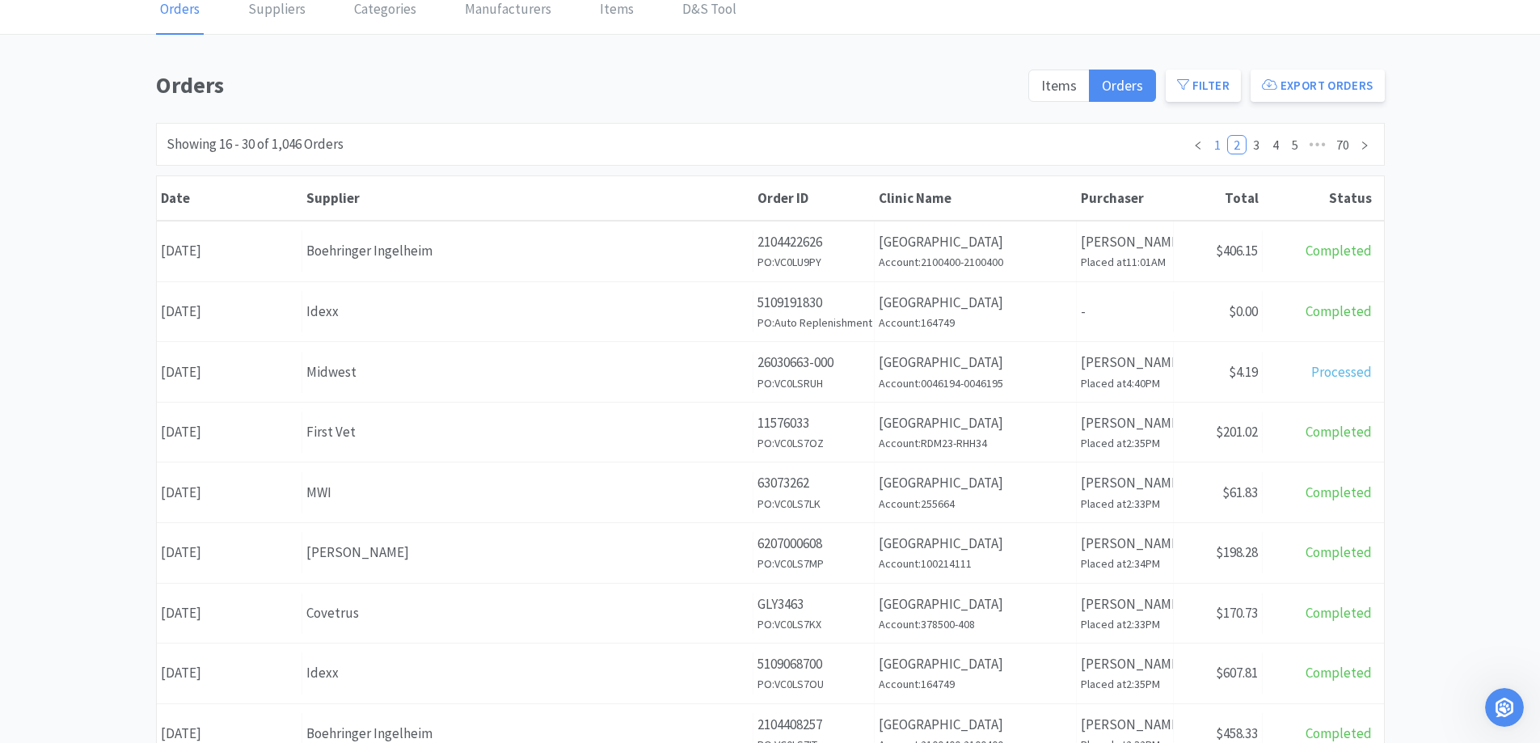
click at [1219, 146] on link "1" at bounding box center [1218, 145] width 18 height 18
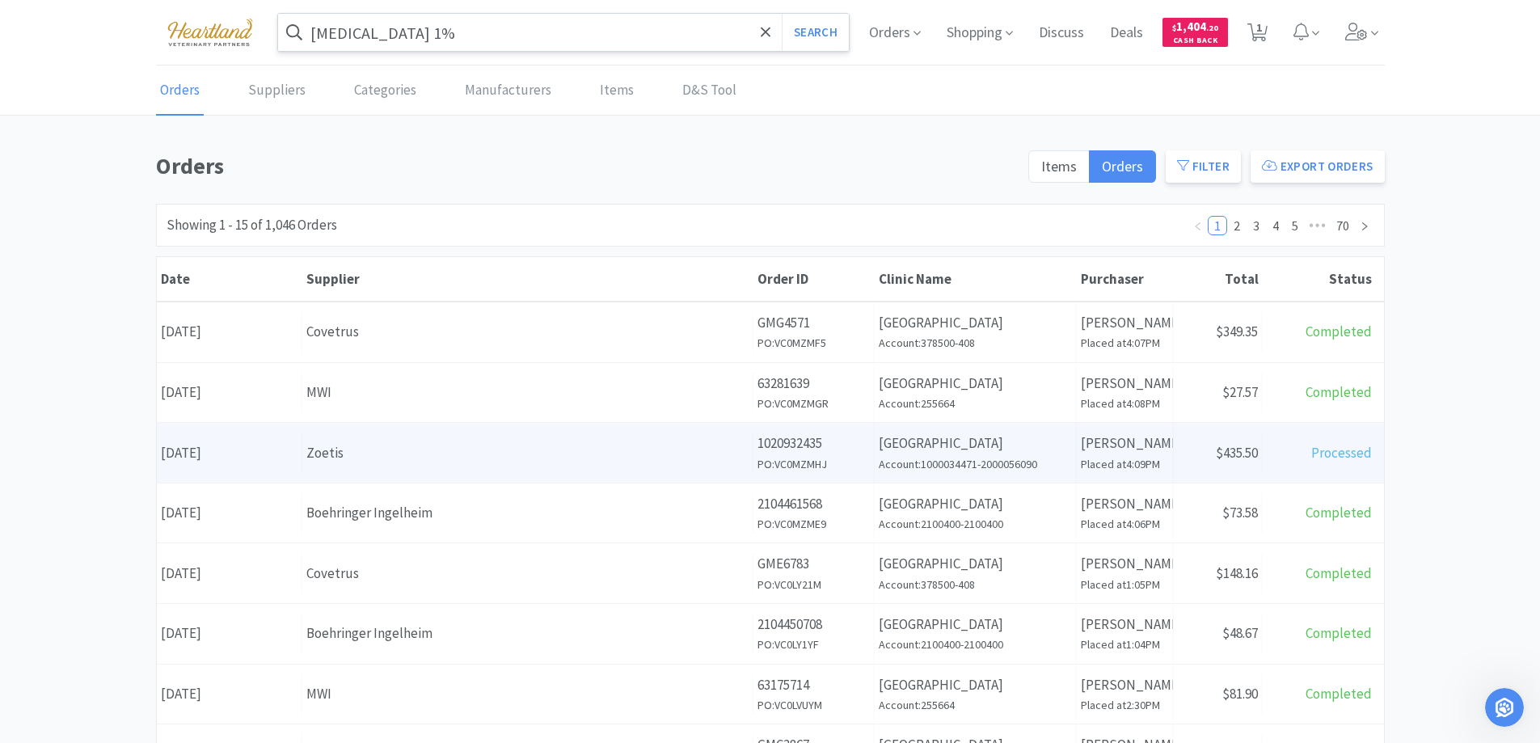
click at [533, 462] on div "Zoetis" at bounding box center [527, 453] width 442 height 22
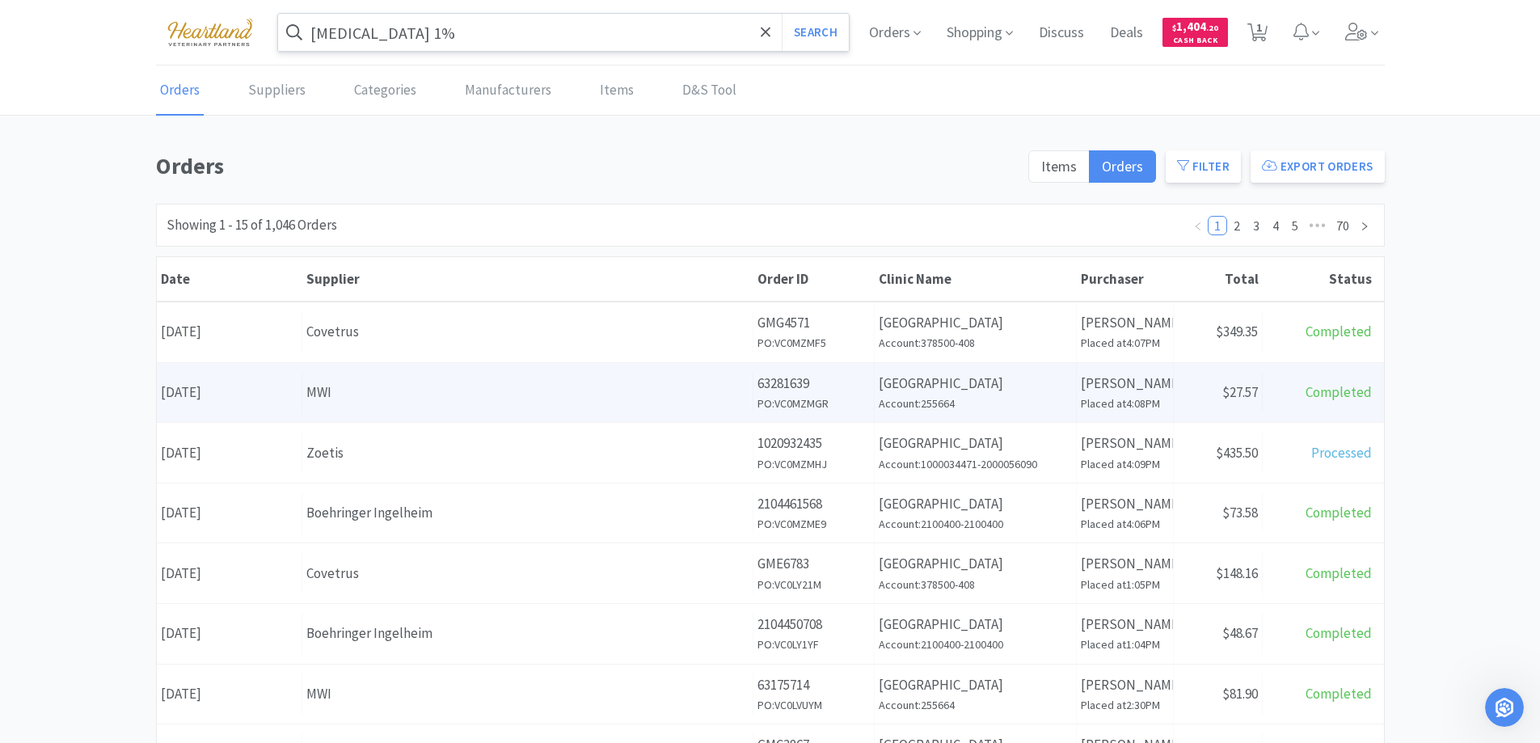
click at [479, 382] on div "MWI" at bounding box center [527, 393] width 442 height 22
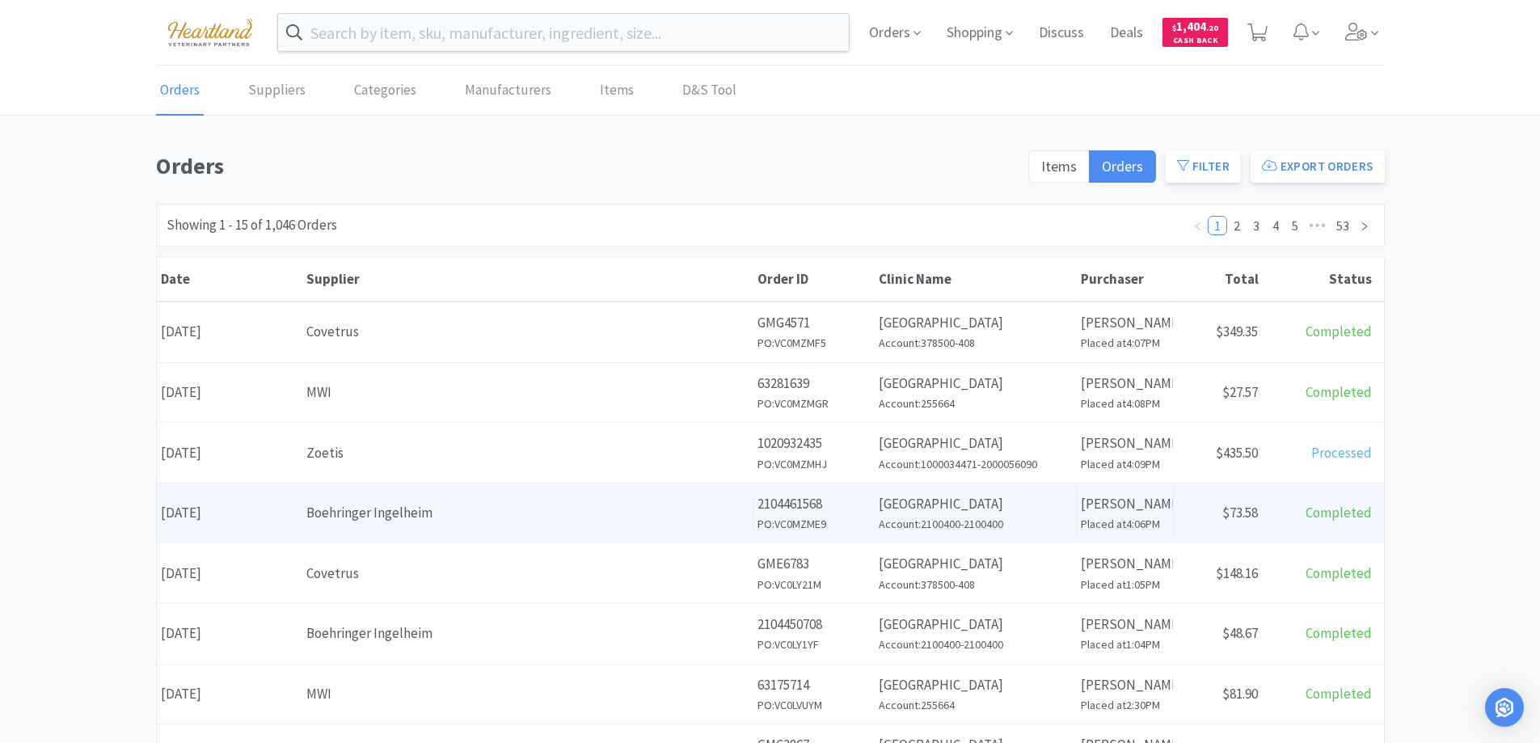
click at [463, 513] on div "Boehringer Ingelheim" at bounding box center [527, 513] width 442 height 22
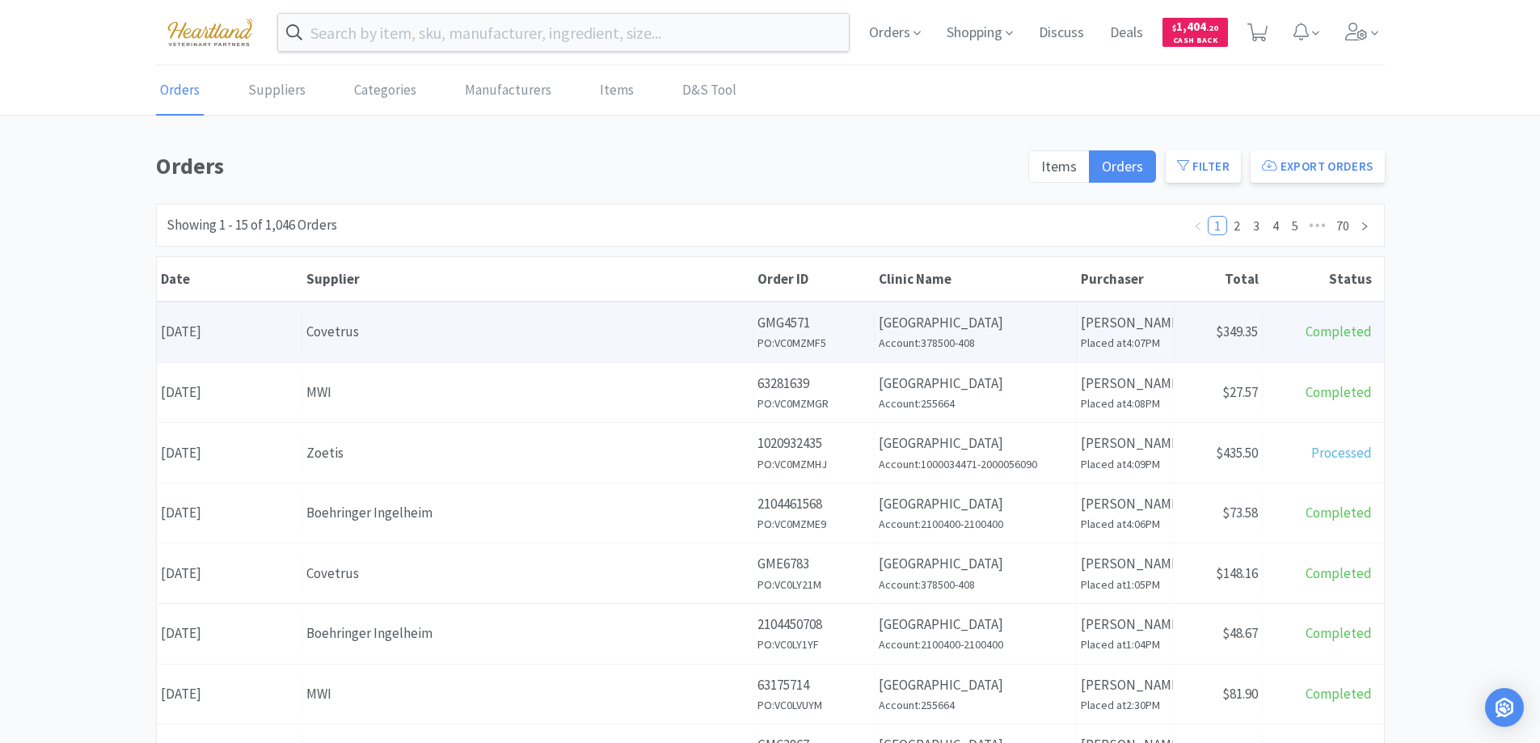
click at [478, 344] on div "Supplier Covetrus" at bounding box center [527, 331] width 451 height 41
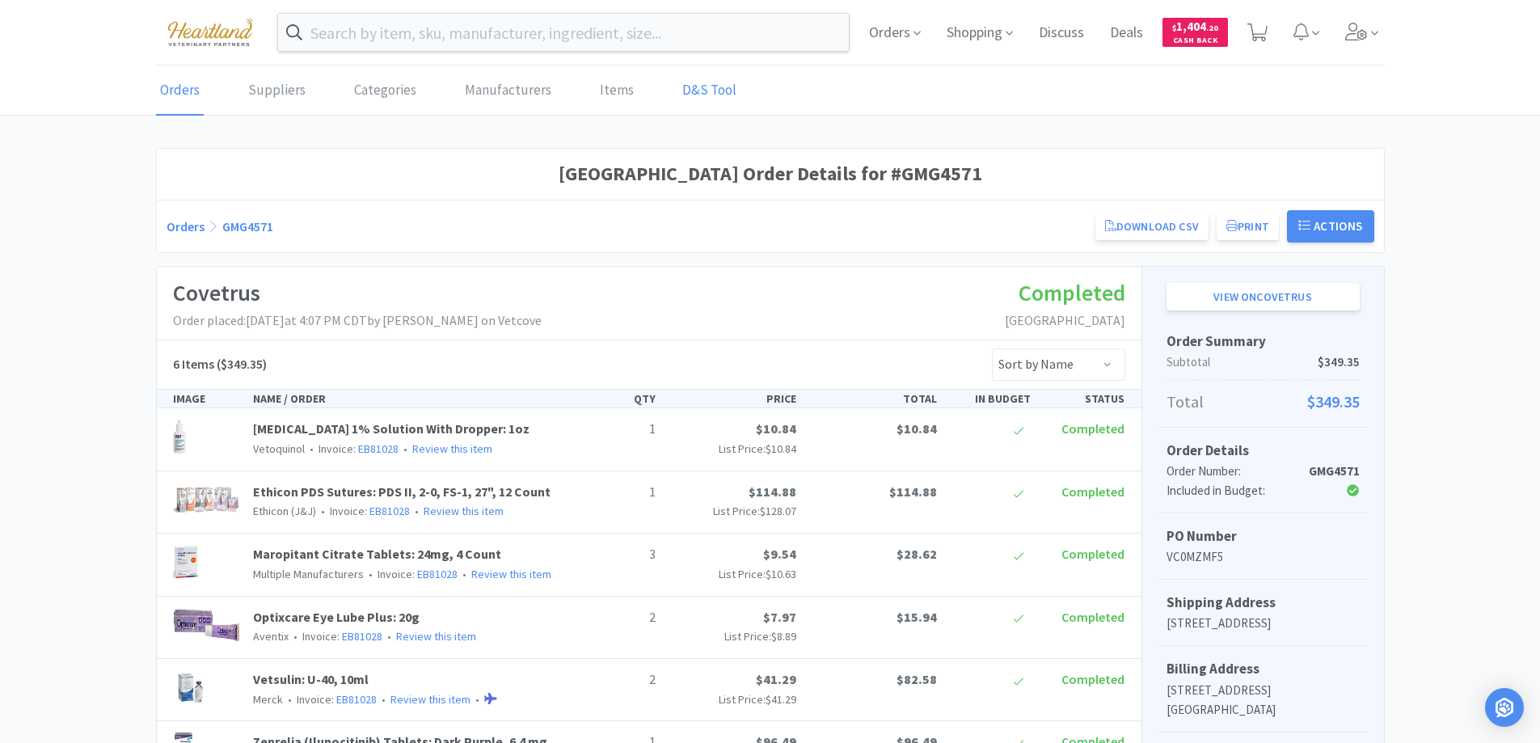
click at [682, 96] on link "D&S Tool" at bounding box center [709, 90] width 62 height 49
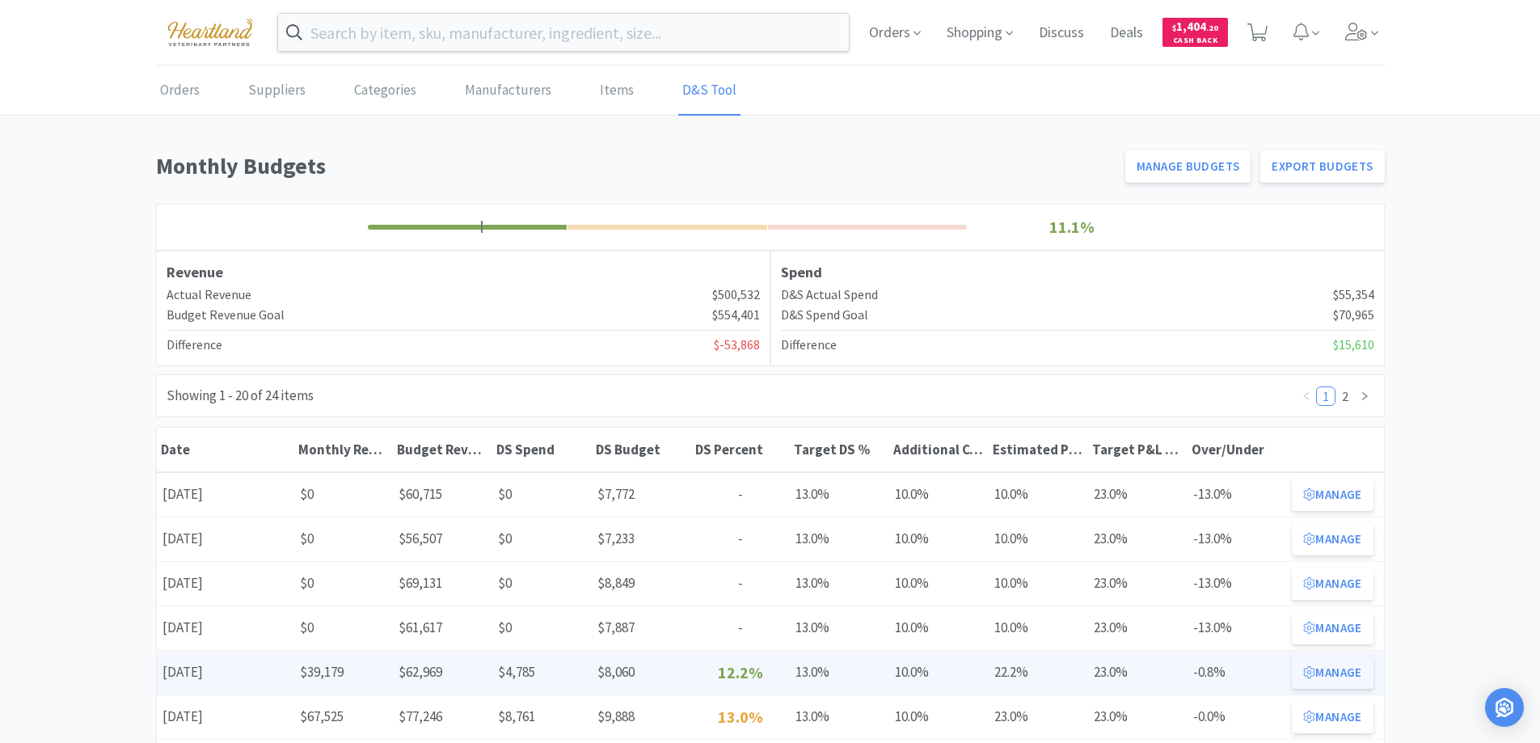
click at [1321, 675] on button "Manage" at bounding box center [1332, 672] width 81 height 32
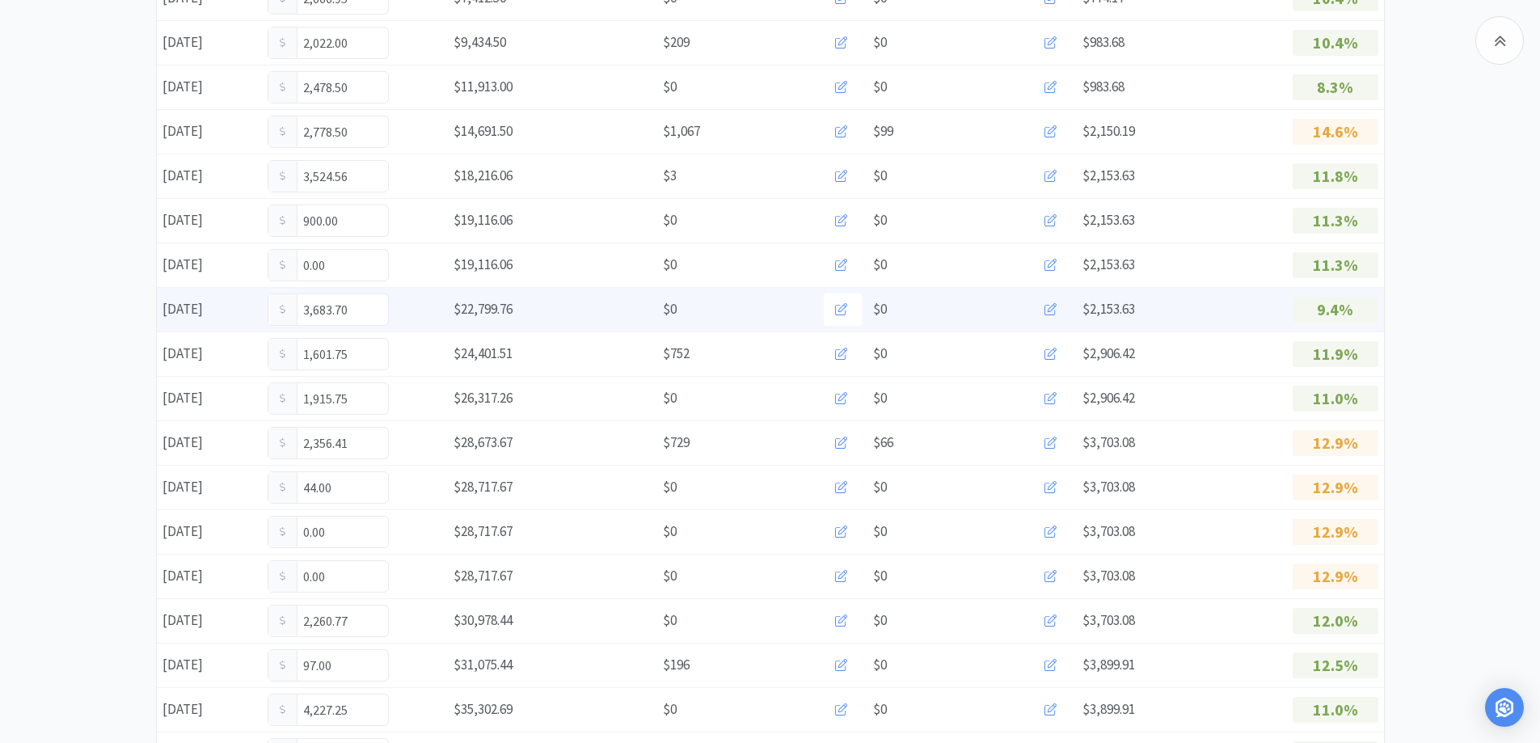
scroll to position [647, 0]
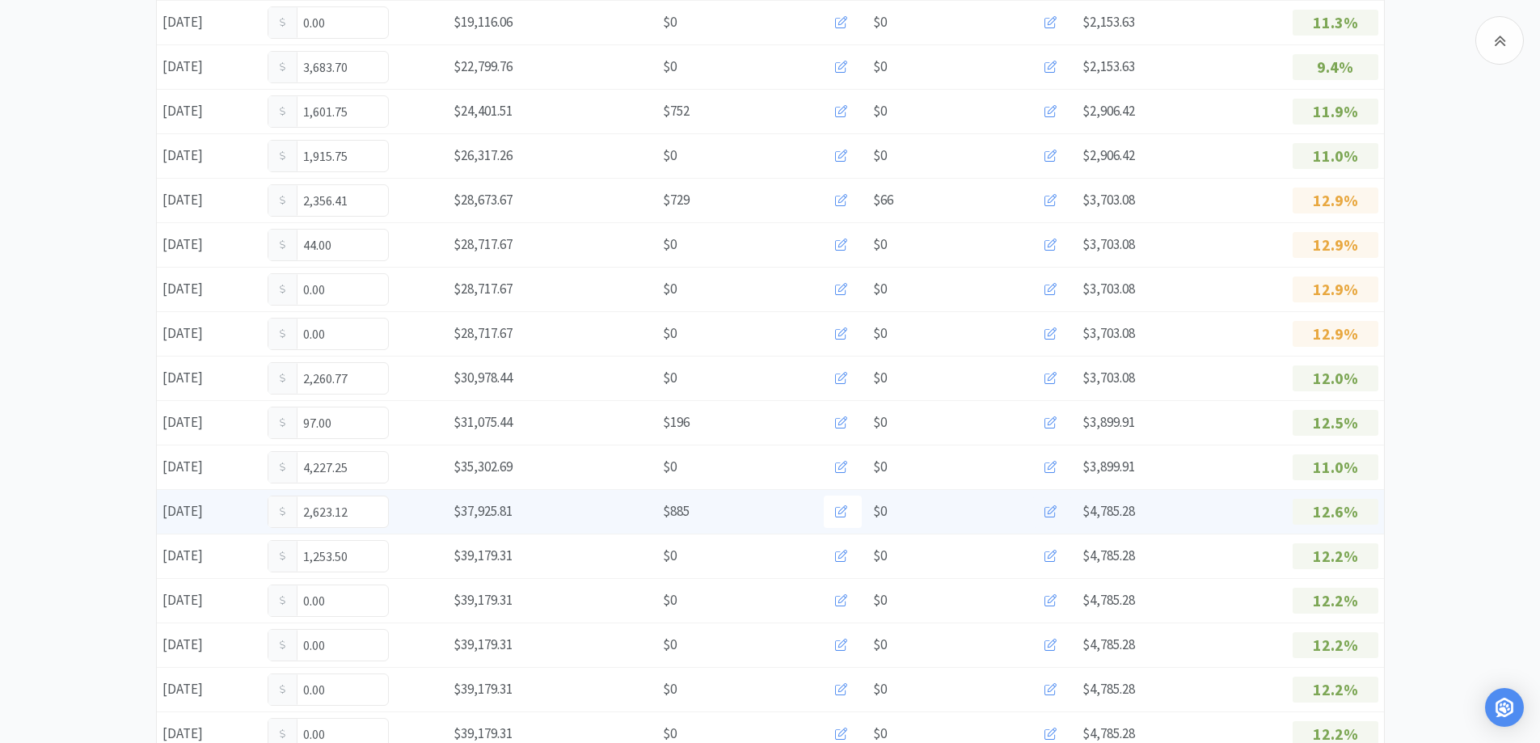
click at [1044, 509] on icon at bounding box center [1050, 511] width 12 height 12
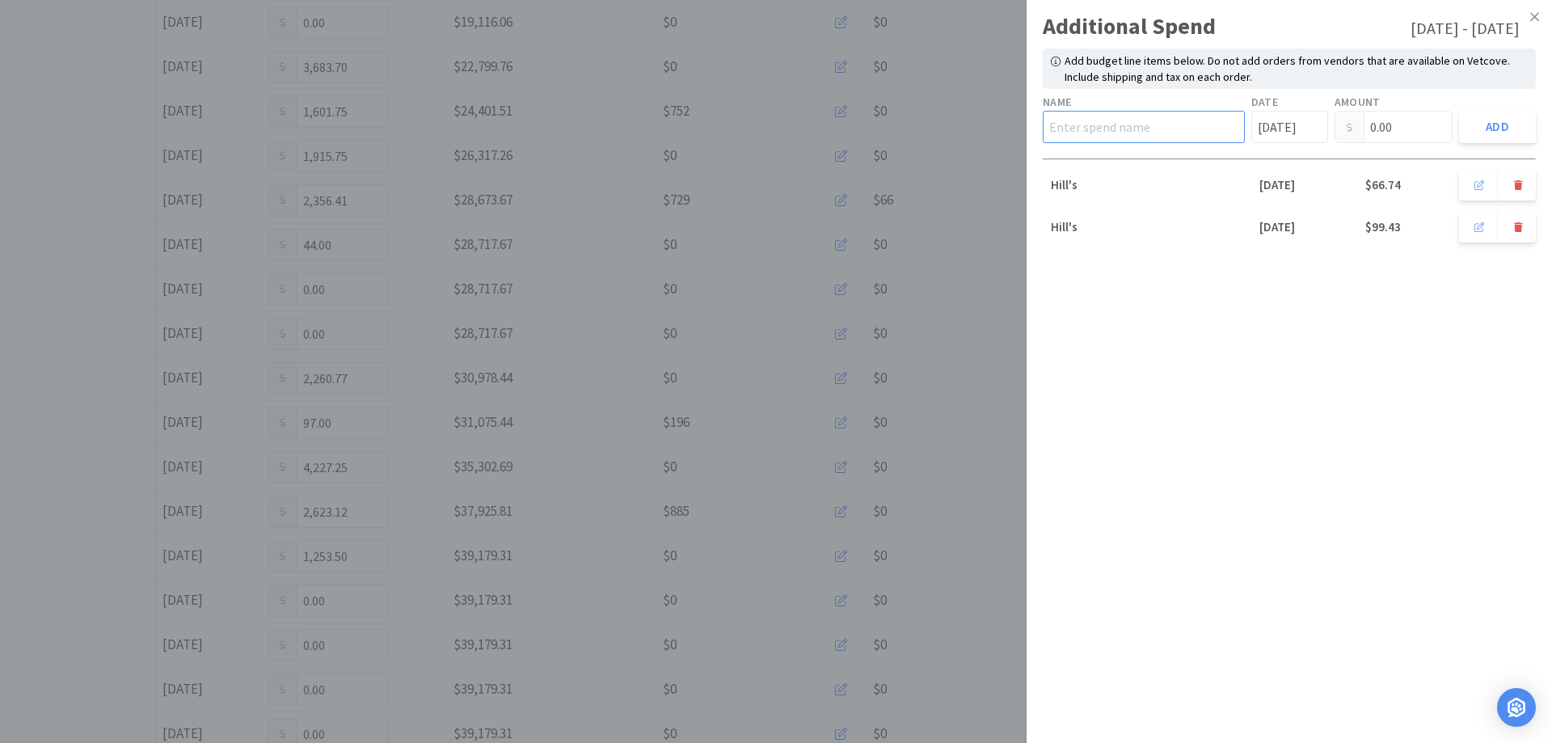
click at [1174, 125] on input "text" at bounding box center [1144, 127] width 202 height 32
type input "Wedgewood"
click at [1404, 121] on input "0.00" at bounding box center [1394, 127] width 117 height 31
type input "0"
type input "119.00"
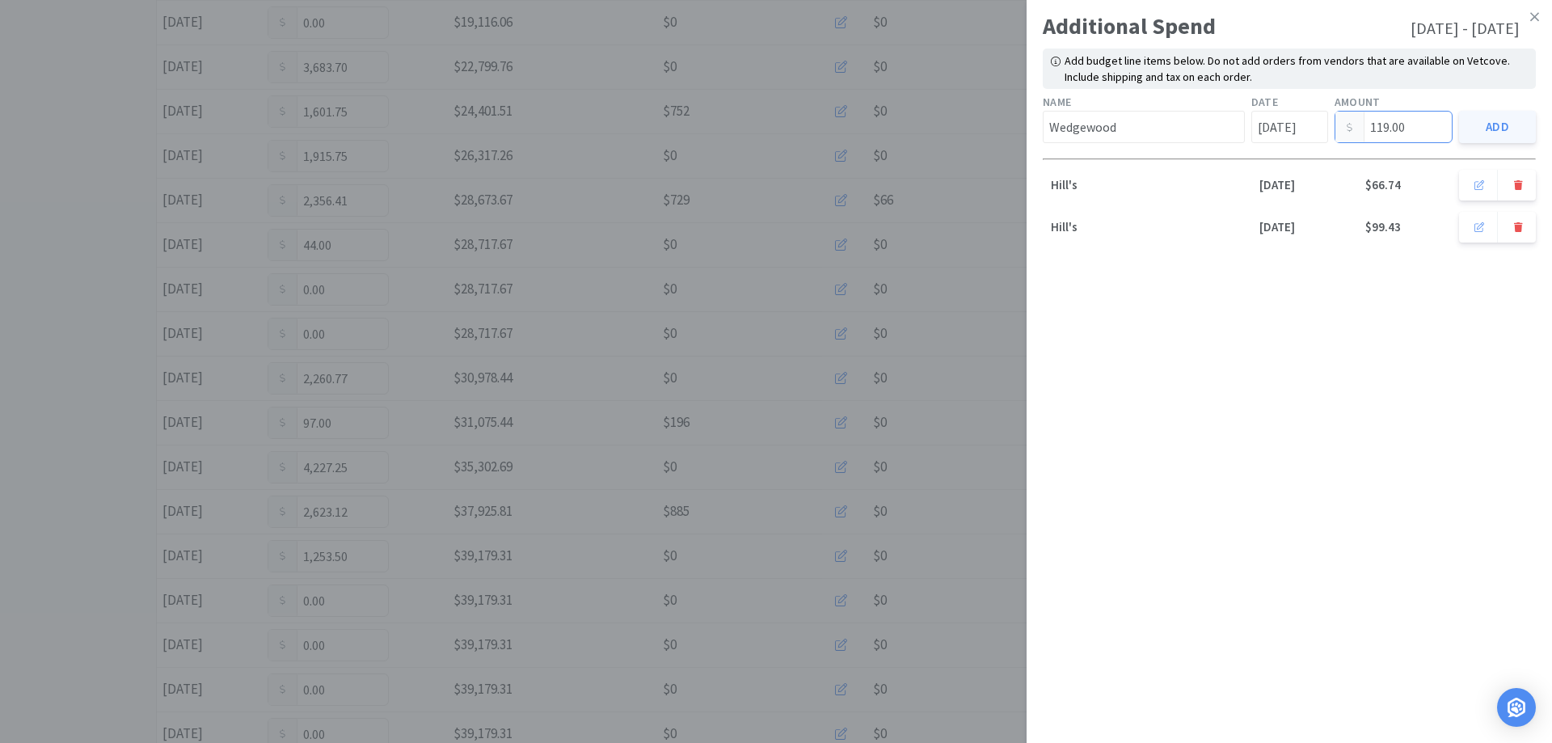
click at [1495, 129] on button "Add" at bounding box center [1497, 127] width 77 height 32
type input "[DATE]"
type input "0.00"
click at [1537, 18] on icon at bounding box center [1534, 17] width 9 height 15
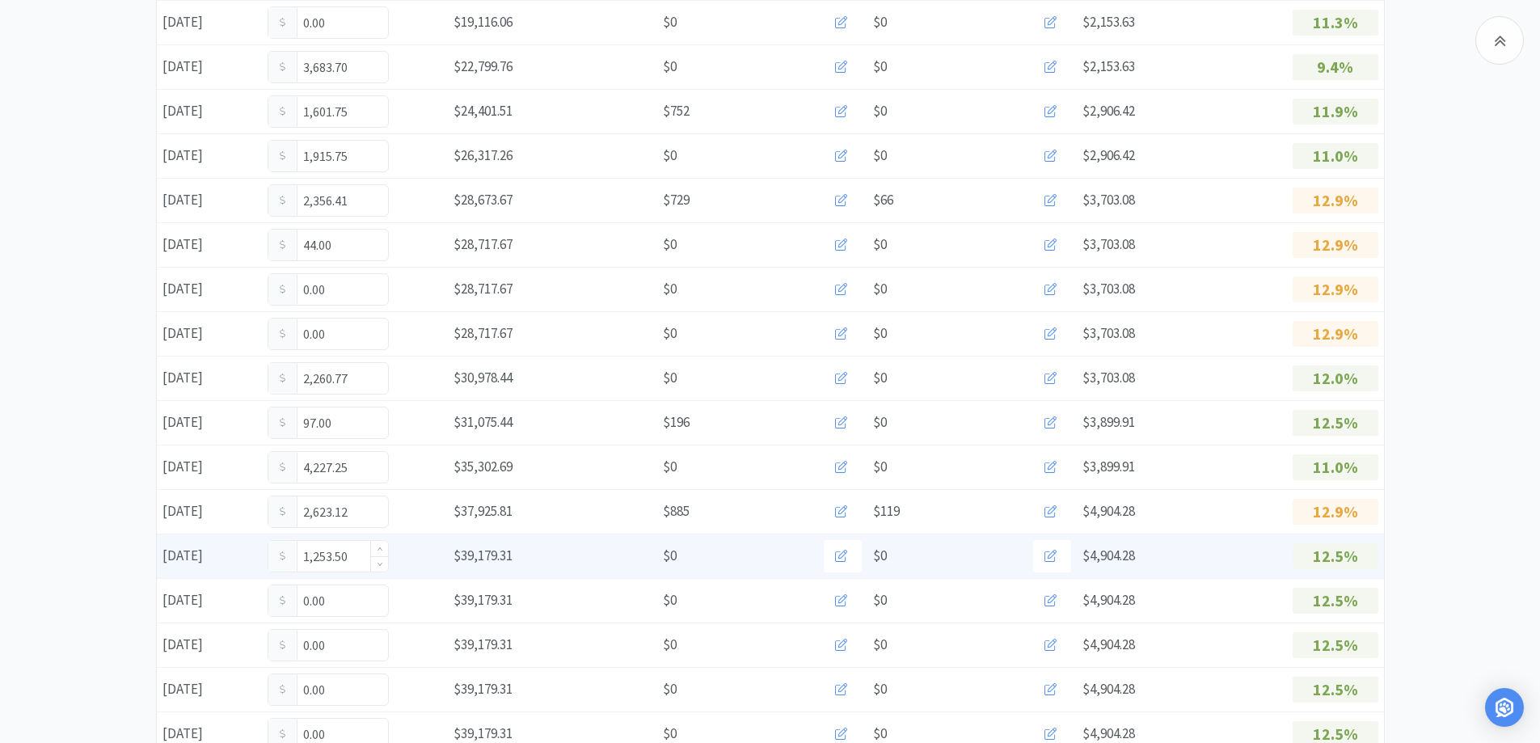
click at [353, 559] on input "1,253.50" at bounding box center [328, 556] width 120 height 31
type input "1"
type input "1,880.75"
click at [1051, 550] on icon at bounding box center [1050, 556] width 12 height 12
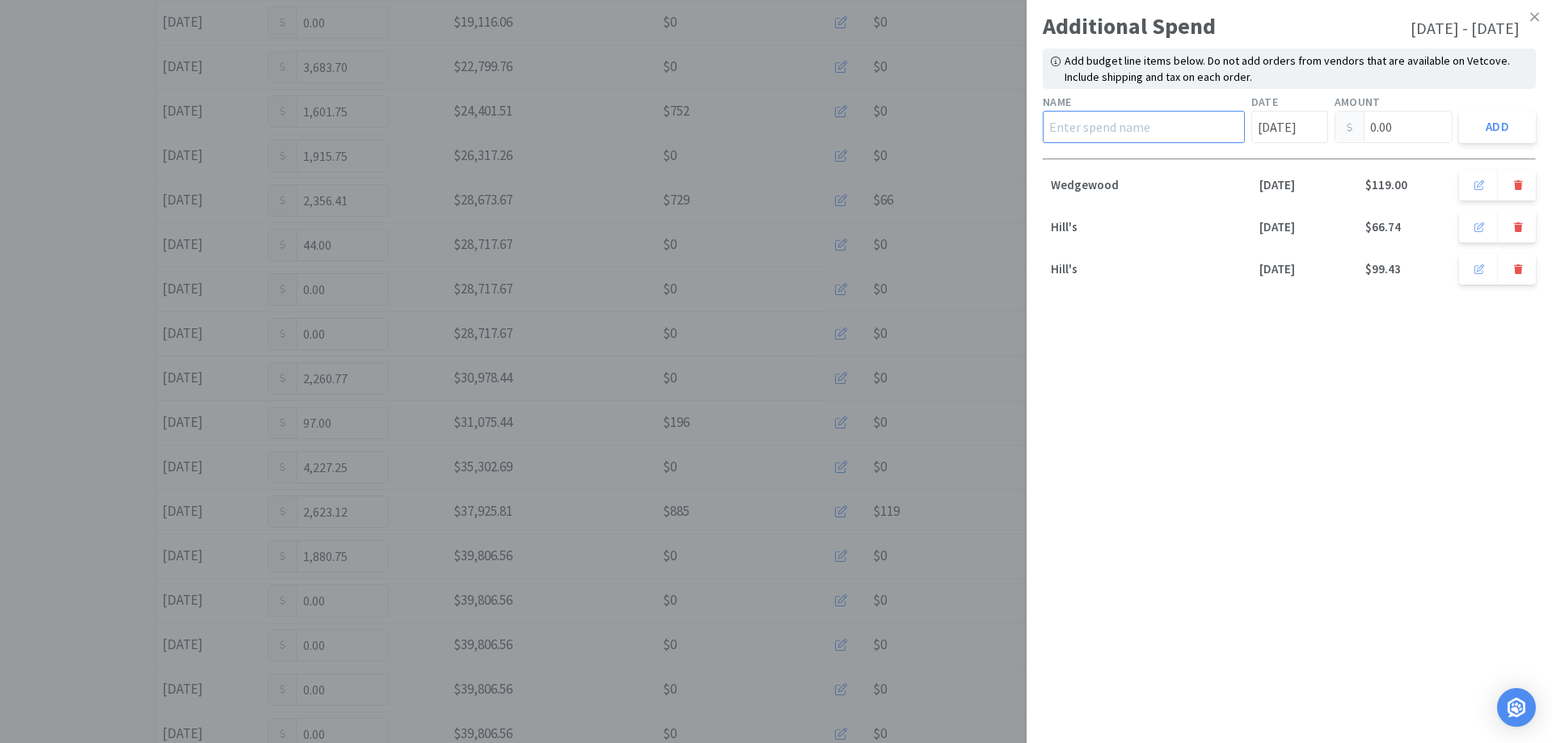
click at [1136, 124] on input "text" at bounding box center [1144, 127] width 202 height 32
type input "Wedgewood"
click at [1420, 133] on input "0.00" at bounding box center [1394, 127] width 117 height 31
type input "0"
type input "46.50"
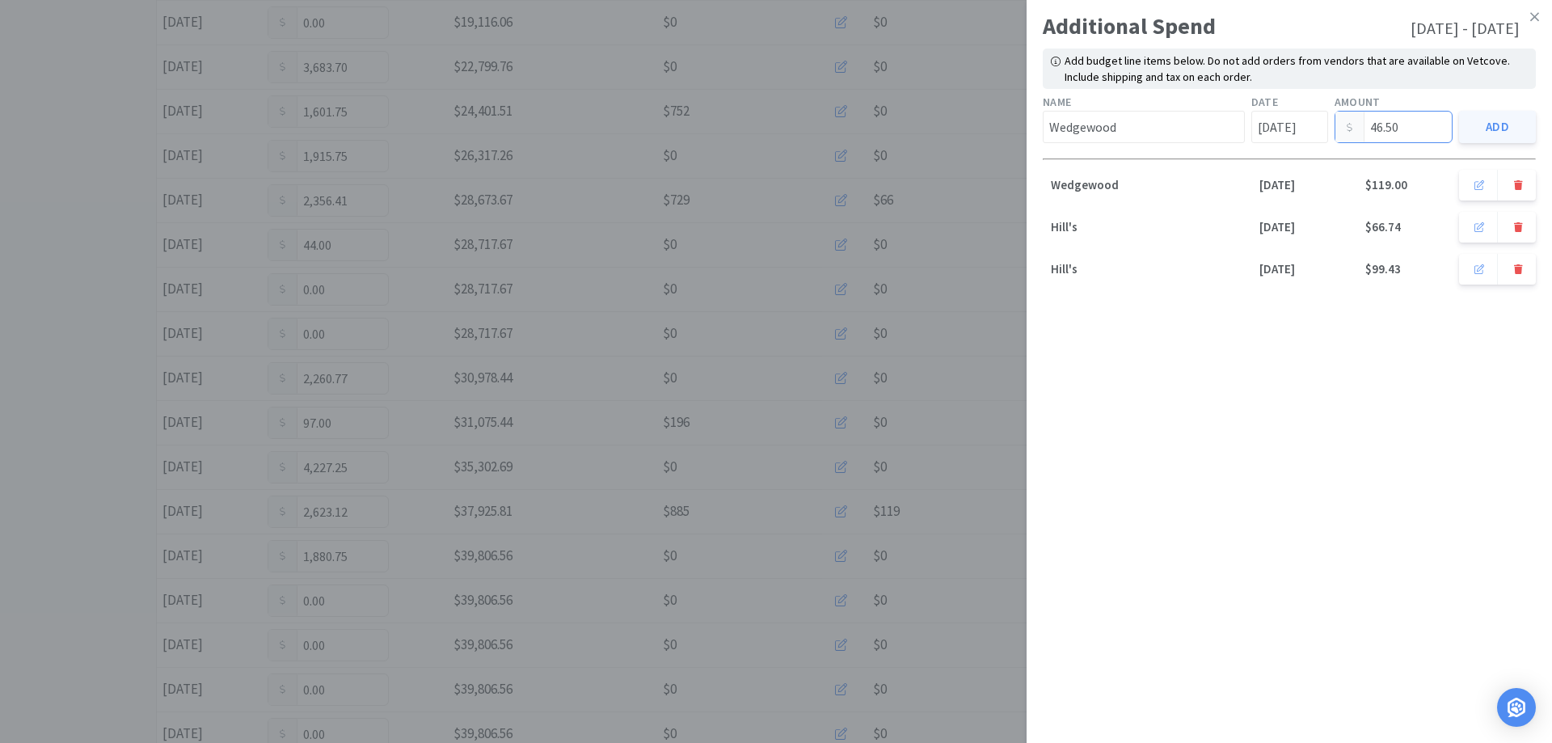
click at [1513, 123] on button "Add" at bounding box center [1497, 127] width 77 height 32
type input "[DATE]"
type input "0.00"
click at [1538, 20] on icon at bounding box center [1534, 16] width 9 height 9
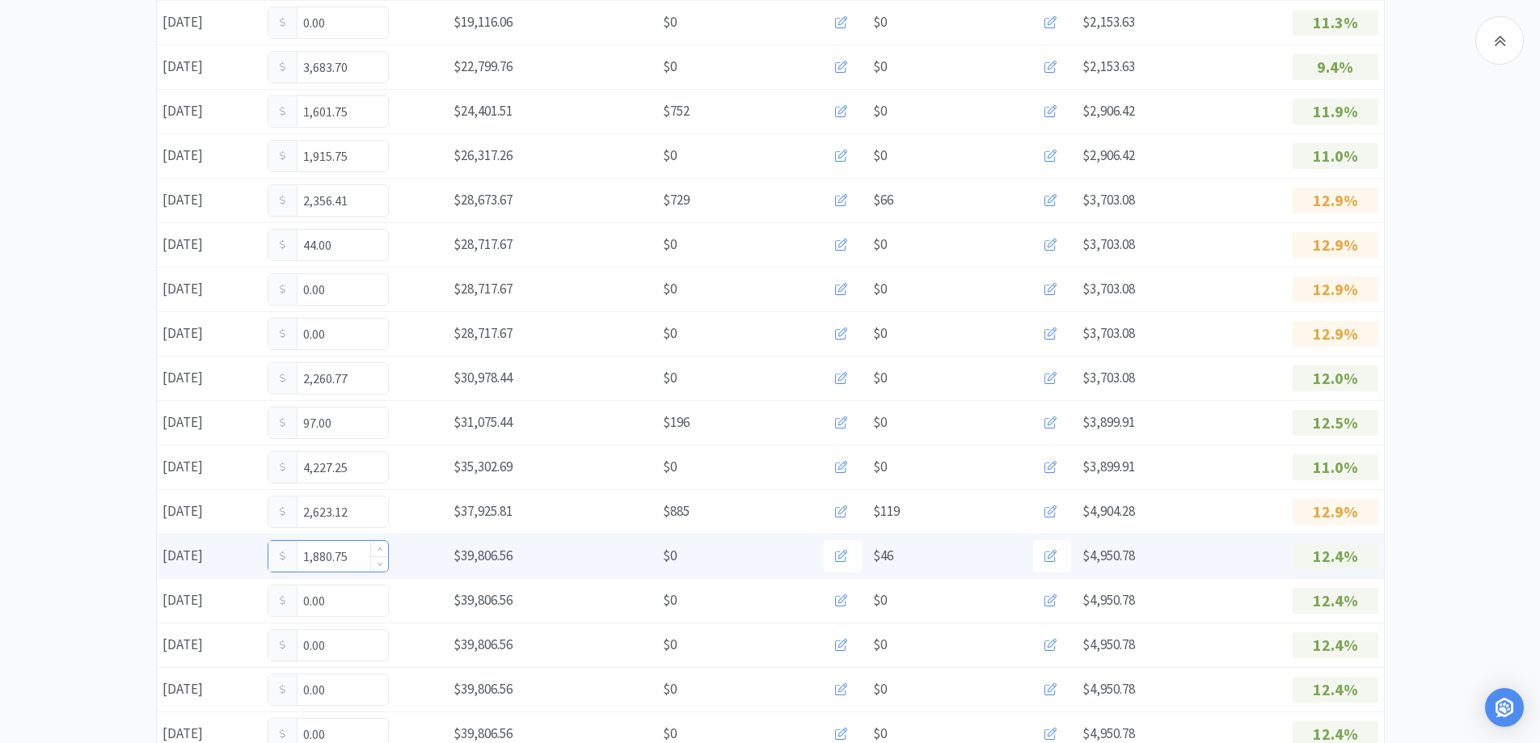
click at [344, 559] on input "1,880.75" at bounding box center [328, 556] width 120 height 31
click at [353, 559] on input "1,880.75" at bounding box center [328, 556] width 120 height 31
type input "1"
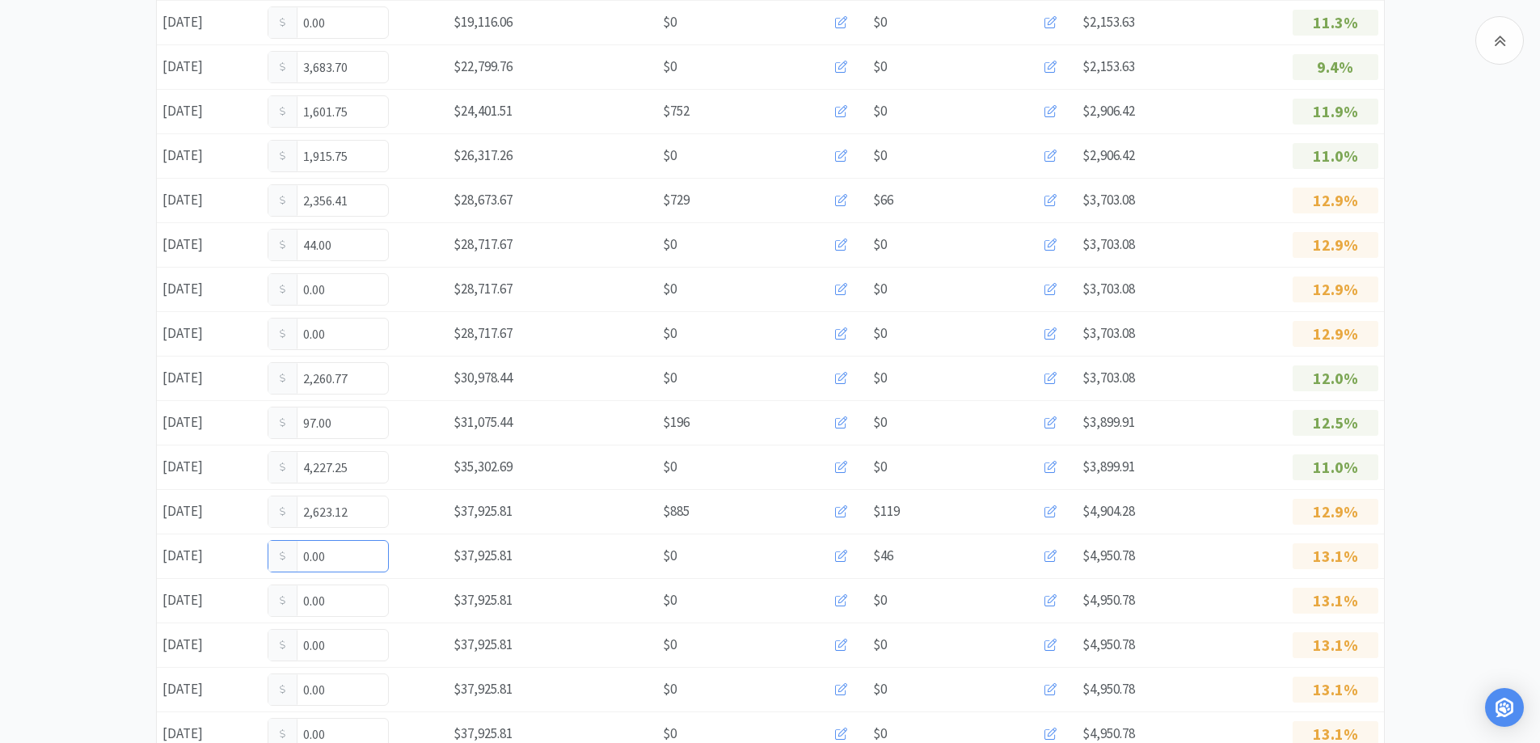
click at [353, 559] on input "0.00" at bounding box center [328, 556] width 120 height 31
type input "0"
type input "2,301.75"
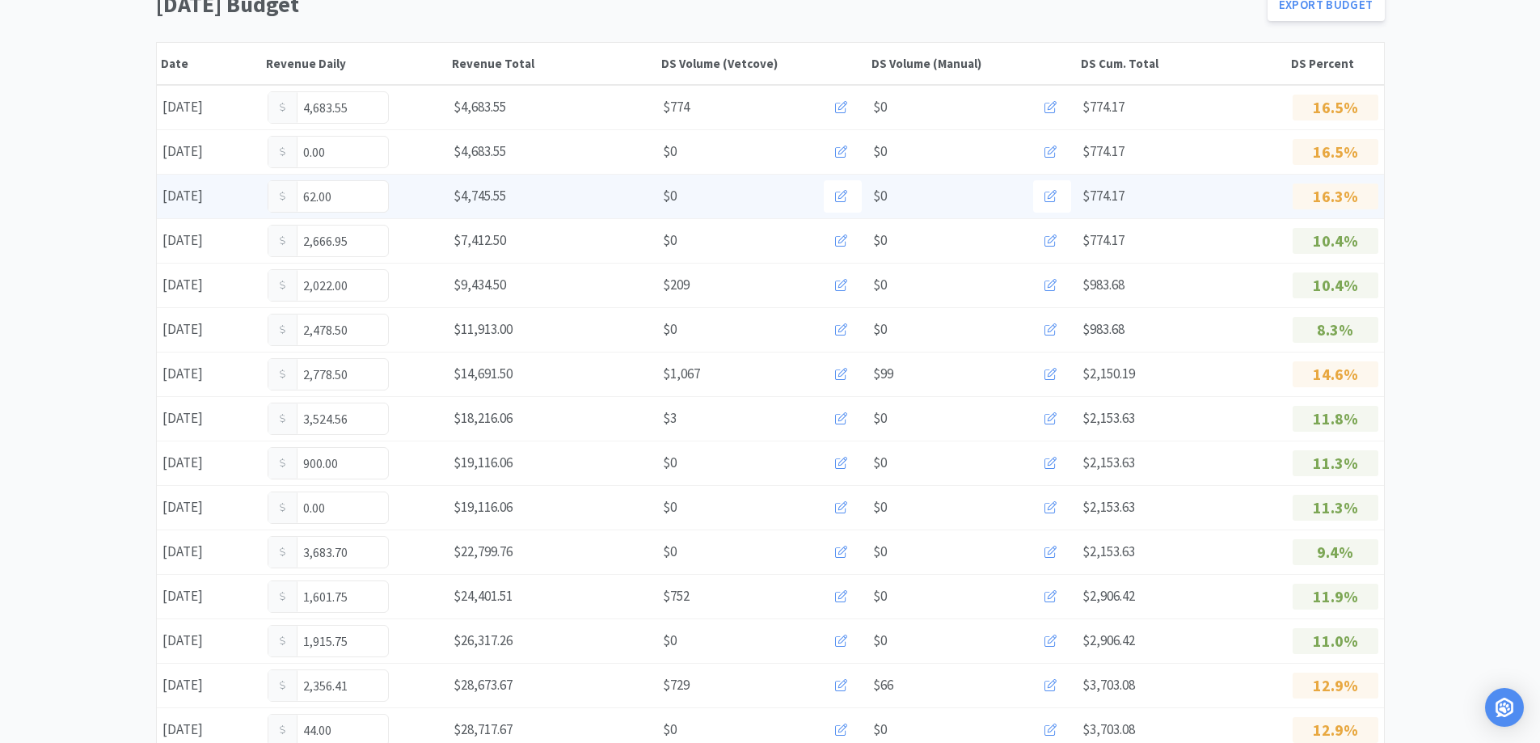
scroll to position [0, 0]
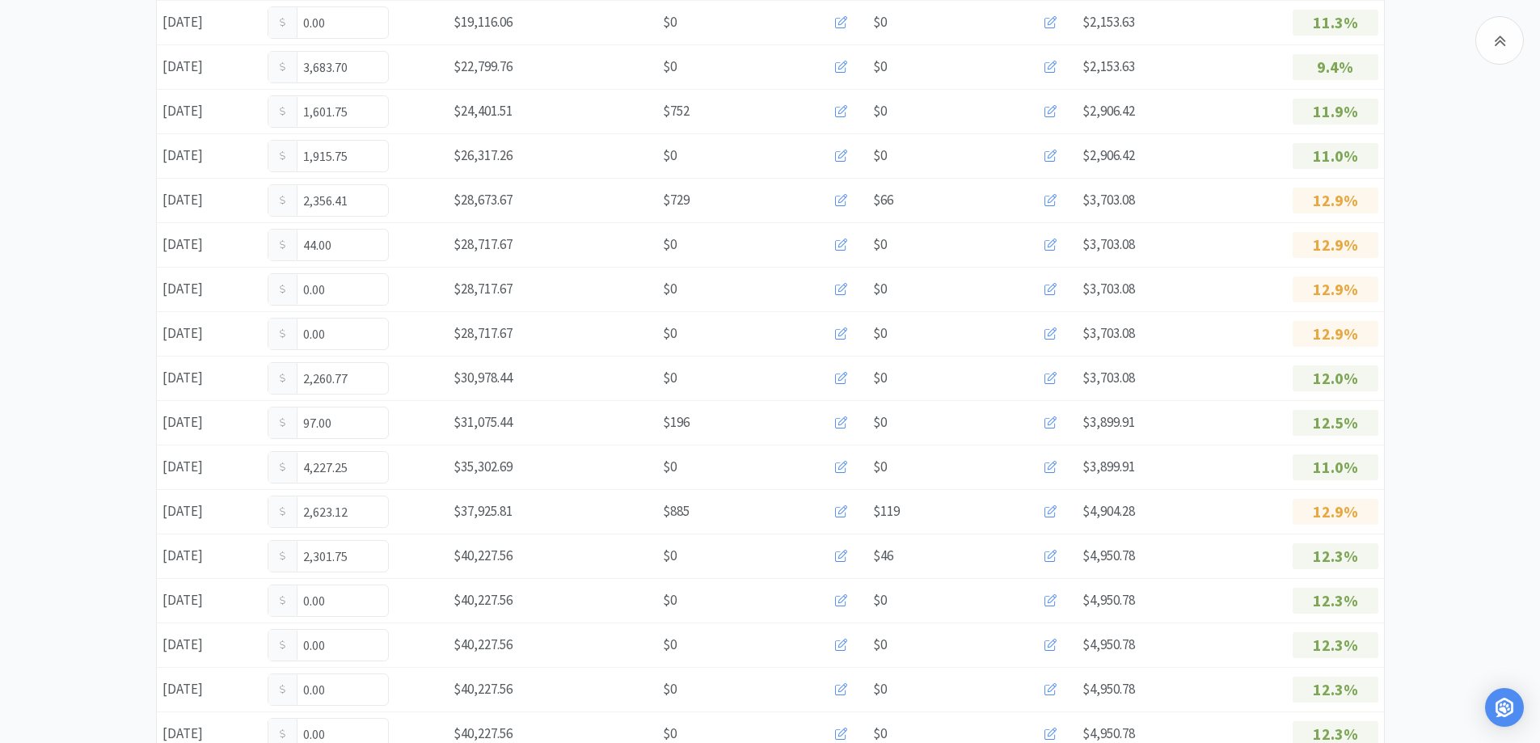
scroll to position [728, 0]
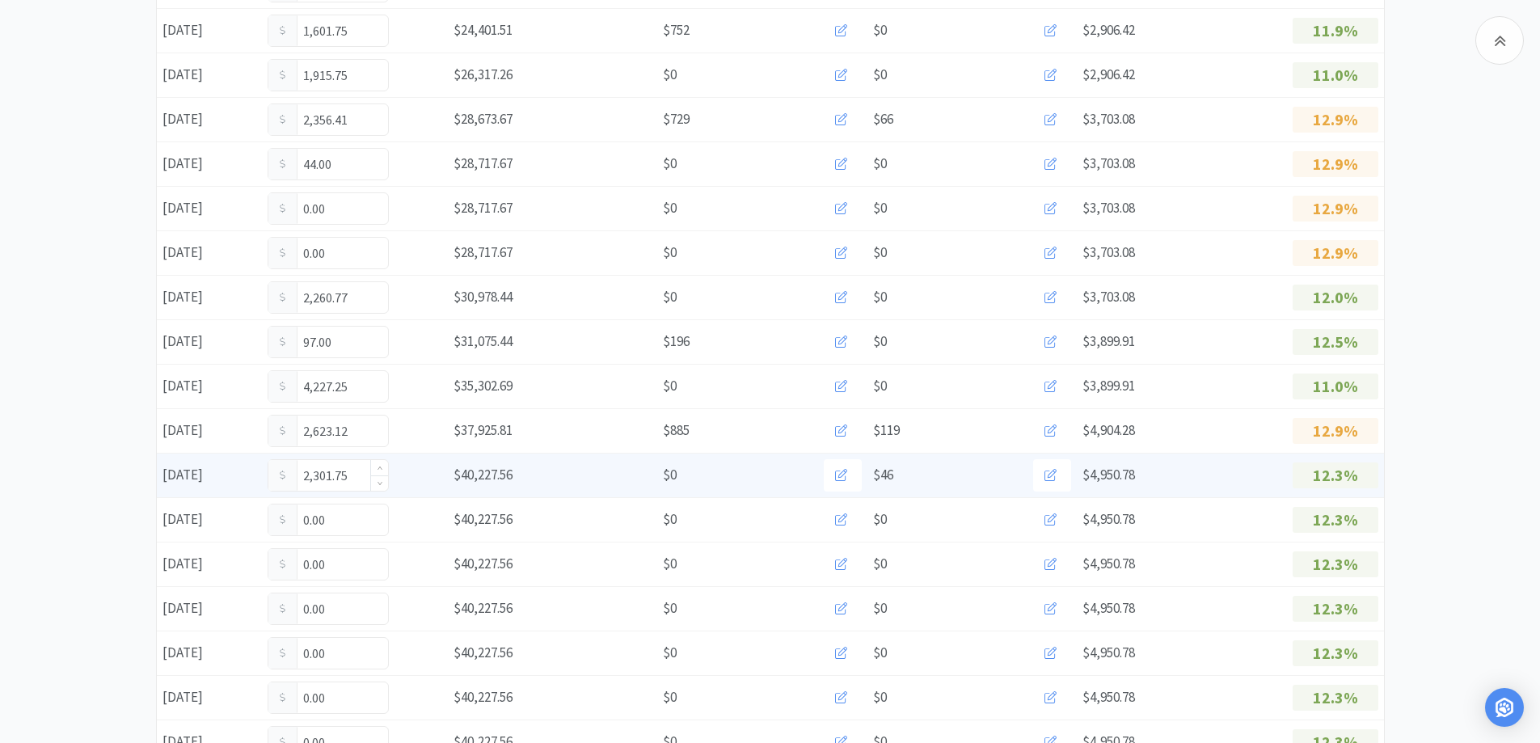
click at [365, 473] on input "2,301.75" at bounding box center [328, 475] width 120 height 31
type input "2"
type input "2,331.50"
click at [358, 478] on input "2,331.50" at bounding box center [328, 475] width 120 height 31
type input "2"
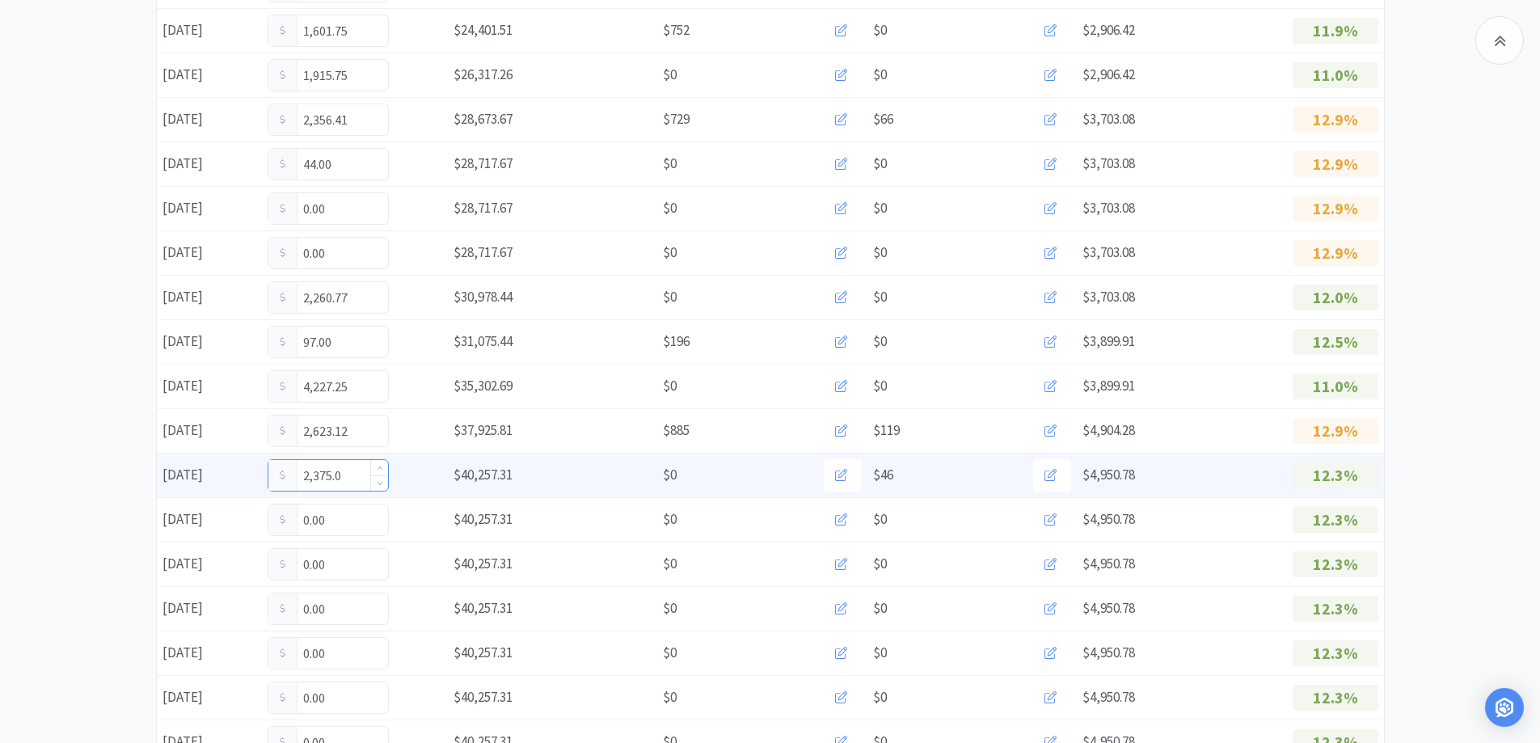
type input "2,375.00"
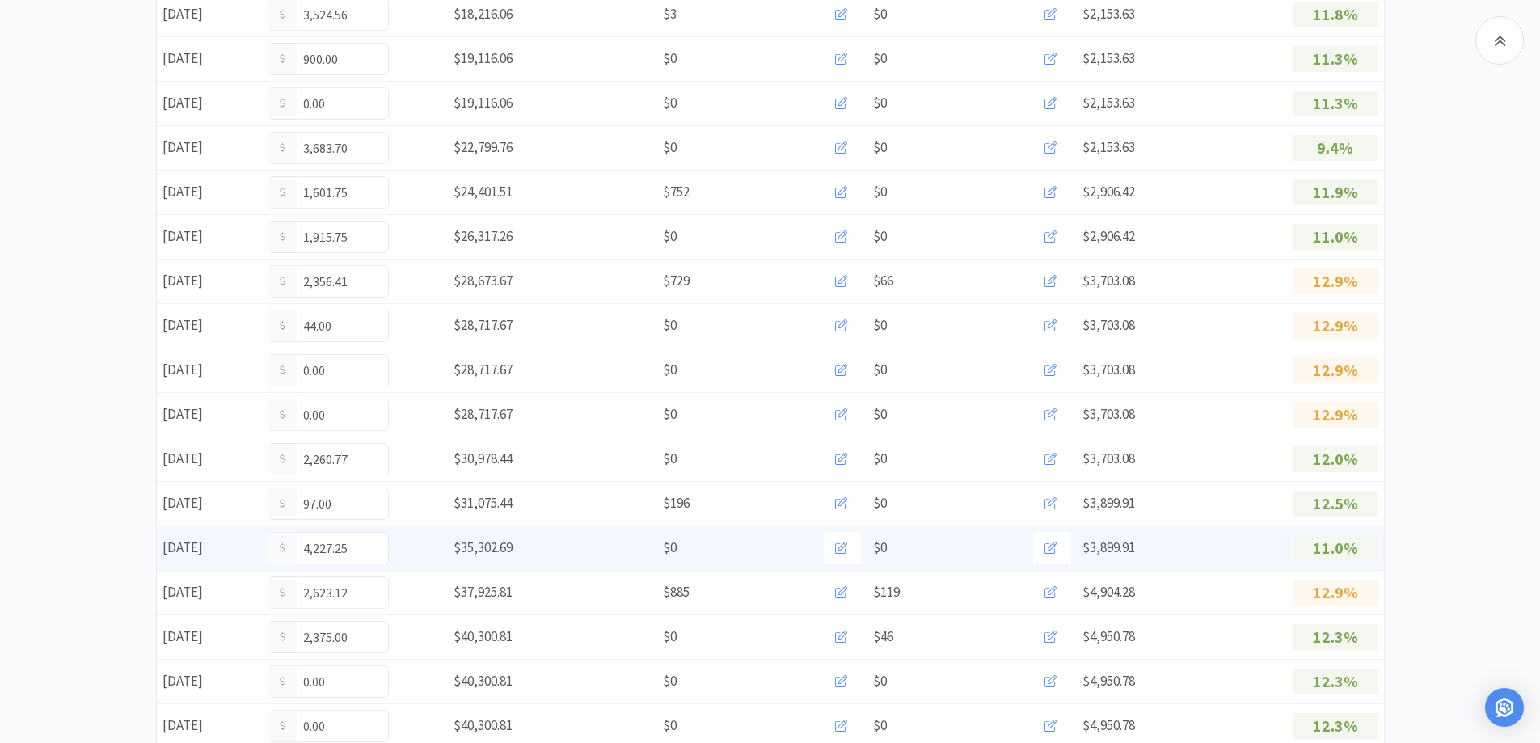
scroll to position [0, 0]
